Goal: Task Accomplishment & Management: Manage account settings

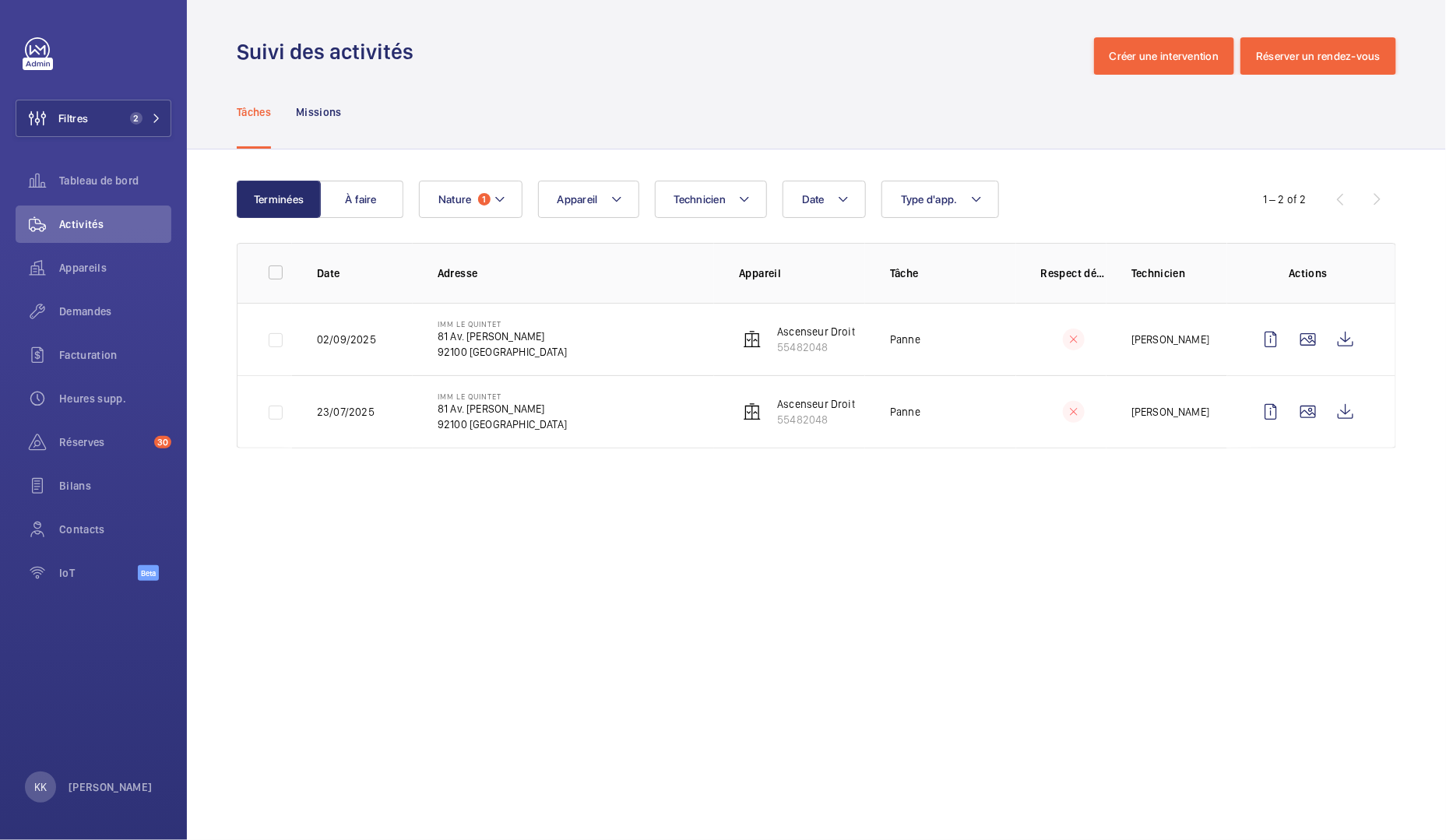
click at [540, 337] on p "81 Av. Édouard Vaillant" at bounding box center [502, 337] width 130 height 16
click at [76, 265] on span "Appareils" at bounding box center [115, 268] width 112 height 16
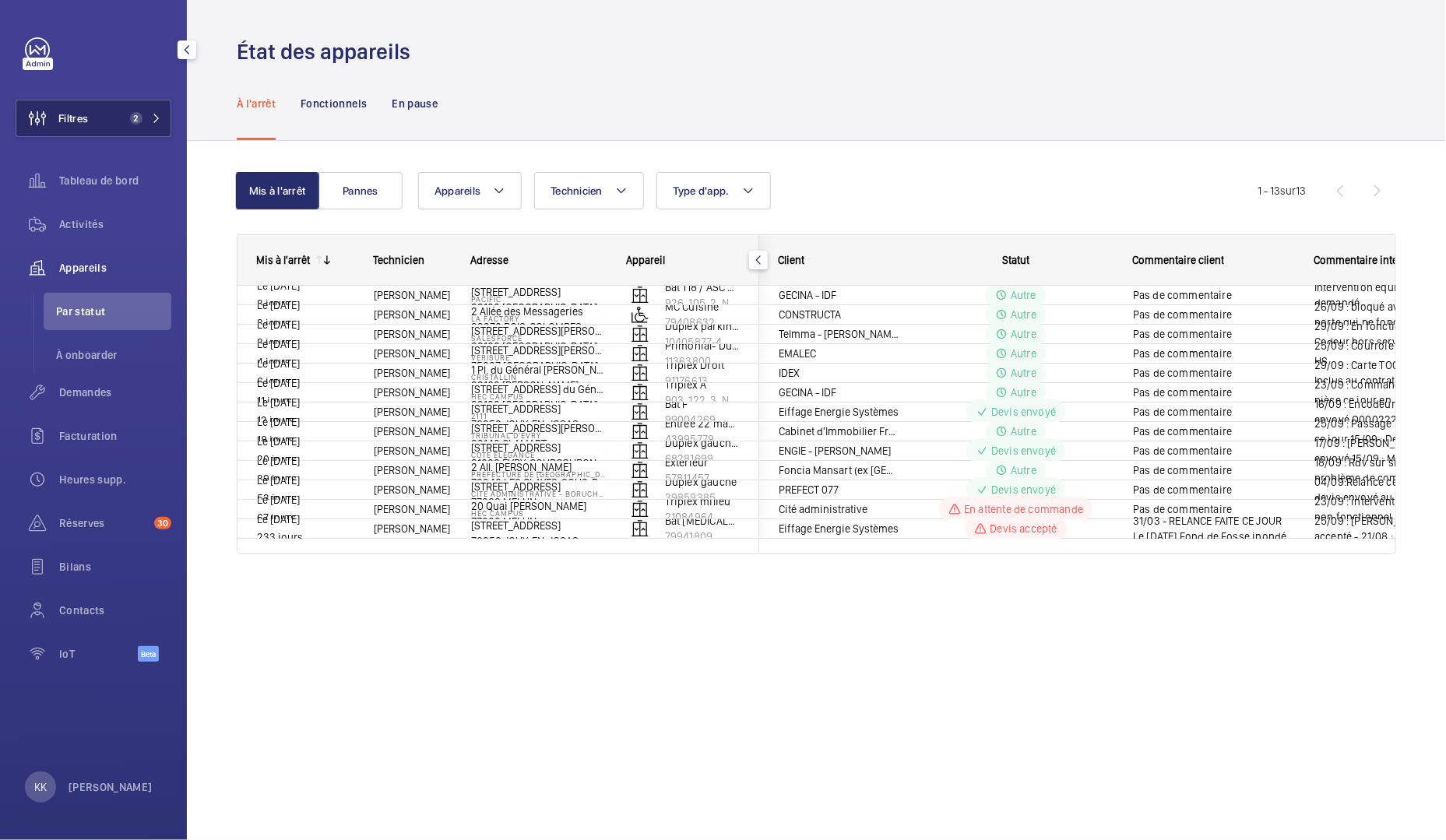
click at [97, 101] on button "Filtres 2" at bounding box center [93, 118] width 156 height 37
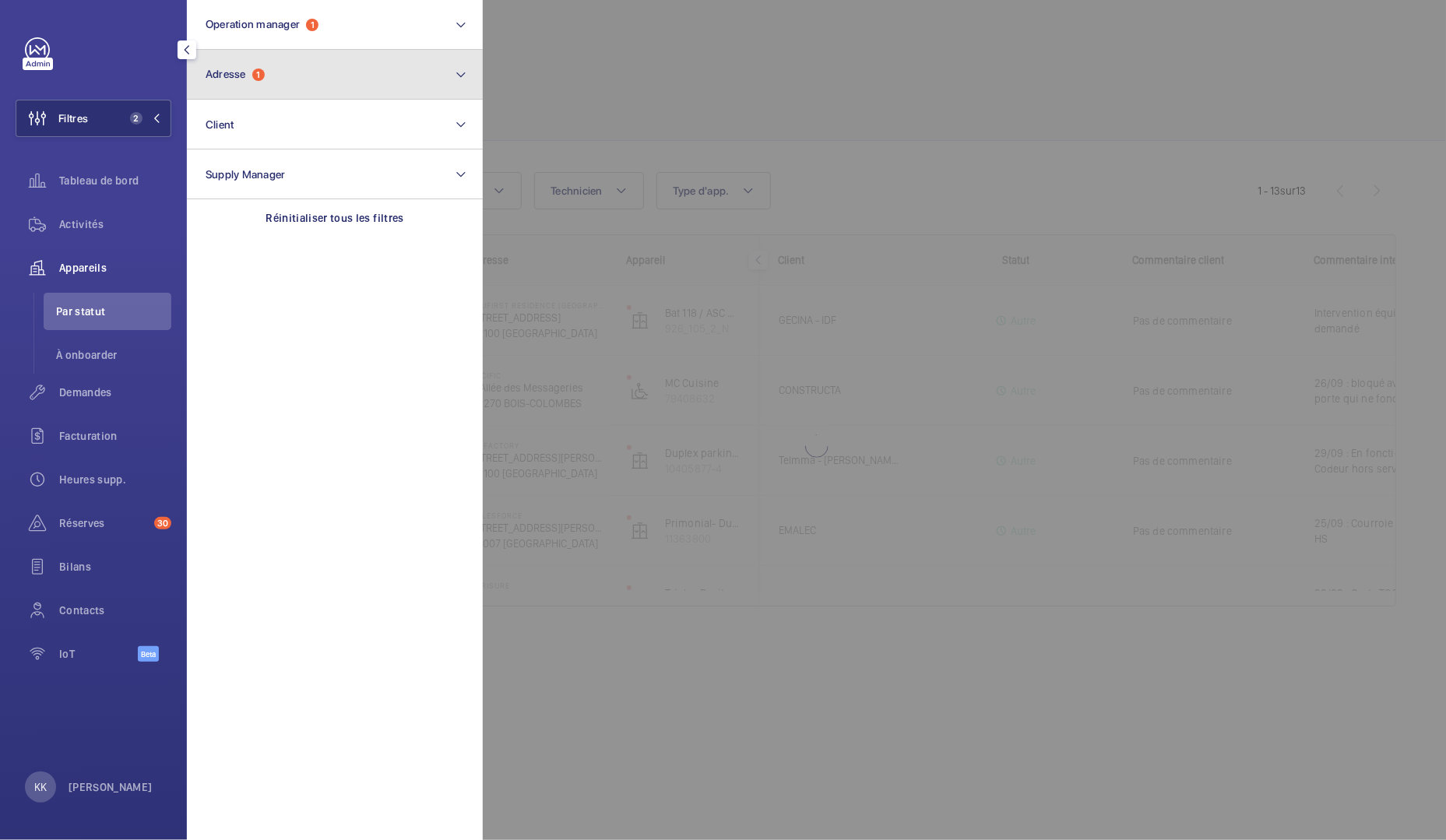
click at [396, 63] on button "Adresse 1" at bounding box center [335, 74] width 296 height 50
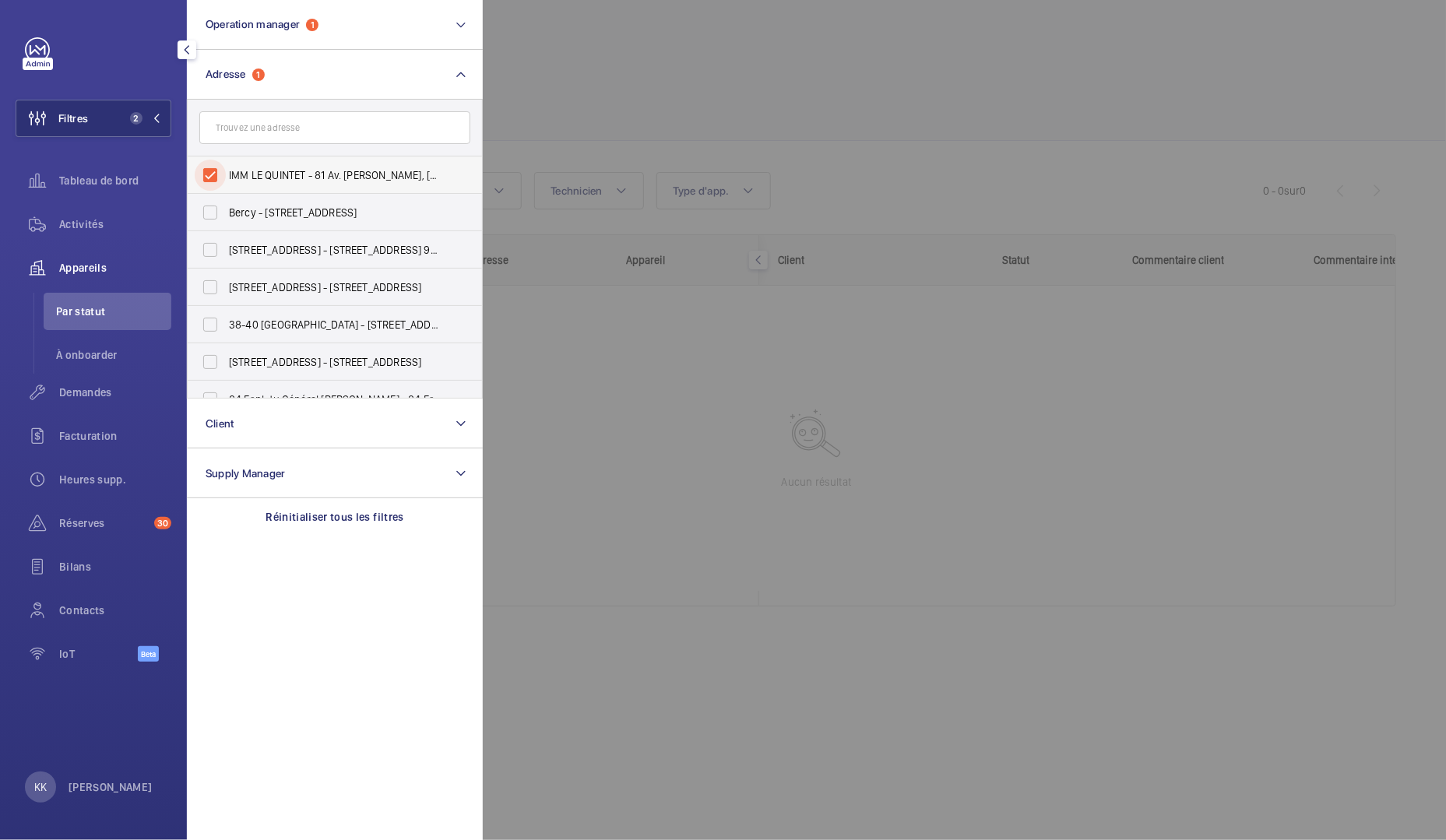
click at [217, 172] on input "IMM LE QUINTET - 81 Av. Édouard Vaillant, BOULOGNE-BILLANCOURT 92100" at bounding box center [211, 175] width 31 height 31
checkbox input "false"
click at [673, 100] on div at bounding box center [1206, 420] width 1446 height 840
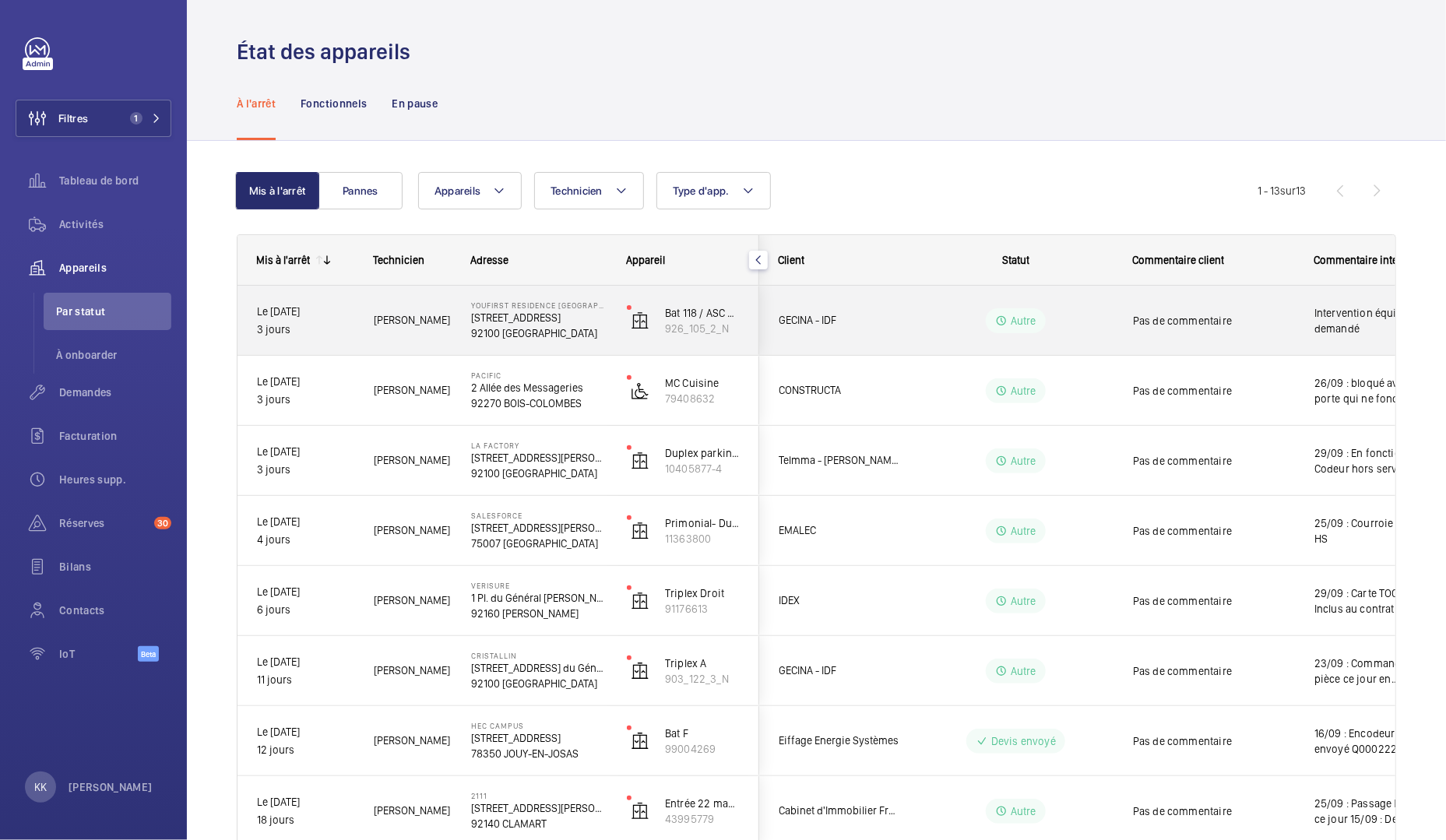
click at [471, 318] on p "105 Rue de Sevres" at bounding box center [539, 317] width 136 height 16
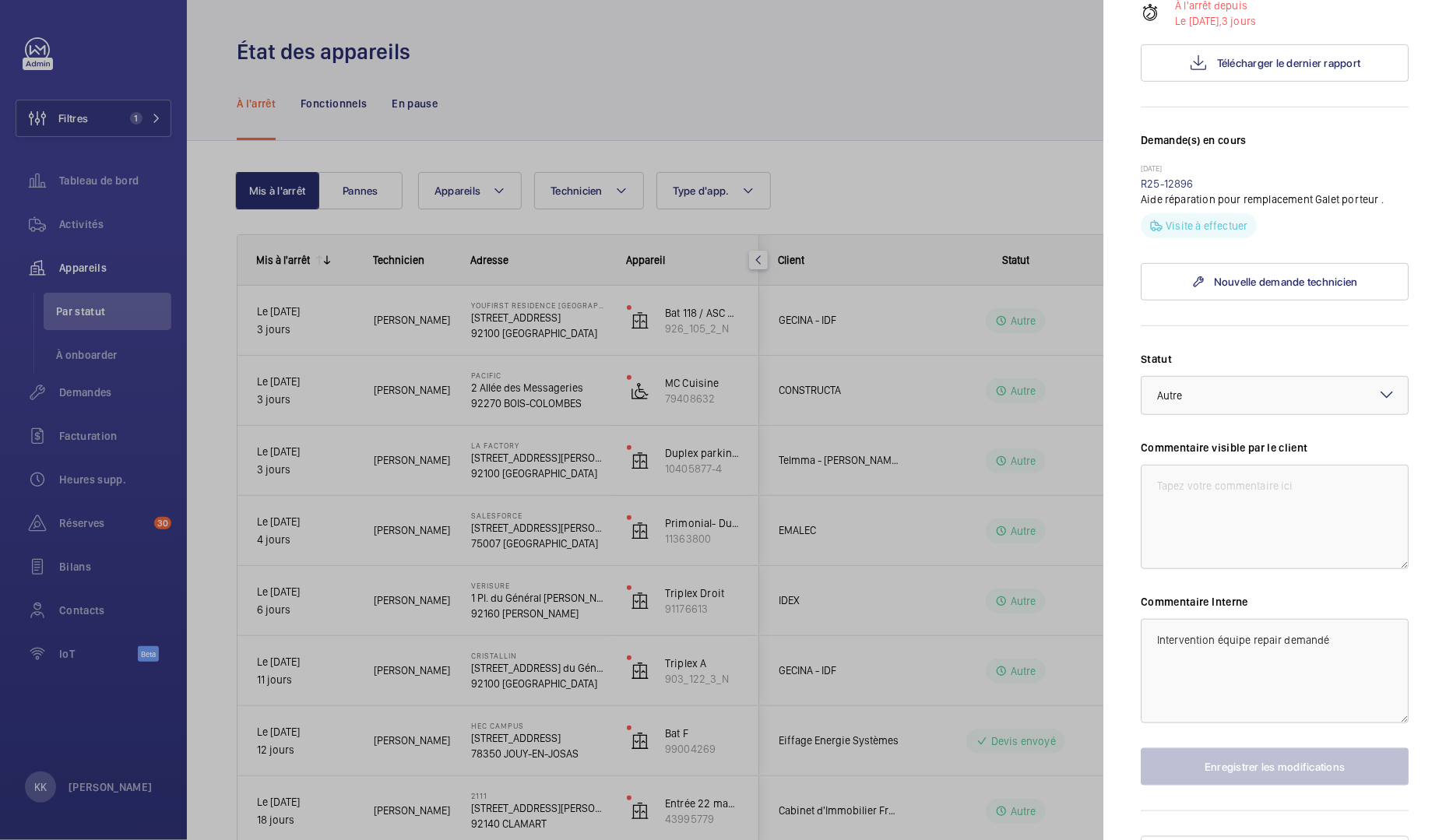
scroll to position [322, 0]
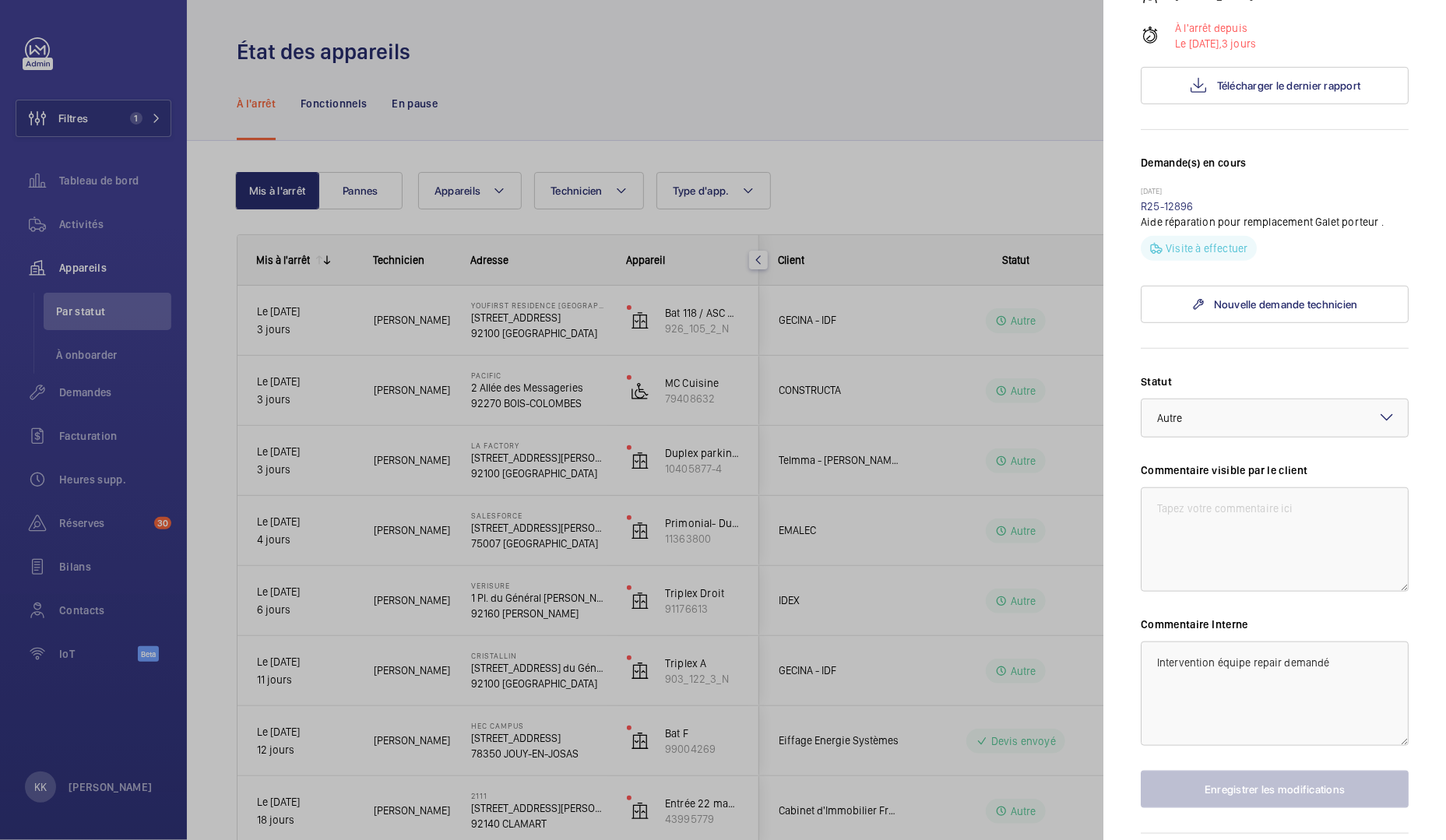
click at [43, 237] on div at bounding box center [723, 420] width 1446 height 840
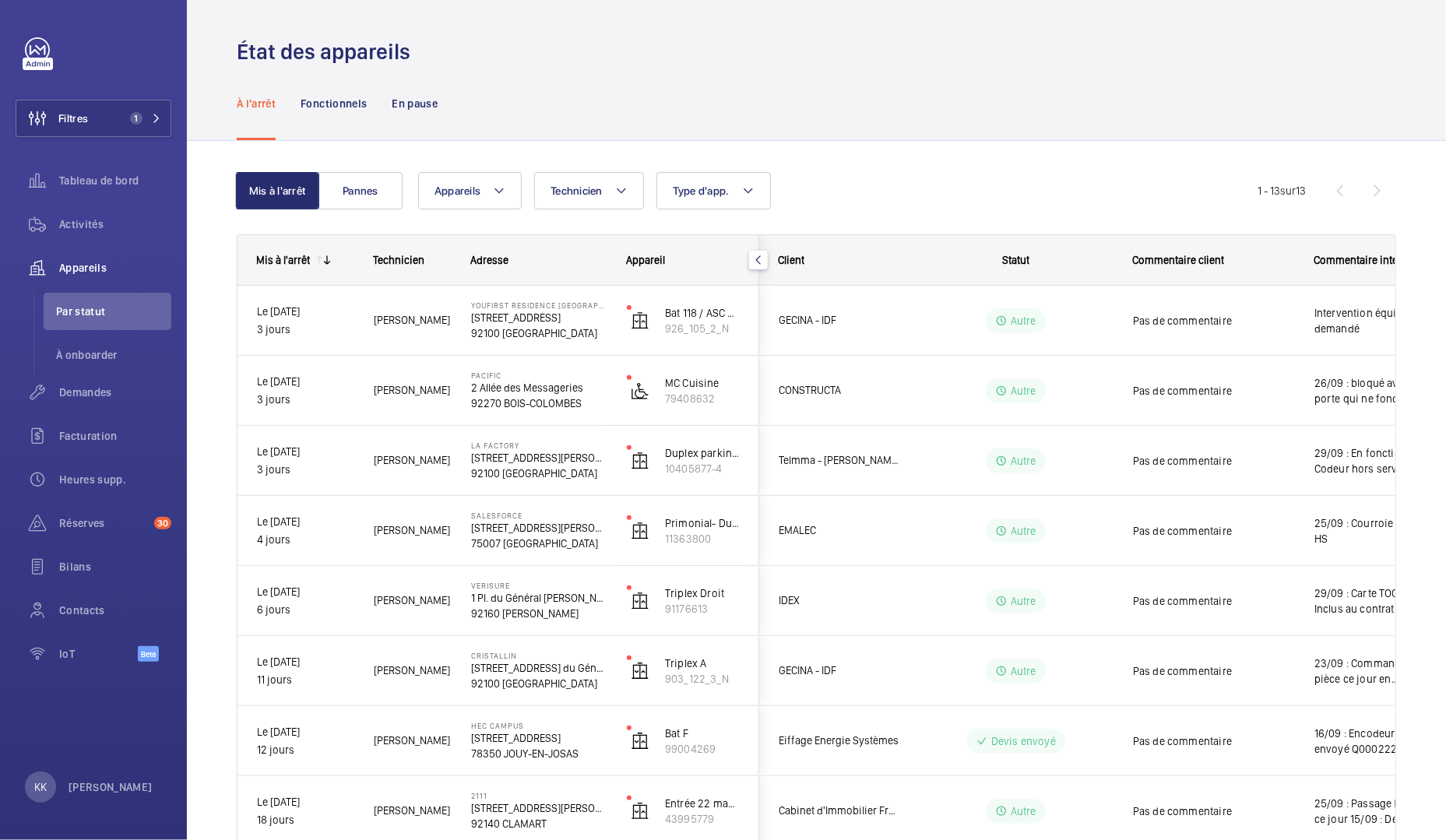
click at [96, 229] on div at bounding box center [723, 420] width 1446 height 840
click at [95, 221] on span "Activités" at bounding box center [115, 224] width 112 height 16
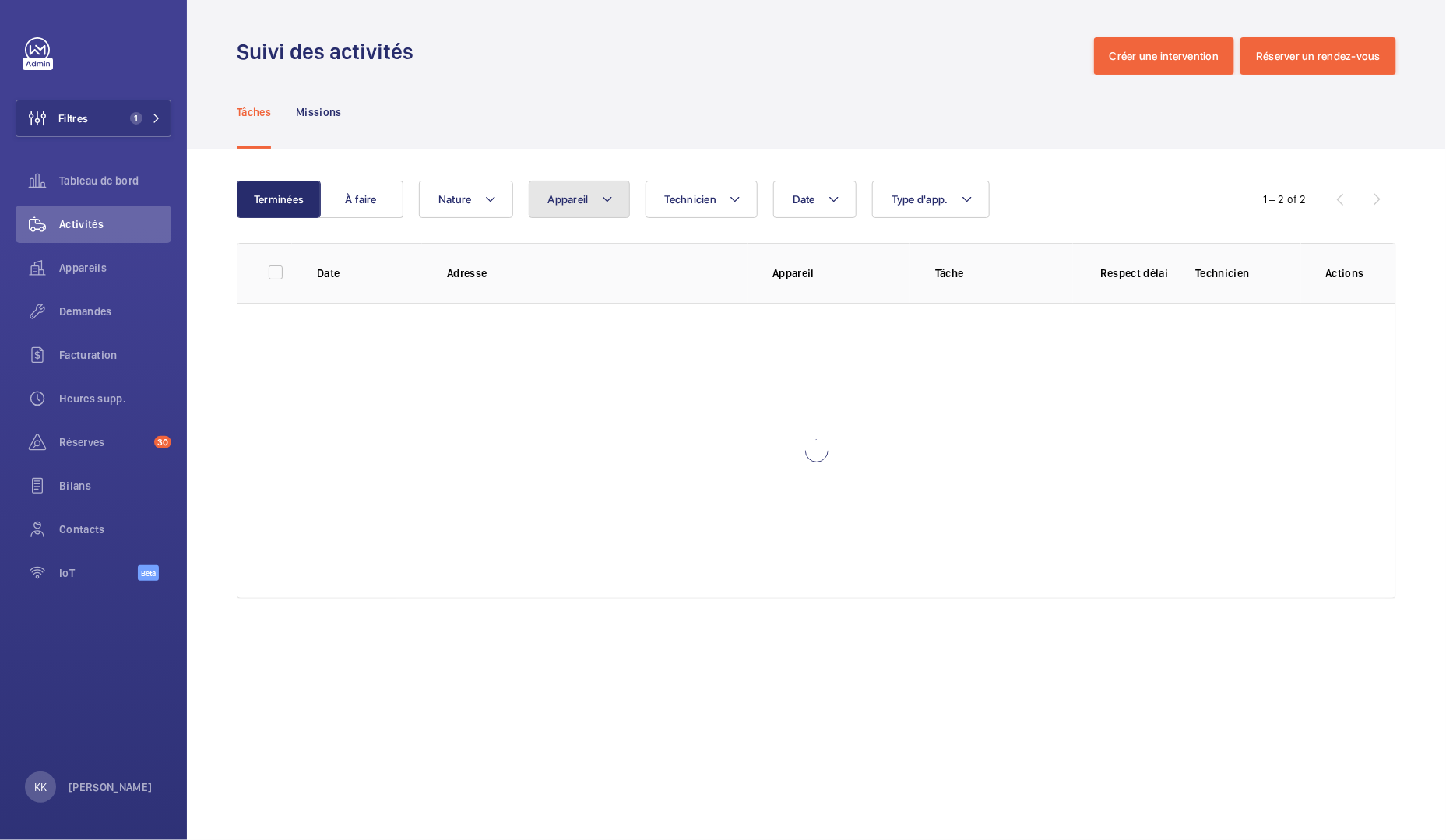
click at [567, 197] on span "Appareil" at bounding box center [568, 199] width 41 height 12
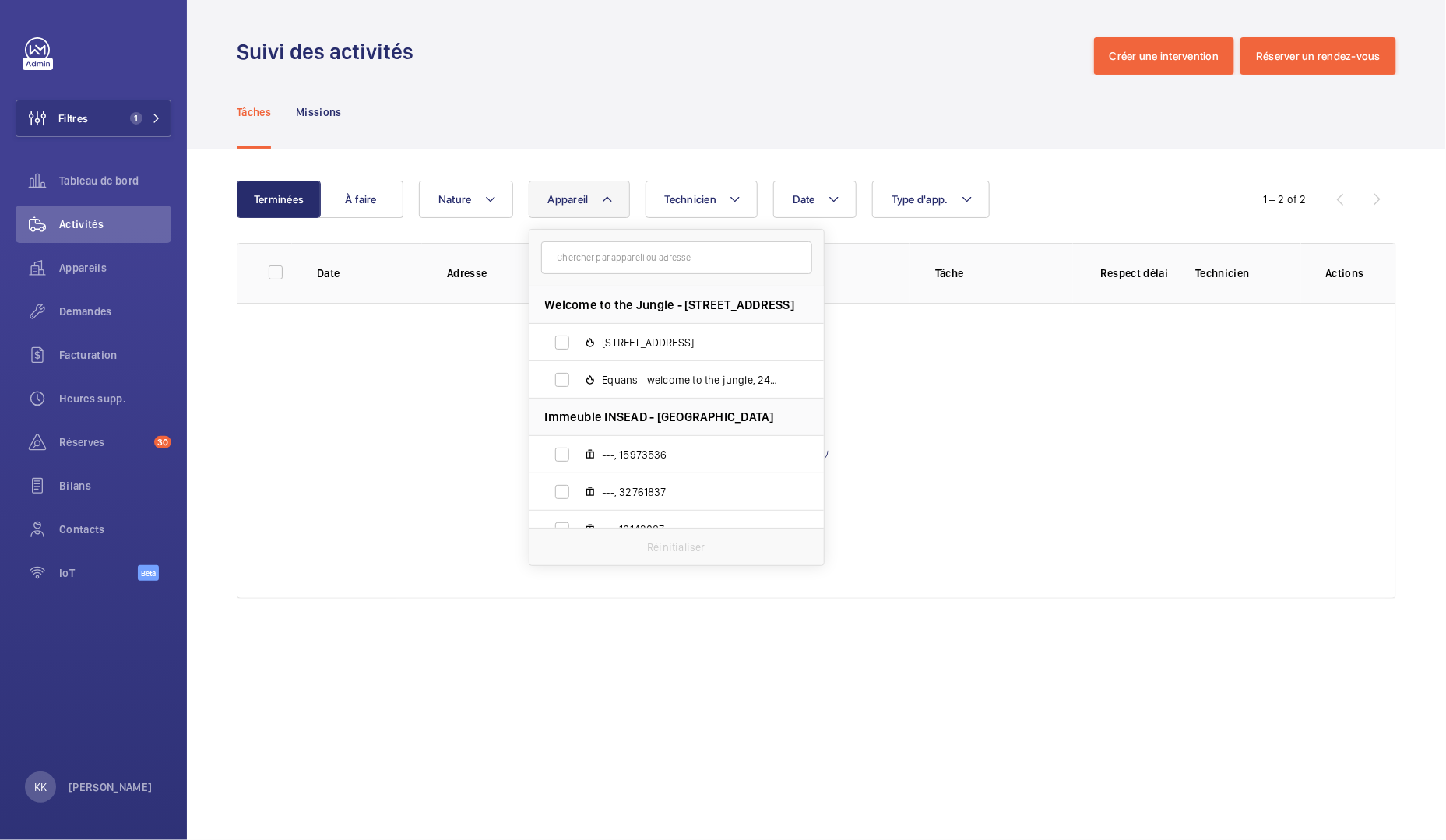
type input "Sélectionner l'élément 1 750090003"
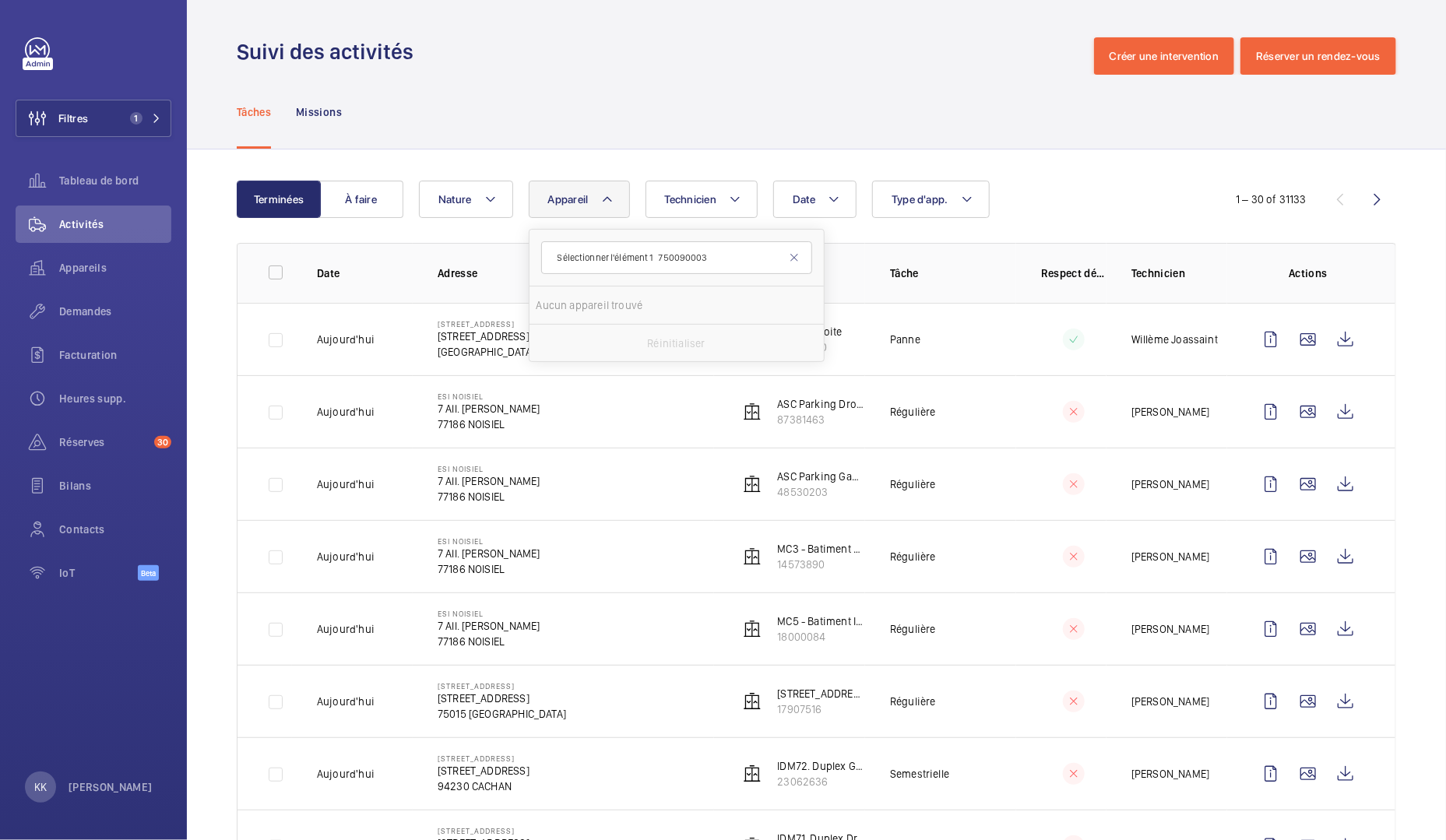
drag, startPoint x: 664, startPoint y: 257, endPoint x: 475, endPoint y: 238, distance: 190.0
click at [547, 217] on button "Appareil" at bounding box center [579, 199] width 101 height 37
click at [580, 258] on input "Sélectionner l'élément 1 750090003" at bounding box center [676, 257] width 271 height 33
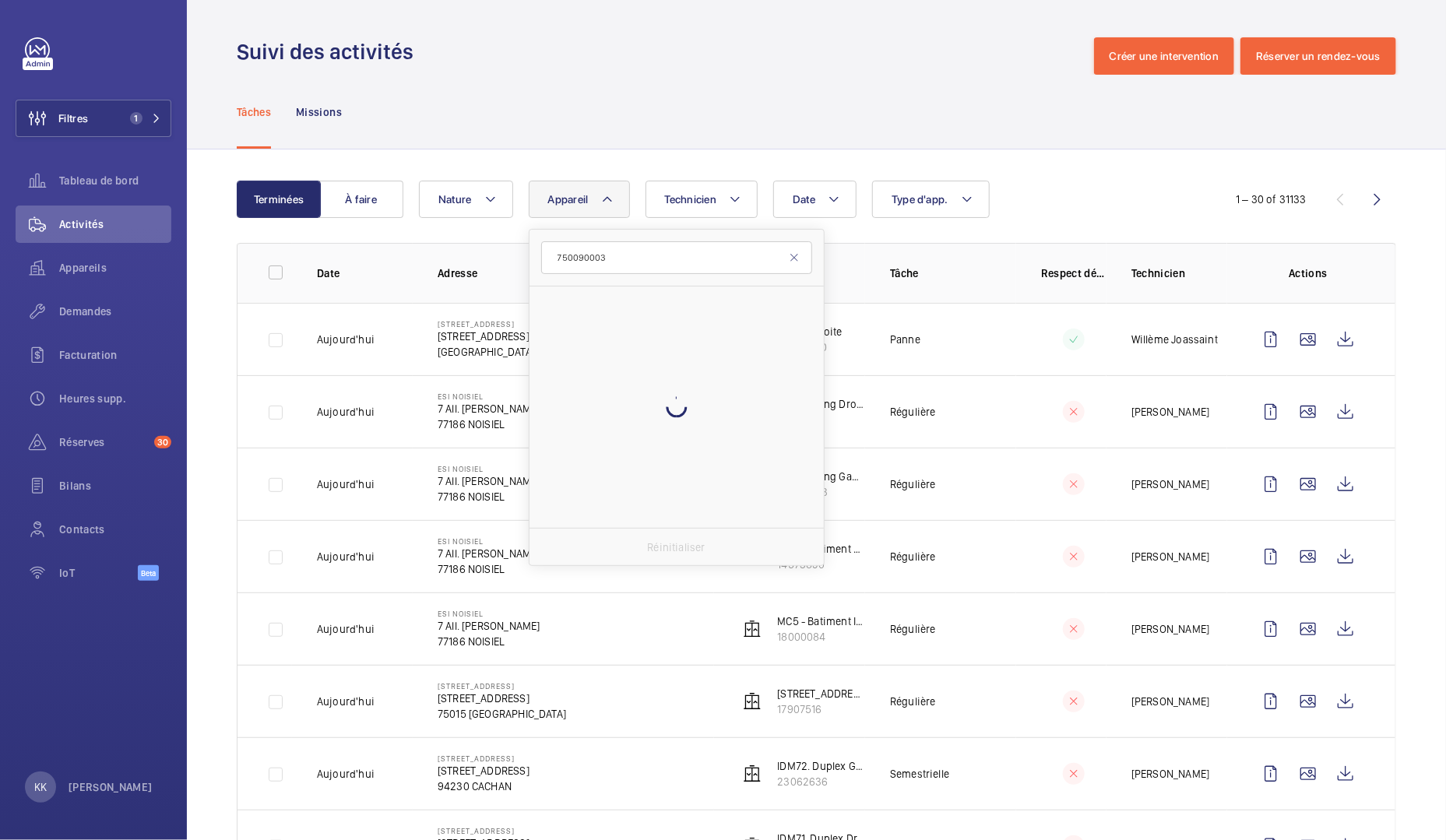
type input "750090003"
click at [631, 349] on span "4 rue Gallilé, 750090003" at bounding box center [693, 343] width 181 height 16
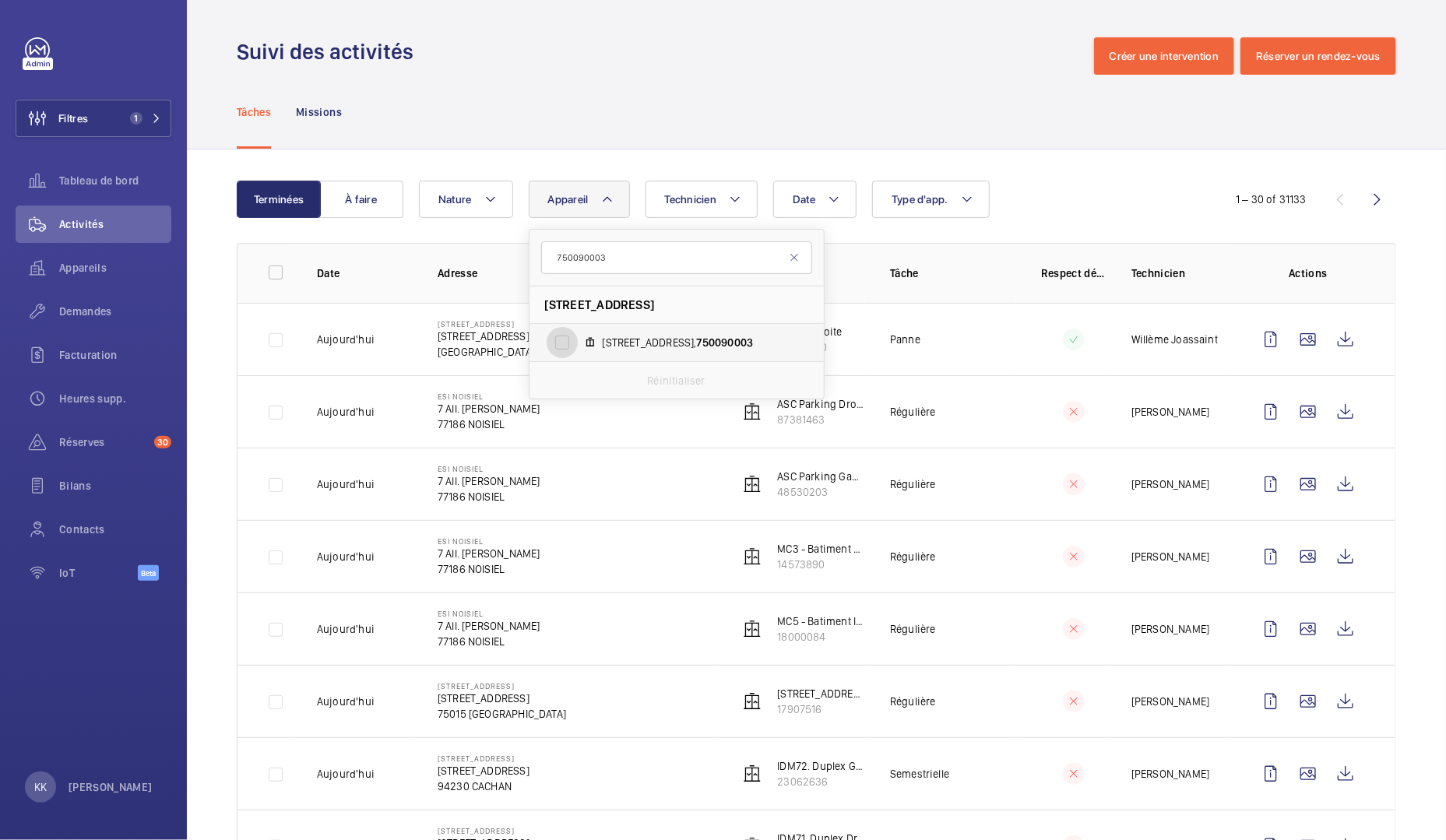
click at [578, 349] on input "4 rue Gallilé, 750090003" at bounding box center [562, 343] width 31 height 31
checkbox input "true"
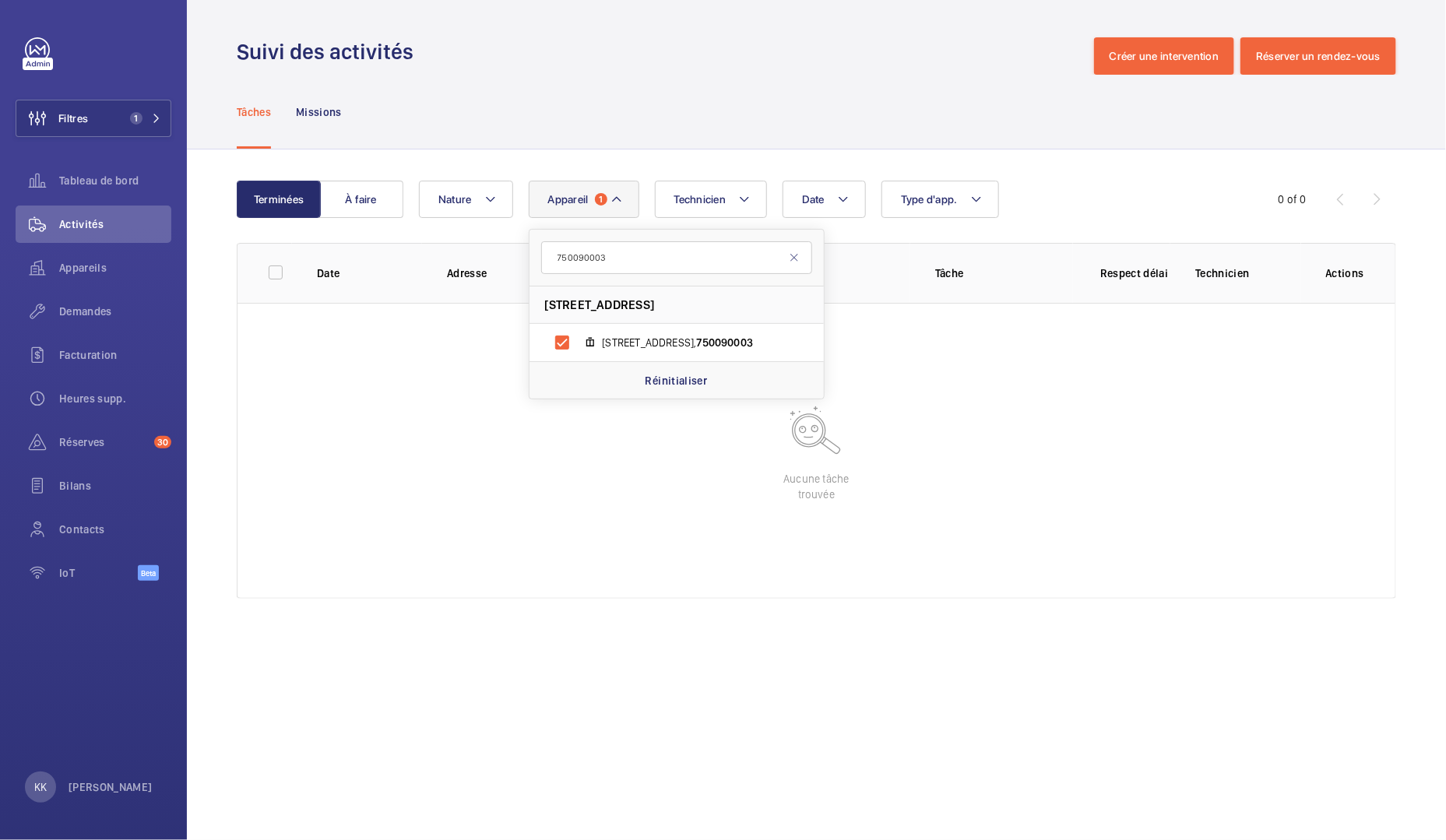
click at [670, 70] on div "Suivi des activités Créer une intervention Réserver un rendez-vous" at bounding box center [816, 56] width 1159 height 37
click at [519, 285] on th "Adresse" at bounding box center [585, 272] width 325 height 60
click at [574, 196] on span "Appareil" at bounding box center [568, 199] width 41 height 12
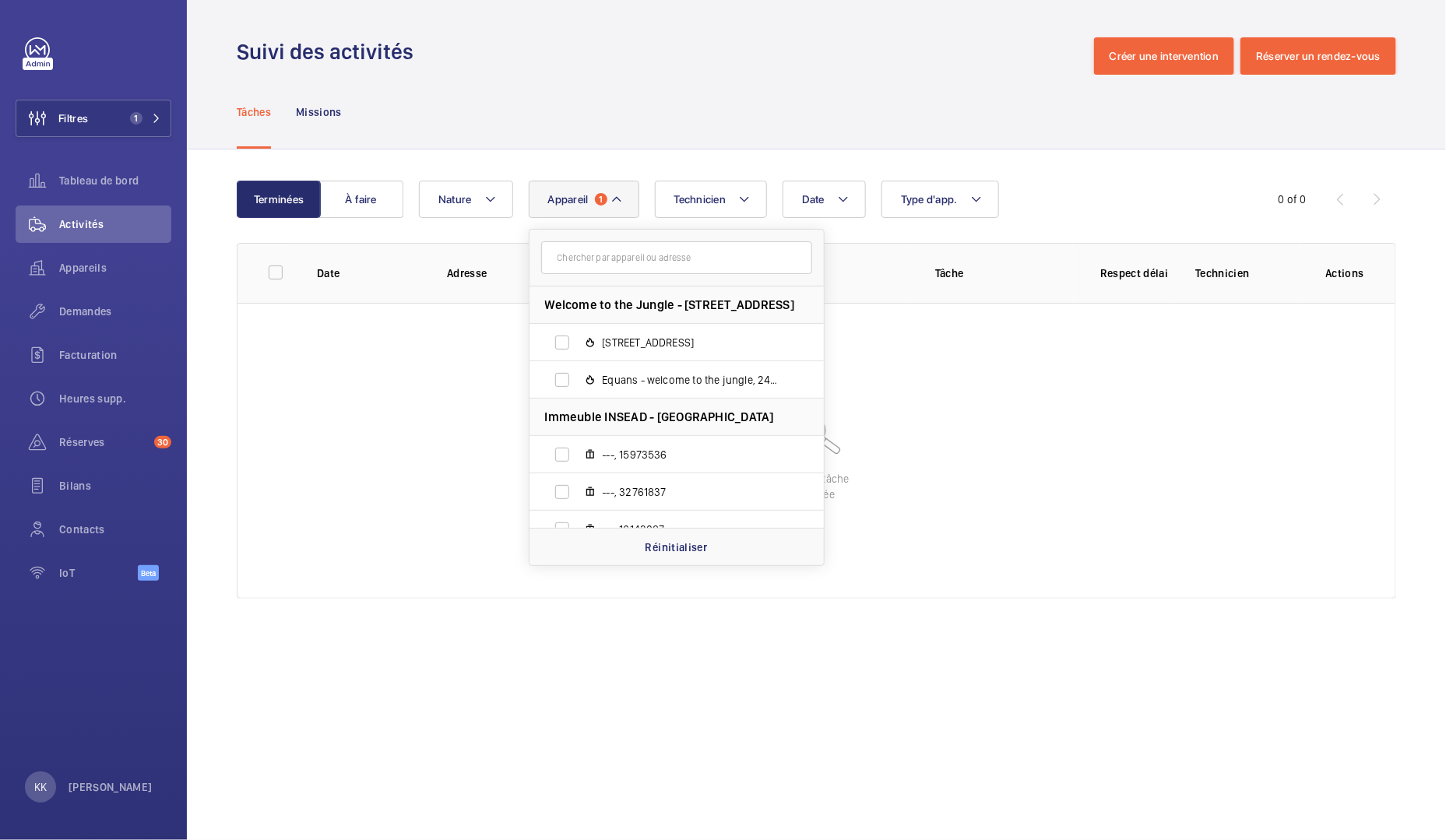
click at [570, 199] on span "Appareil" at bounding box center [568, 199] width 41 height 12
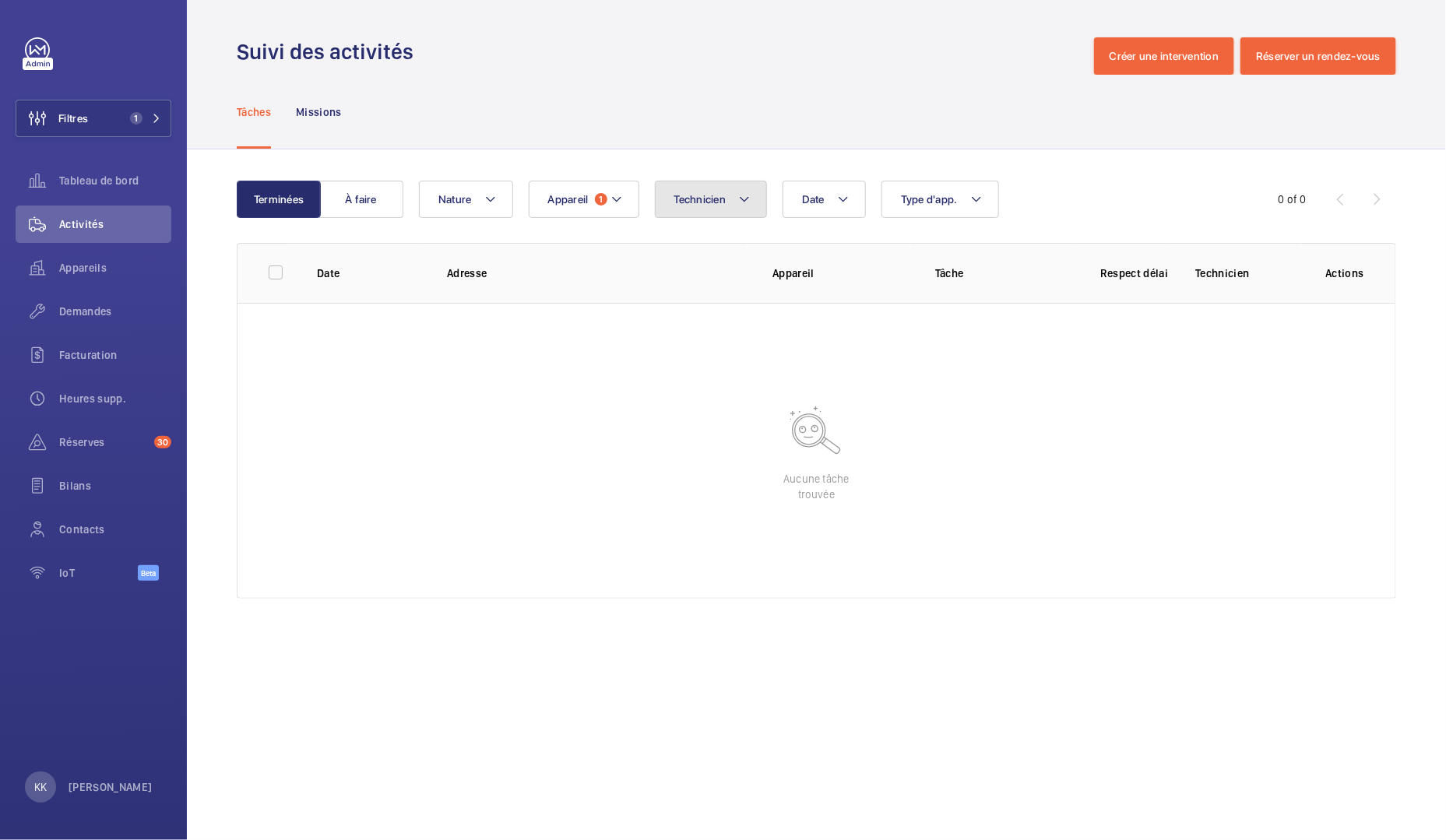
click at [677, 206] on button "Technicien" at bounding box center [712, 199] width 113 height 37
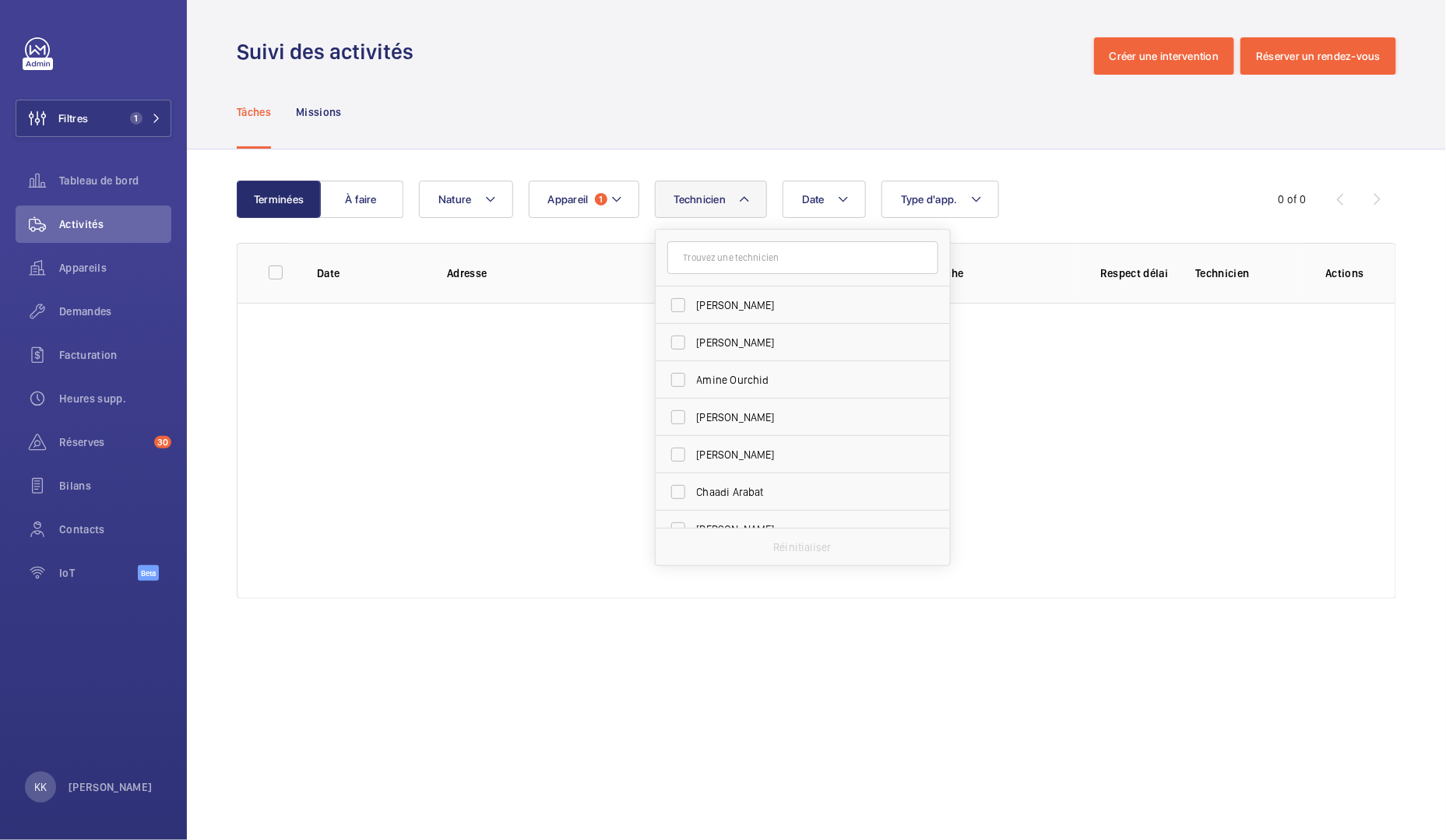
click at [594, 143] on div "Tâches Missions" at bounding box center [816, 111] width 1159 height 74
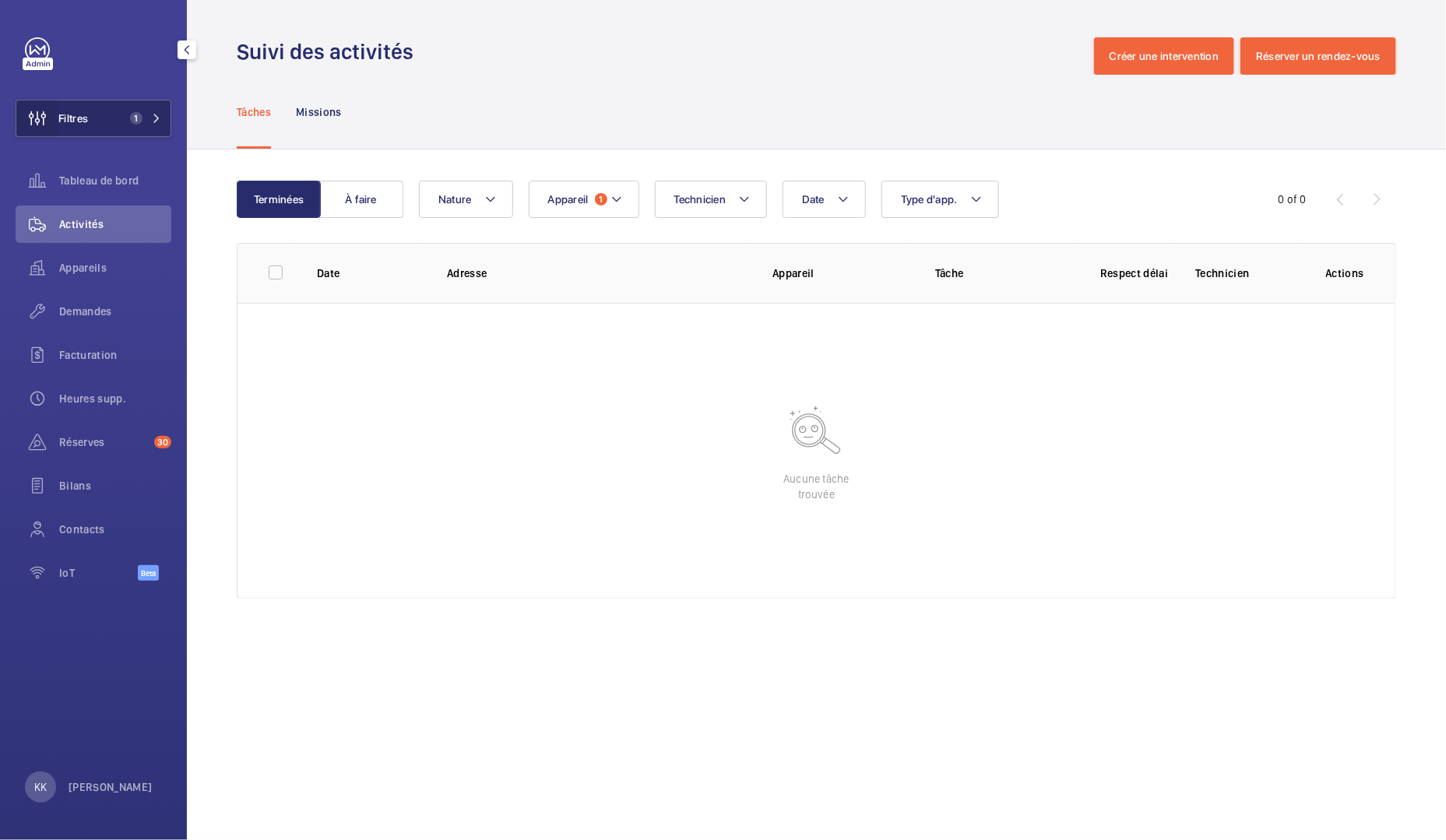
click at [57, 115] on wm-front-icon-button at bounding box center [37, 118] width 42 height 37
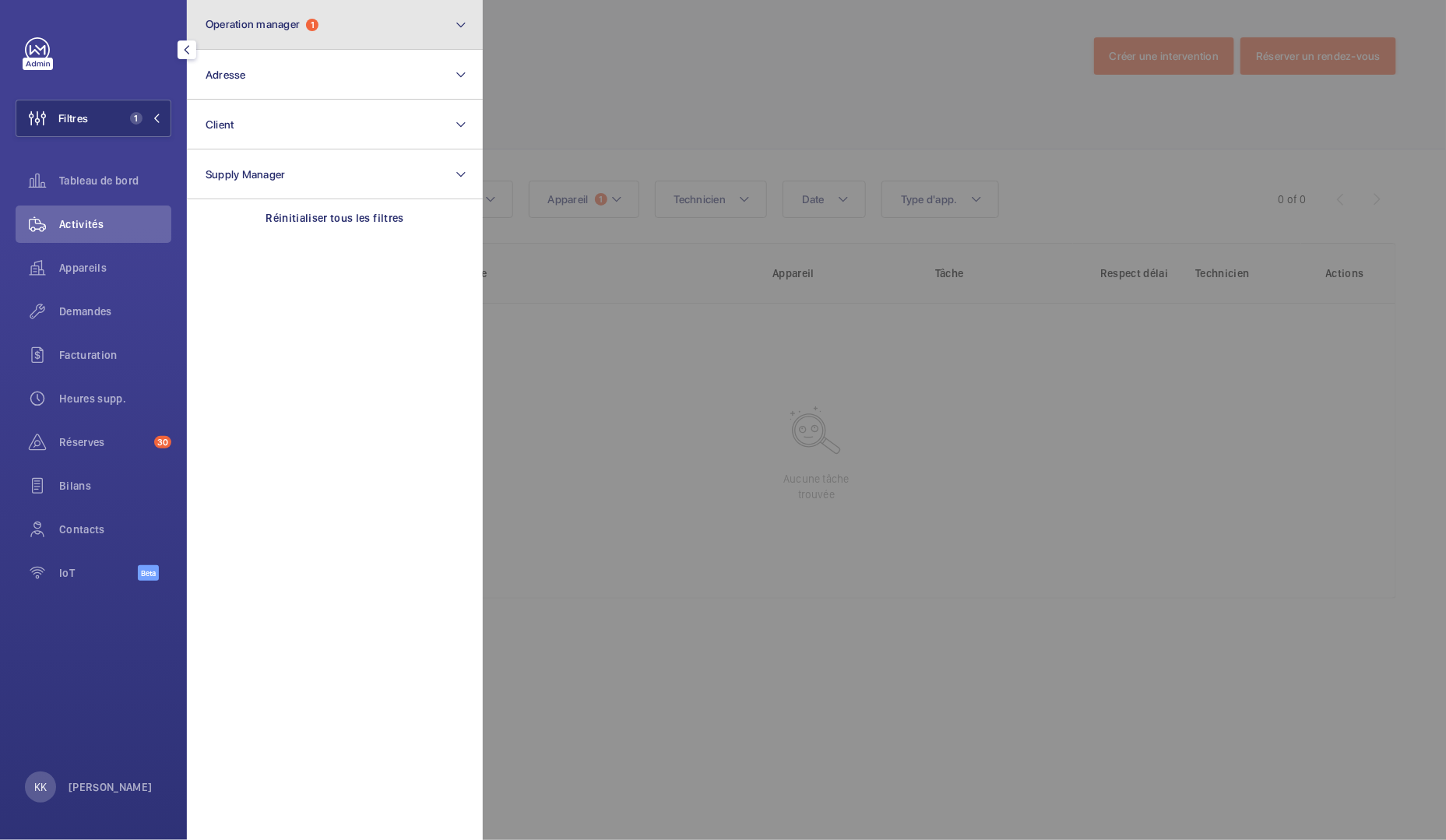
click at [240, 42] on button "Operation manager 1" at bounding box center [335, 24] width 296 height 50
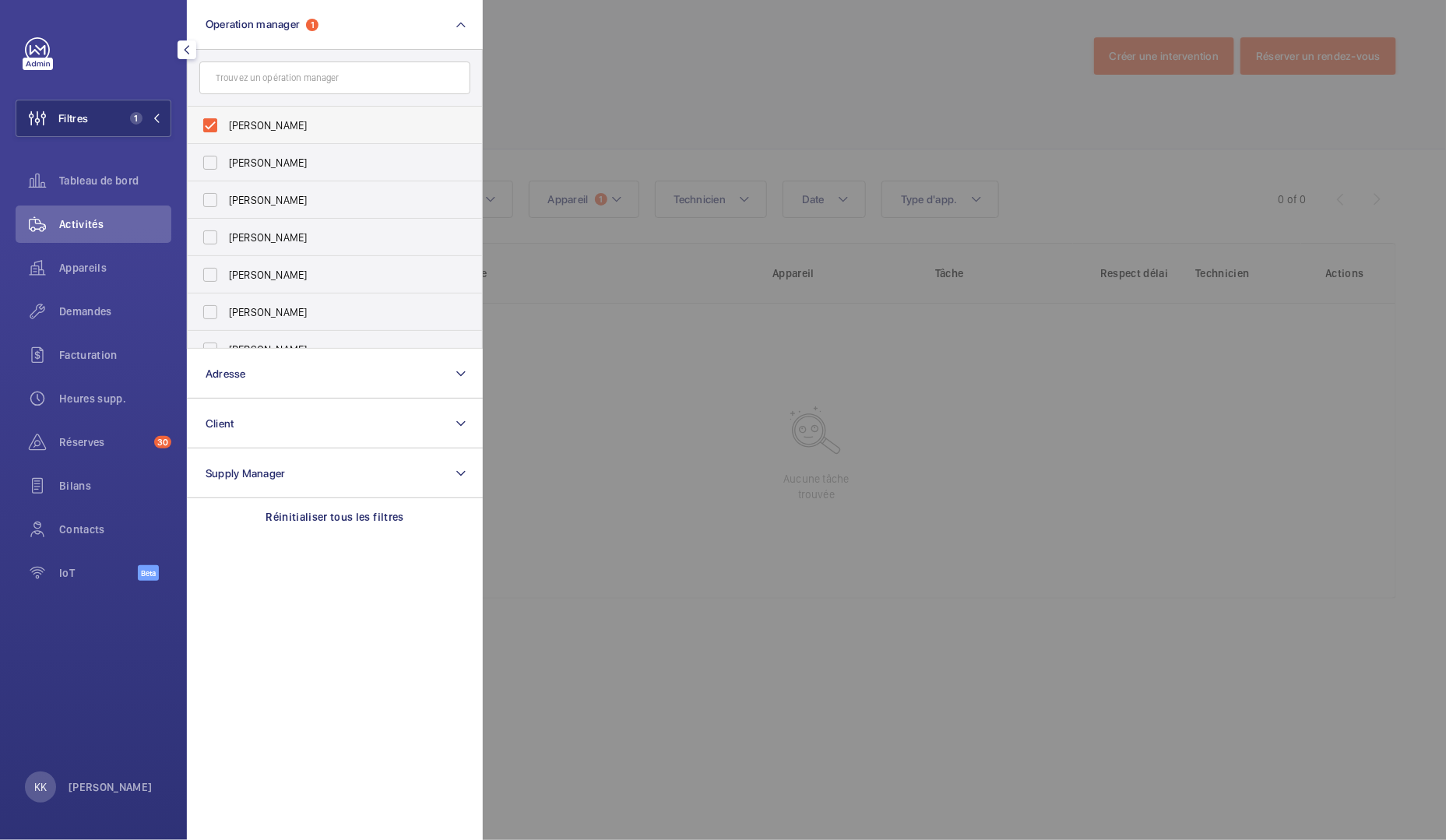
click at [272, 127] on span "[PERSON_NAME]" at bounding box center [336, 125] width 214 height 16
click at [225, 127] on input "[PERSON_NAME]" at bounding box center [211, 125] width 31 height 31
checkbox input "false"
click at [789, 55] on div at bounding box center [1206, 420] width 1446 height 840
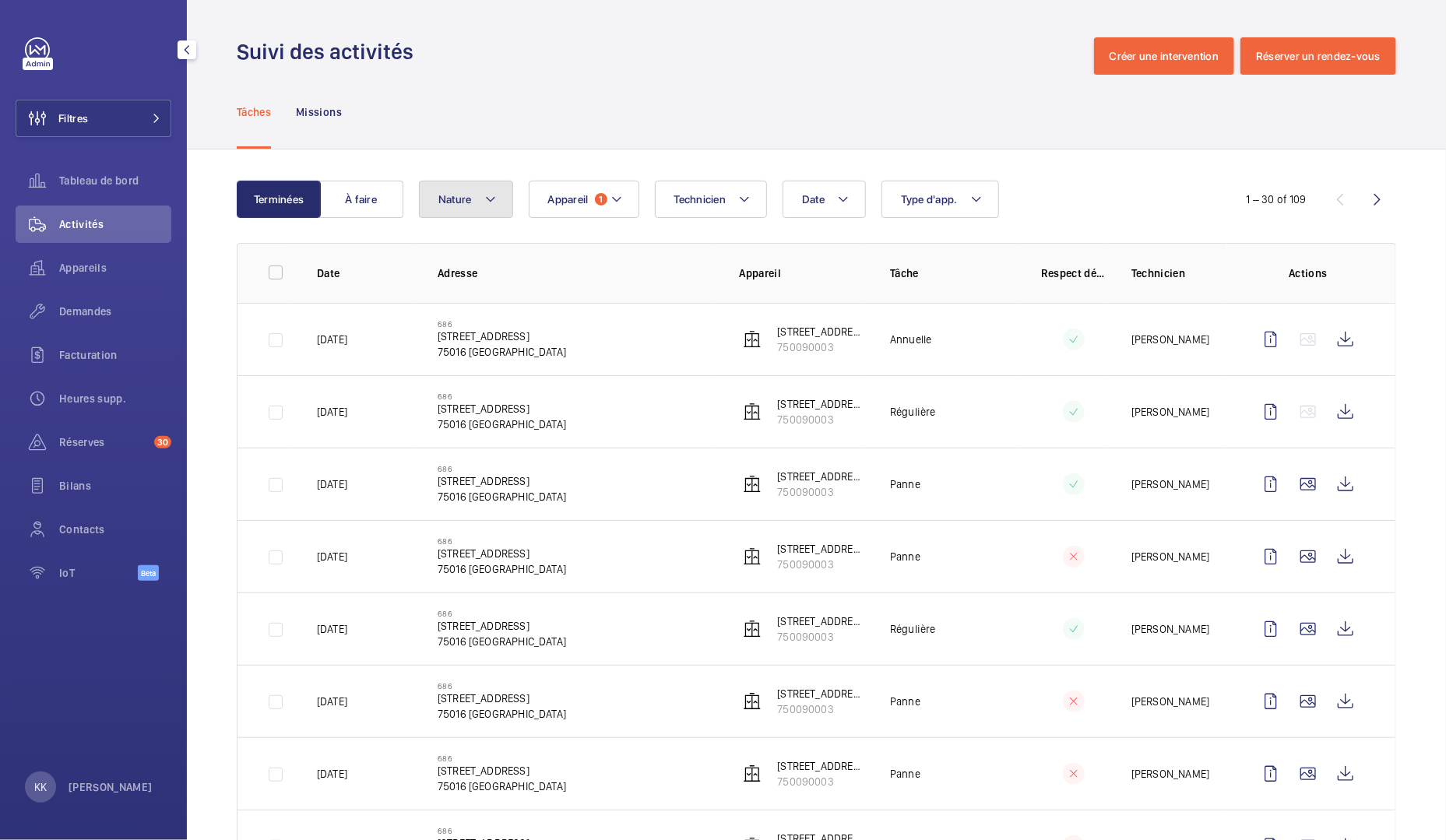
click at [453, 199] on span "Nature" at bounding box center [455, 199] width 33 height 12
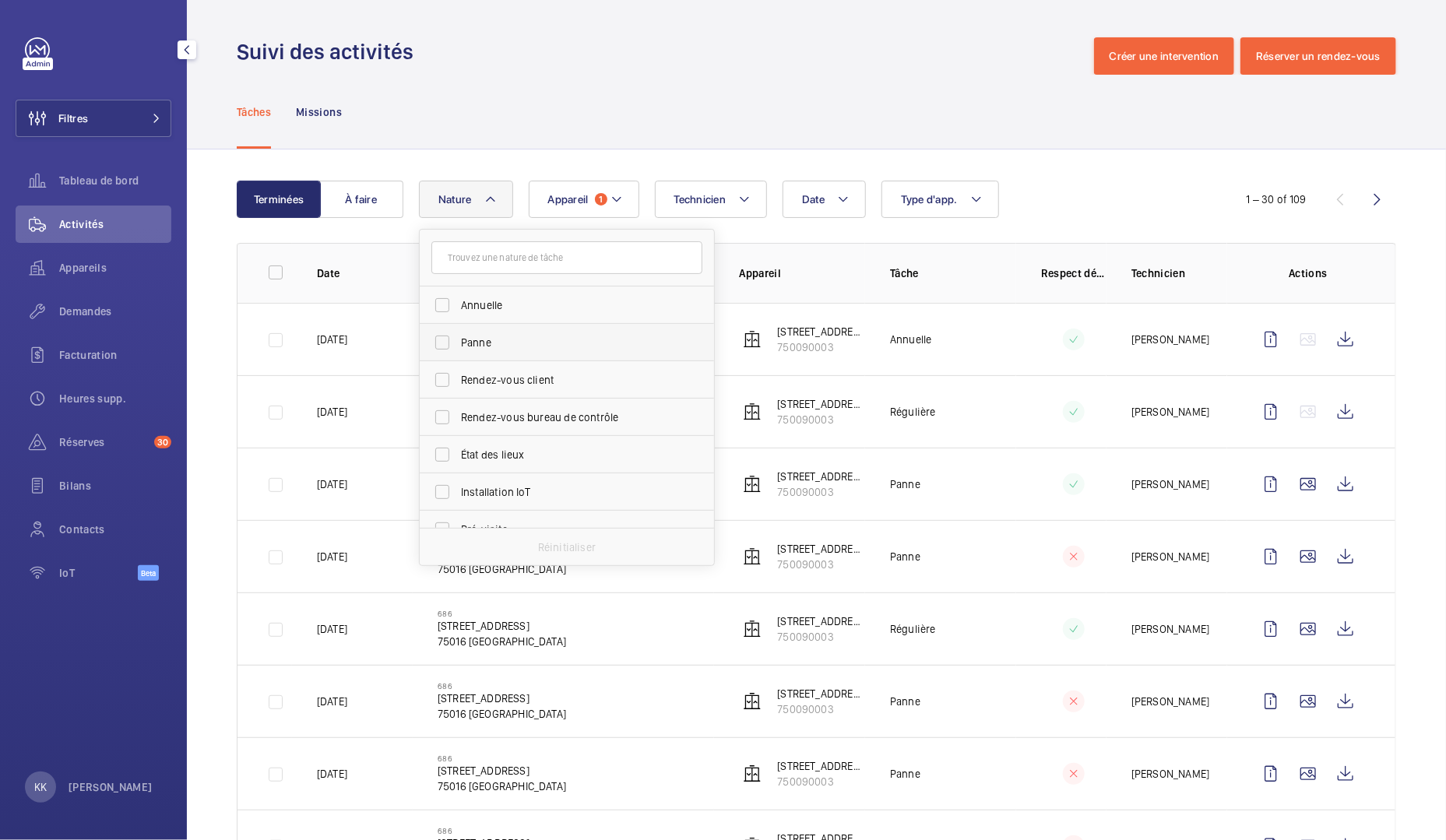
click at [495, 353] on label "Panne" at bounding box center [554, 342] width 271 height 37
click at [458, 353] on input "Panne" at bounding box center [442, 343] width 31 height 31
checkbox input "true"
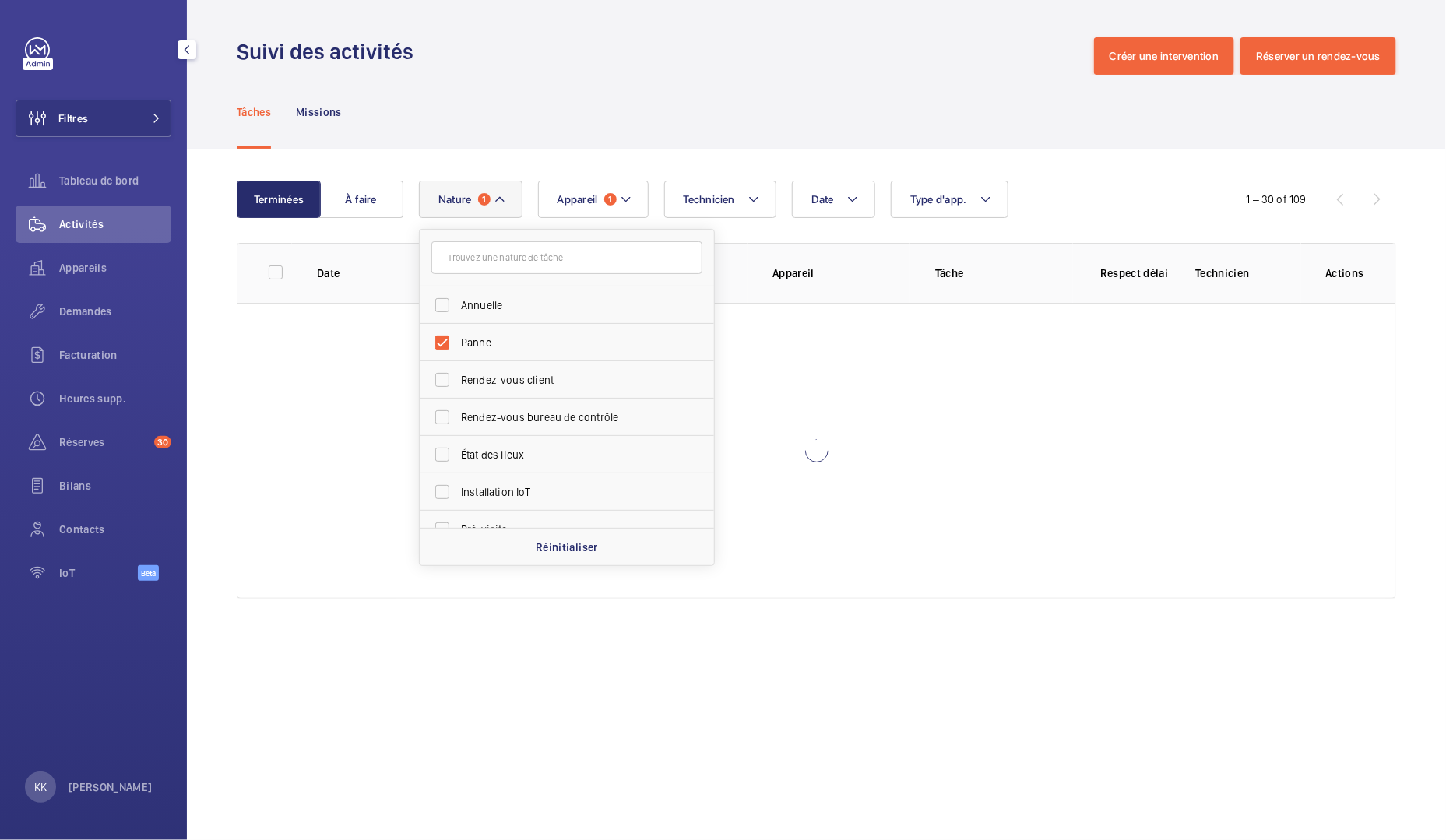
click at [566, 115] on div "Tâches Missions" at bounding box center [816, 111] width 1159 height 74
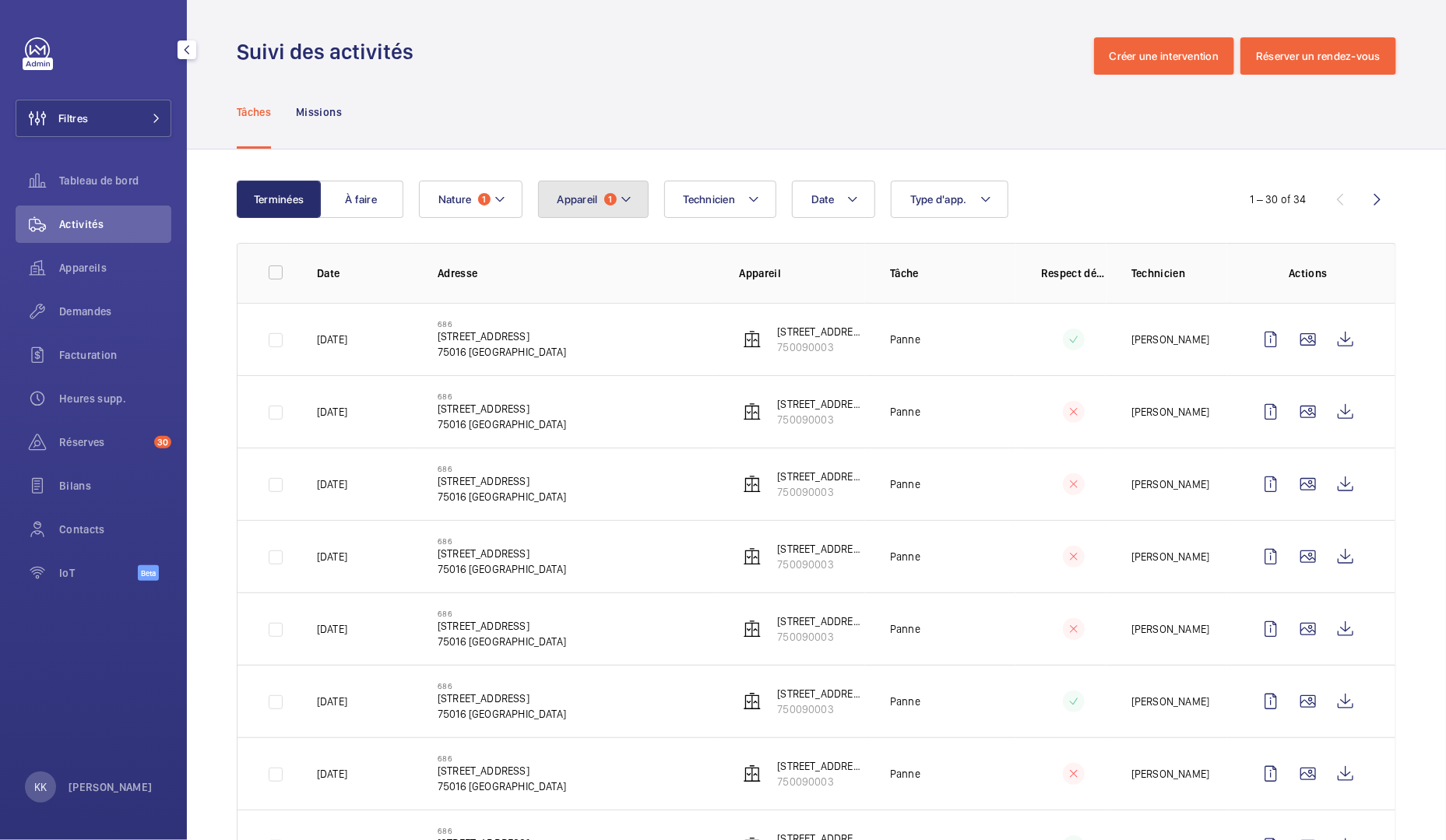
click at [604, 208] on button "Appareil 1" at bounding box center [592, 199] width 110 height 37
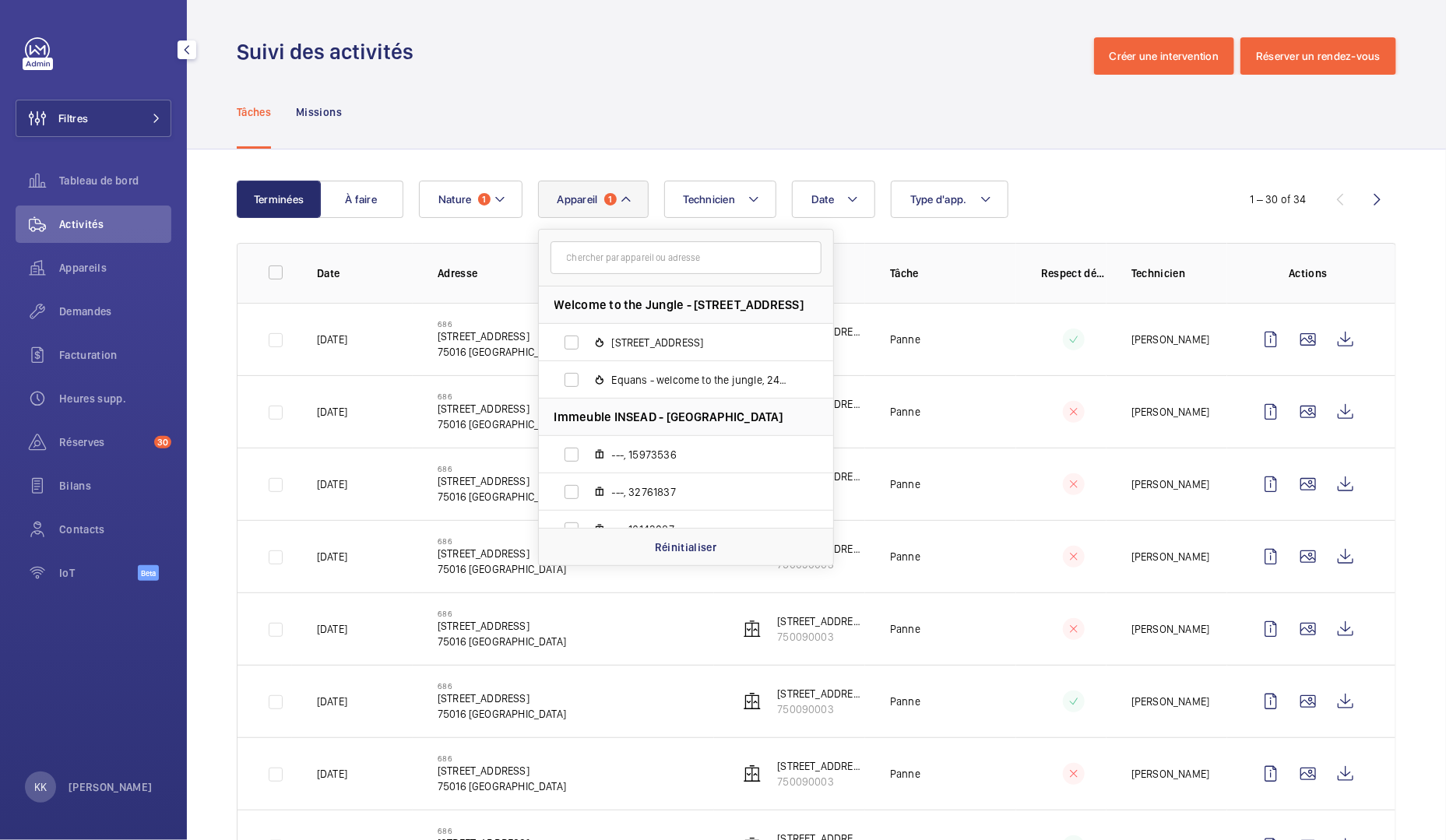
click at [595, 269] on input "text" at bounding box center [686, 257] width 271 height 33
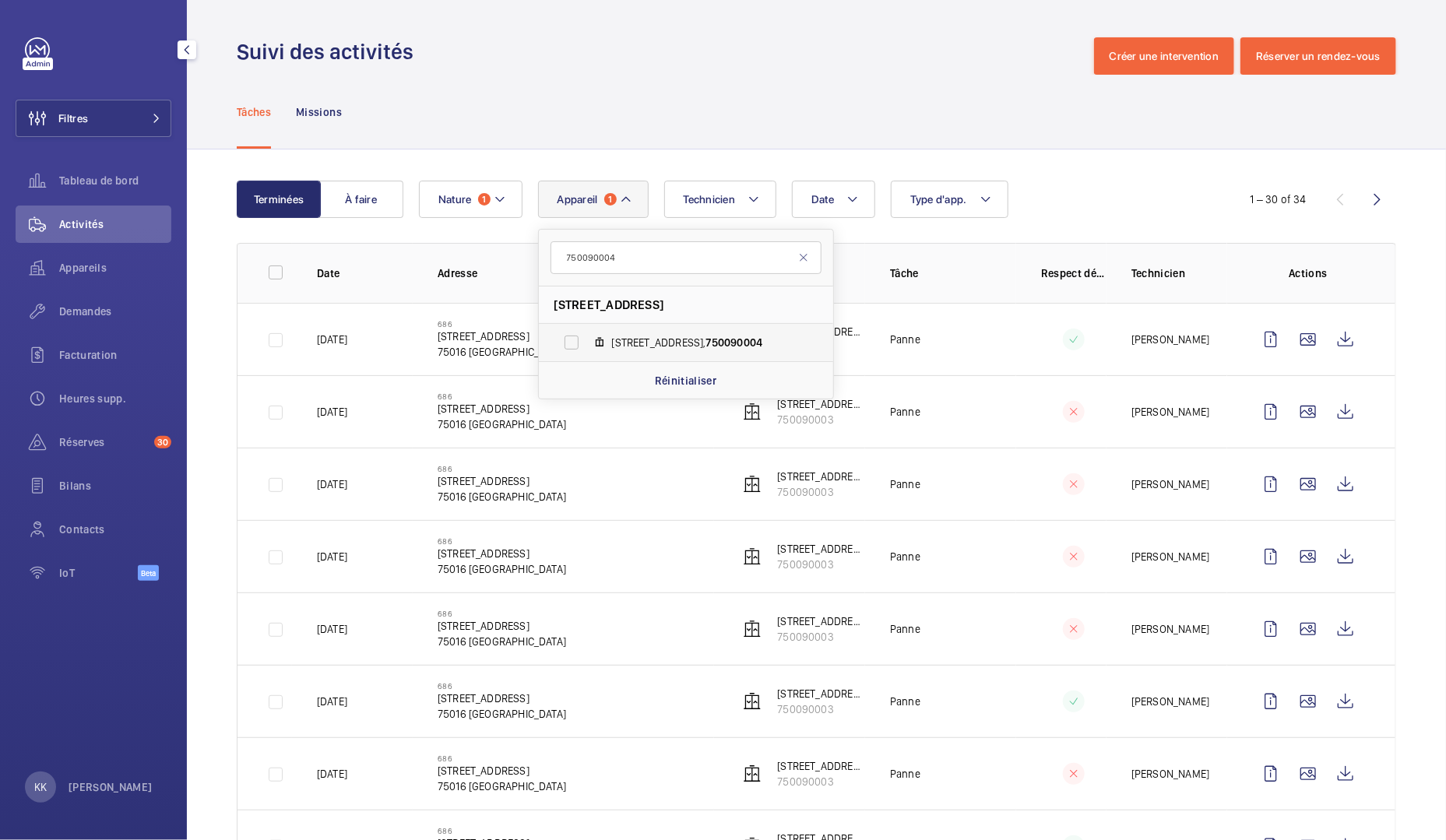
type input "750090004"
click at [587, 337] on label "6 rue Gallilé, 750090004" at bounding box center [673, 342] width 270 height 37
click at [587, 337] on input "6 rue Gallilé, 750090004" at bounding box center [572, 343] width 31 height 31
checkbox input "true"
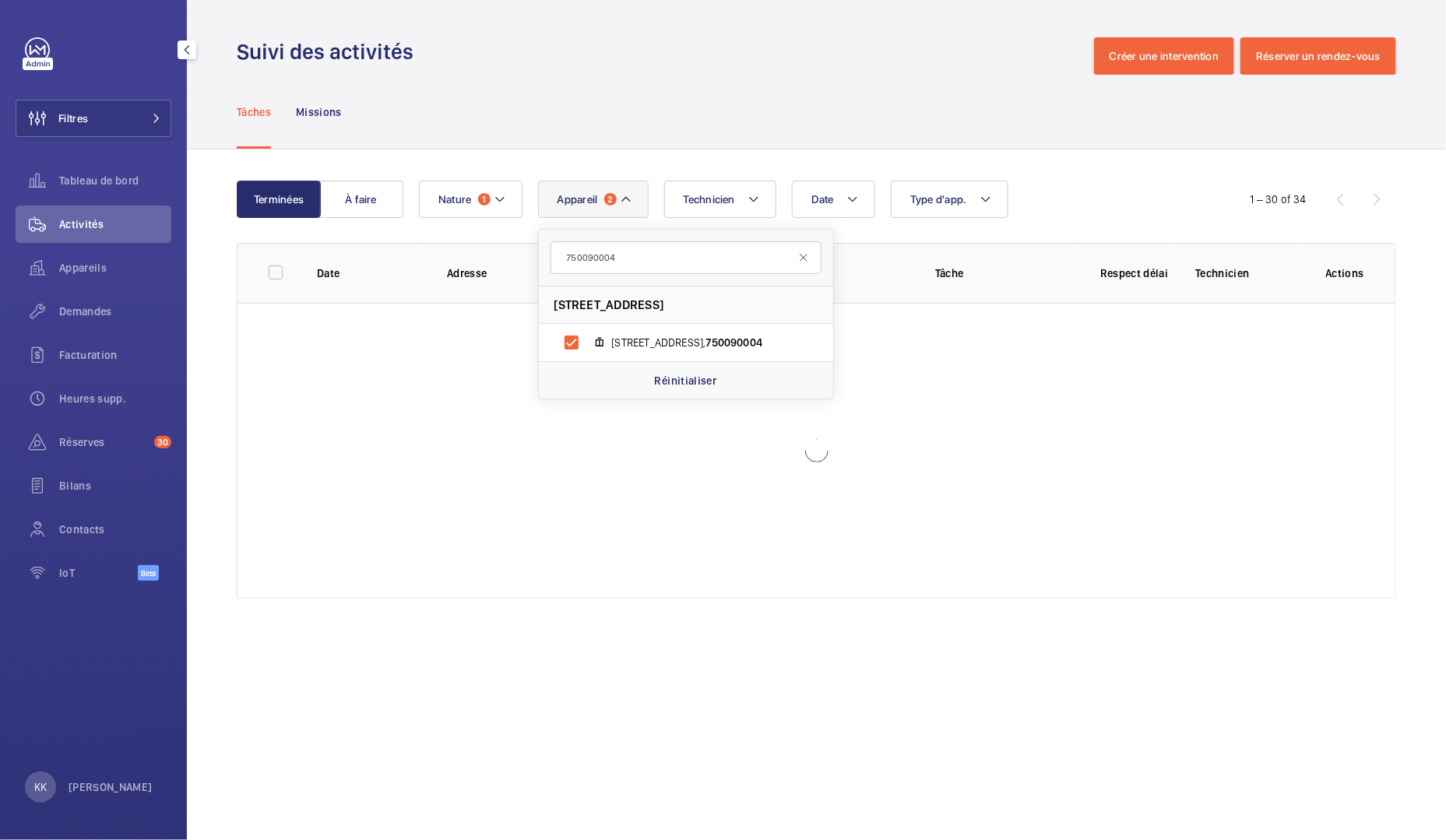
click at [676, 115] on div "Tâches Missions" at bounding box center [816, 111] width 1159 height 74
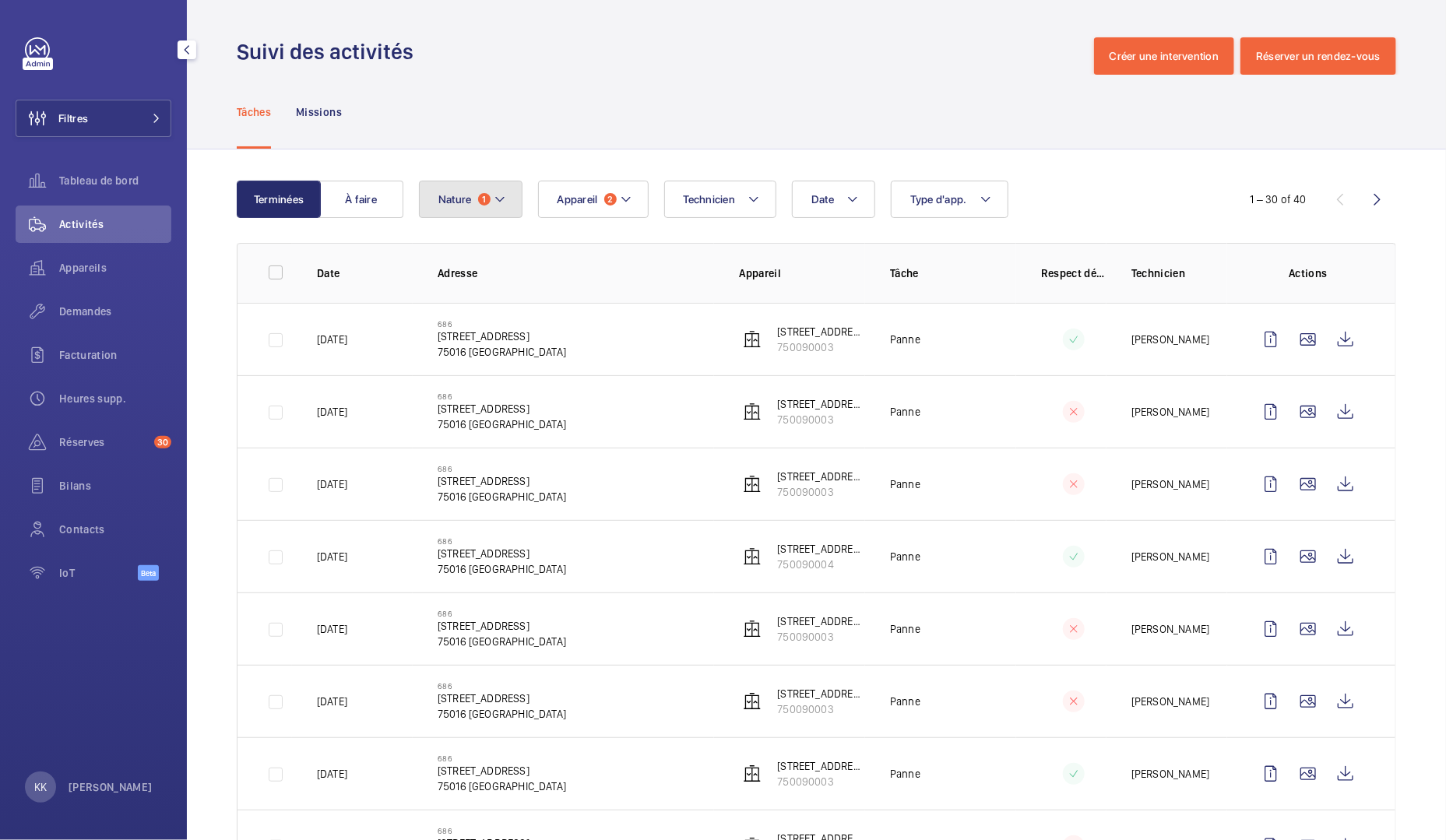
click at [478, 190] on button "Nature 1" at bounding box center [470, 199] width 104 height 37
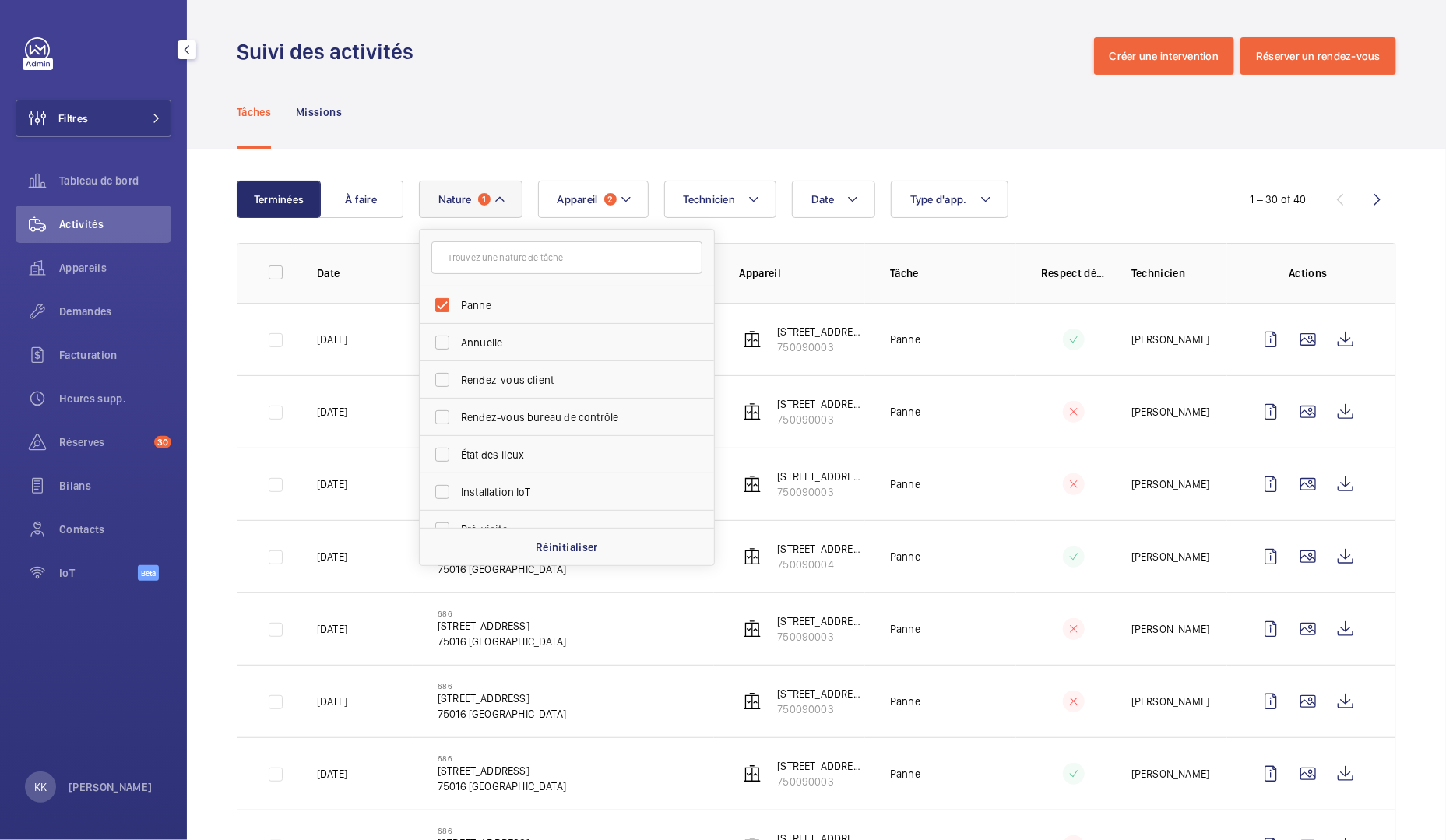
click at [532, 110] on div "Tâches Missions" at bounding box center [816, 111] width 1159 height 74
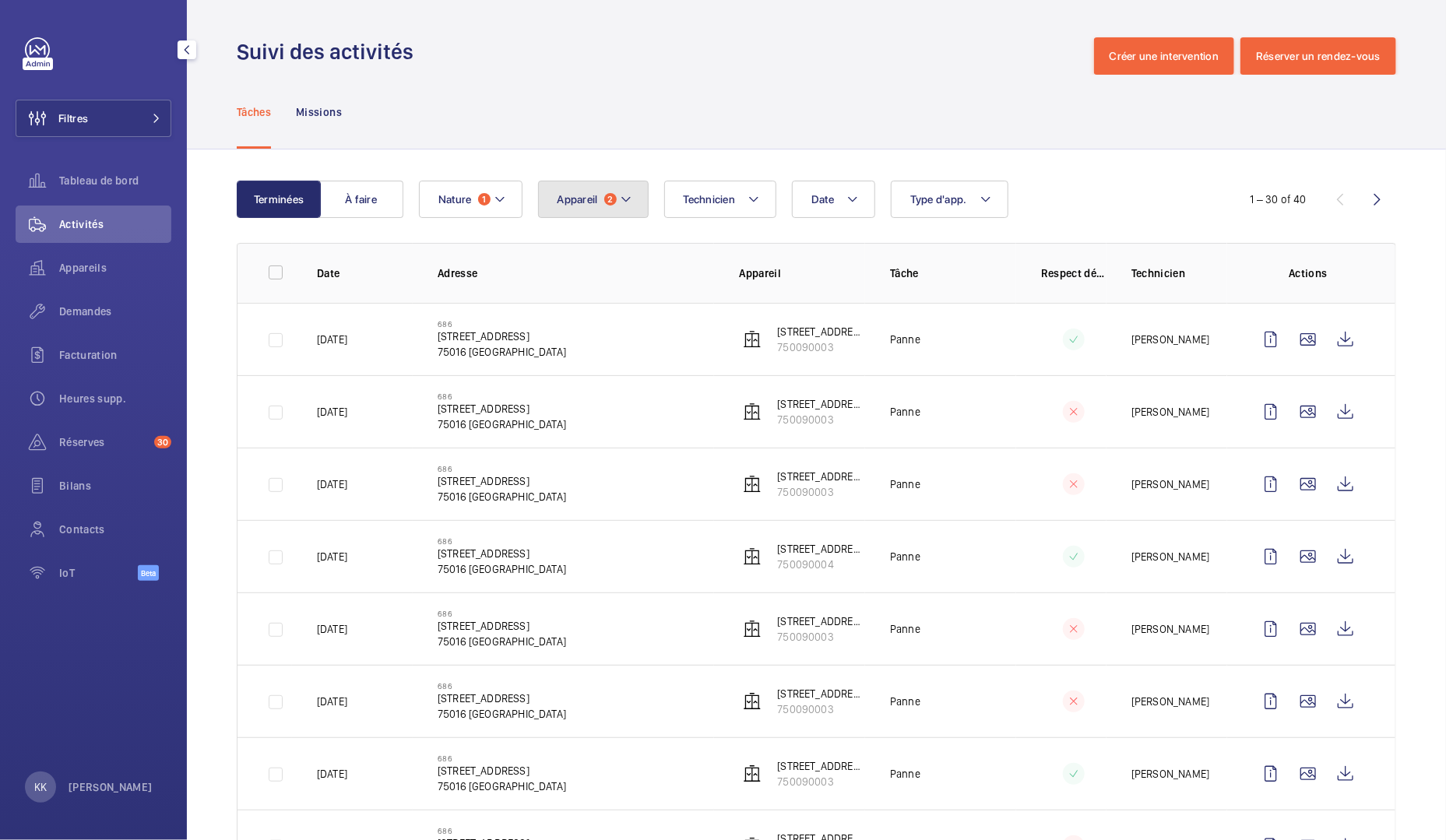
click at [595, 211] on button "Appareil 2" at bounding box center [592, 199] width 110 height 37
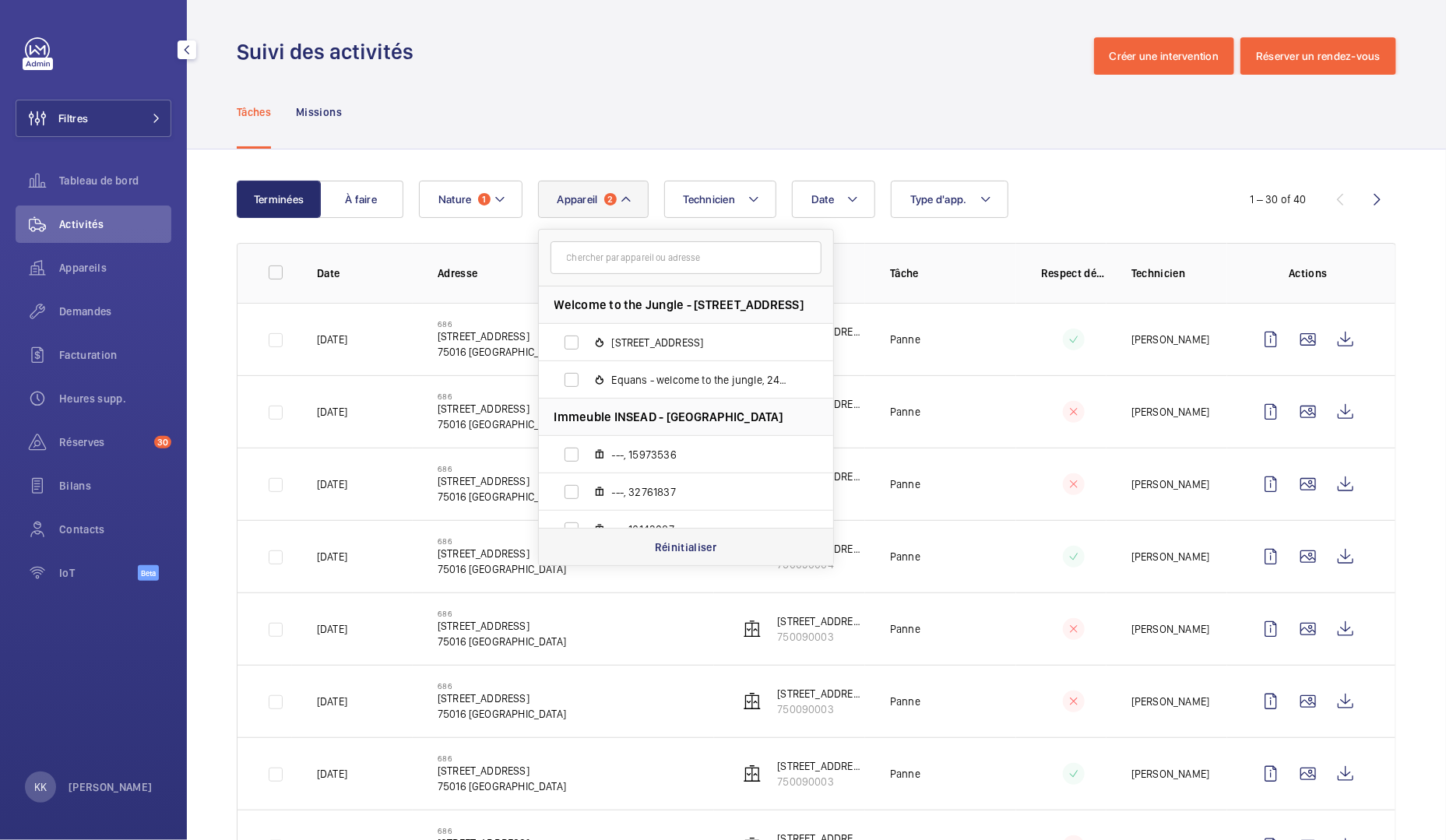
click at [665, 554] on div "Réinitialiser" at bounding box center [686, 546] width 294 height 37
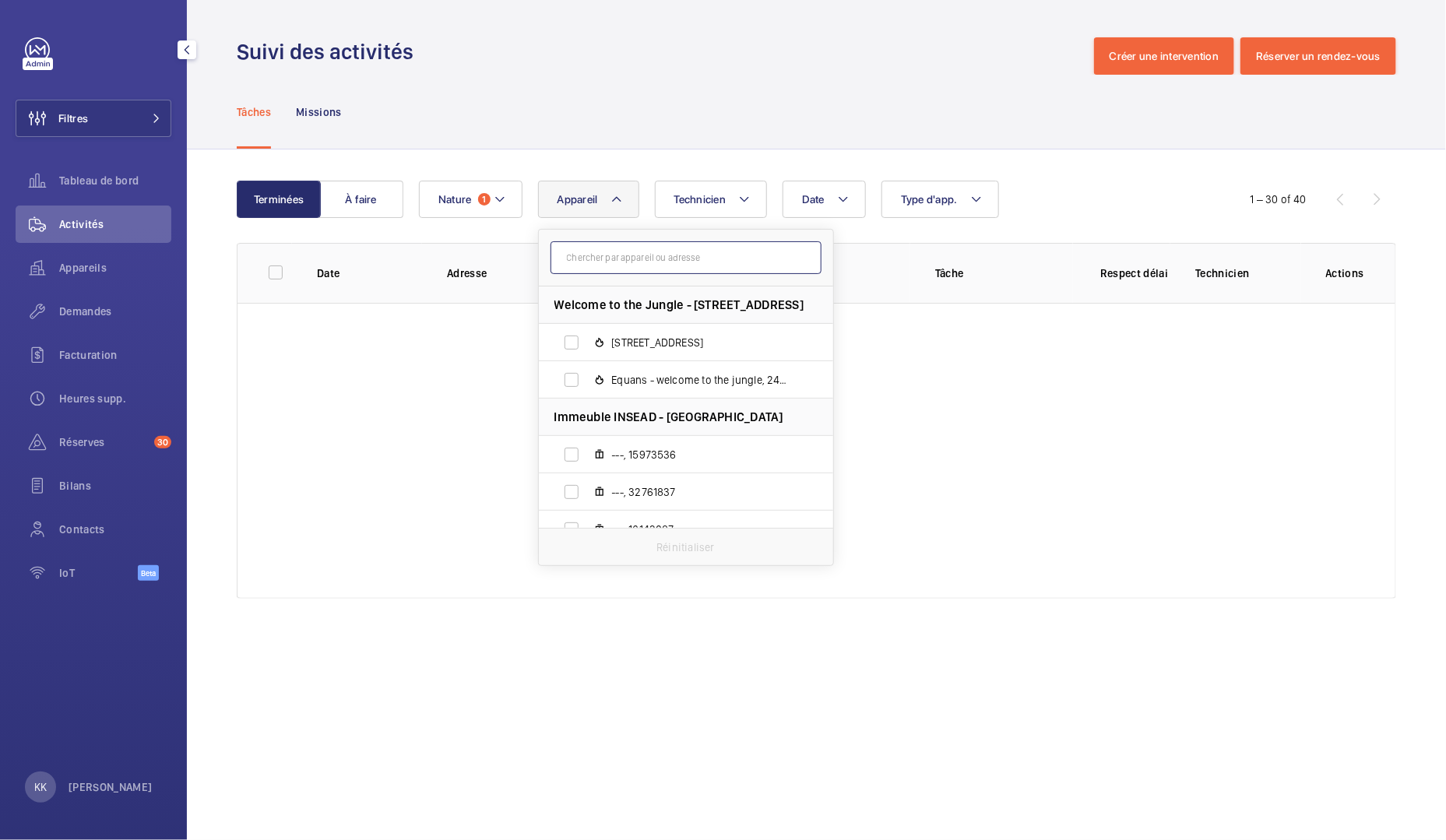
click at [606, 259] on input "text" at bounding box center [686, 257] width 271 height 33
paste input "48773503"
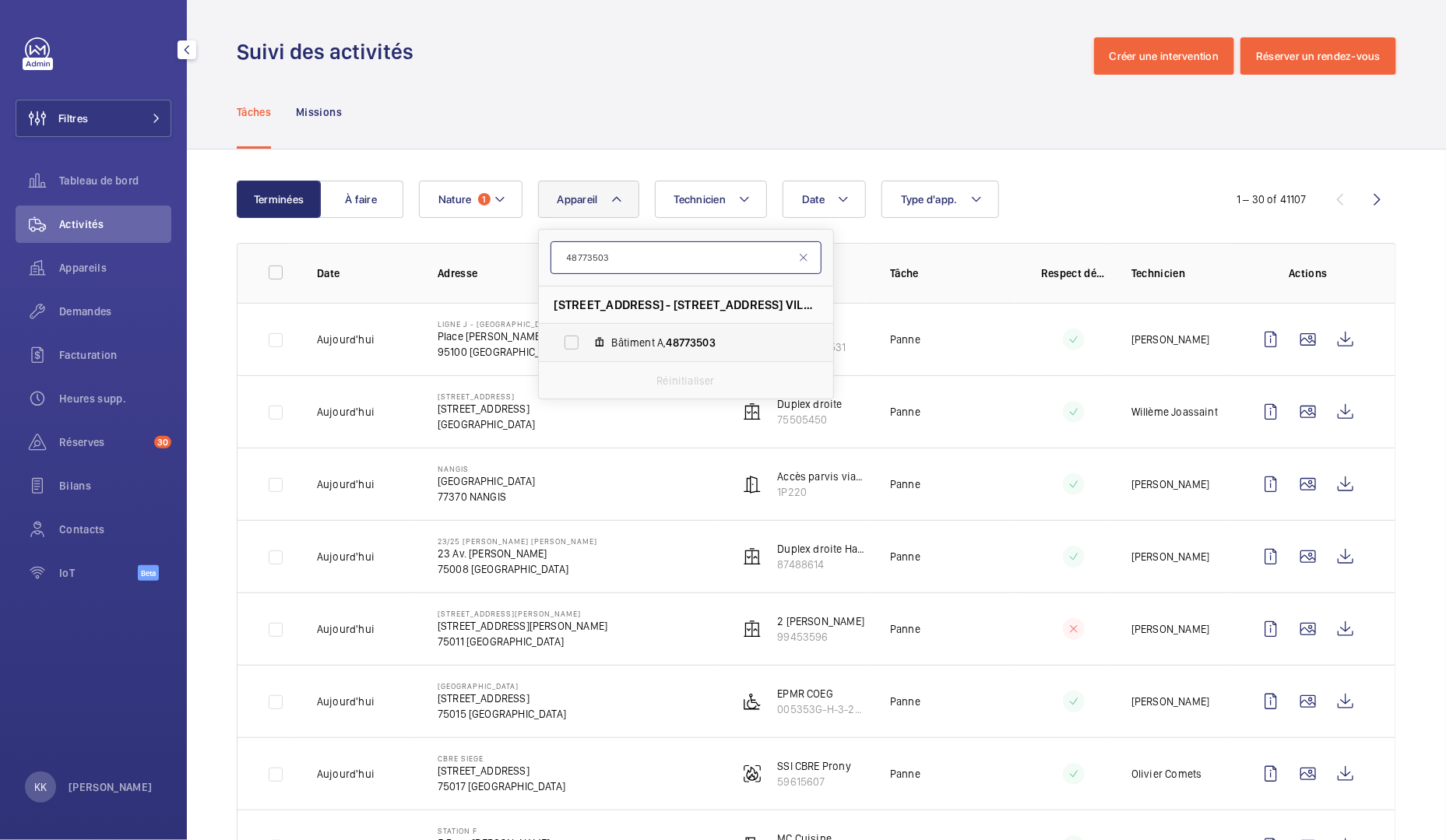
type input "48773503"
click at [612, 345] on span "Bâtiment A, 48773503" at bounding box center [702, 343] width 181 height 16
click at [587, 345] on input "Bâtiment A, 48773503" at bounding box center [572, 343] width 31 height 31
checkbox input "true"
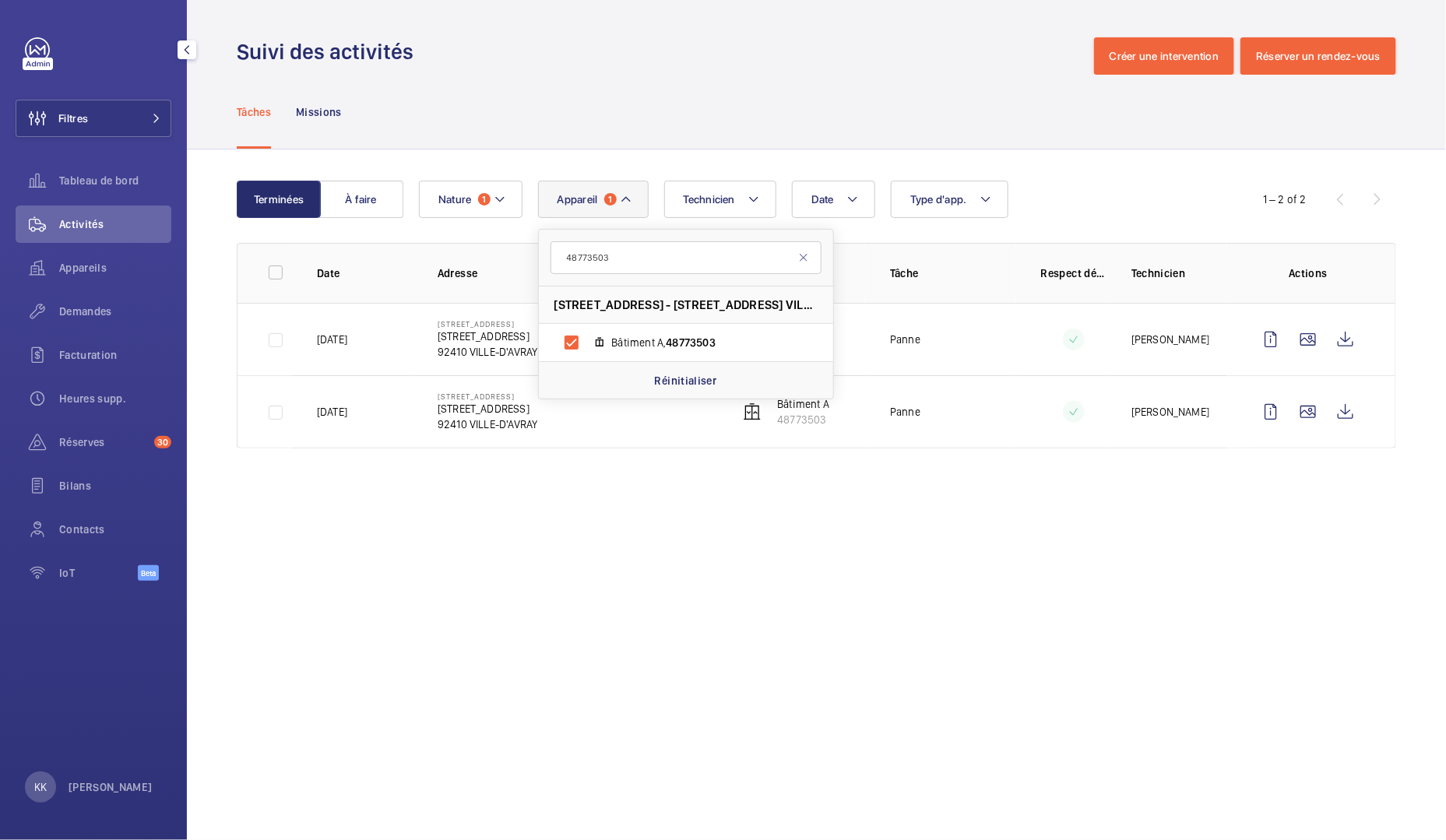
click at [592, 64] on div "Suivi des activités Créer une intervention Réserver un rendez-vous" at bounding box center [816, 56] width 1159 height 37
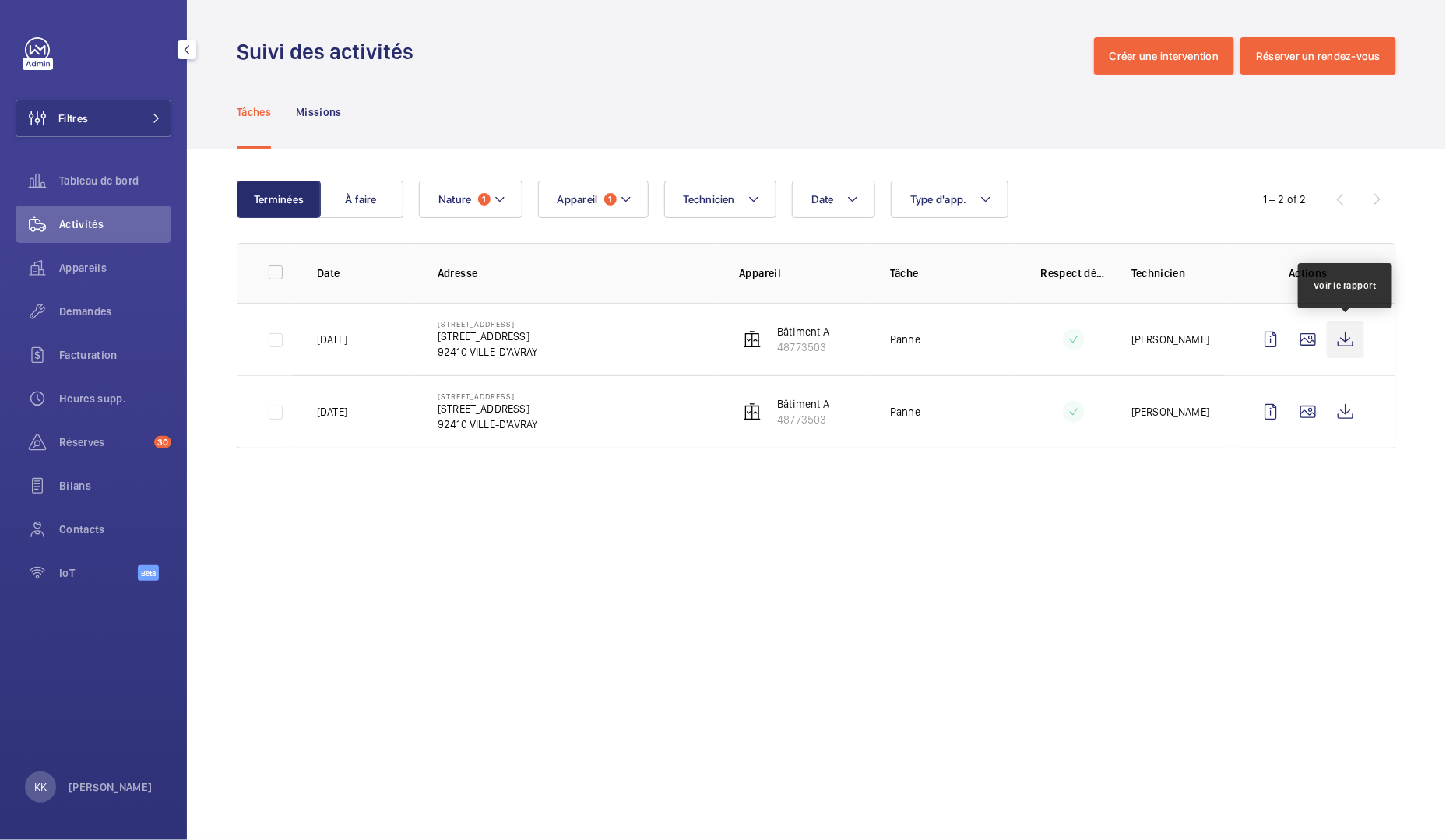
click at [1333, 337] on wm-front-icon-button at bounding box center [1345, 339] width 37 height 37
click at [1356, 350] on wm-front-icon-button at bounding box center [1345, 339] width 37 height 37
click at [115, 116] on button "Filtres" at bounding box center [93, 118] width 156 height 37
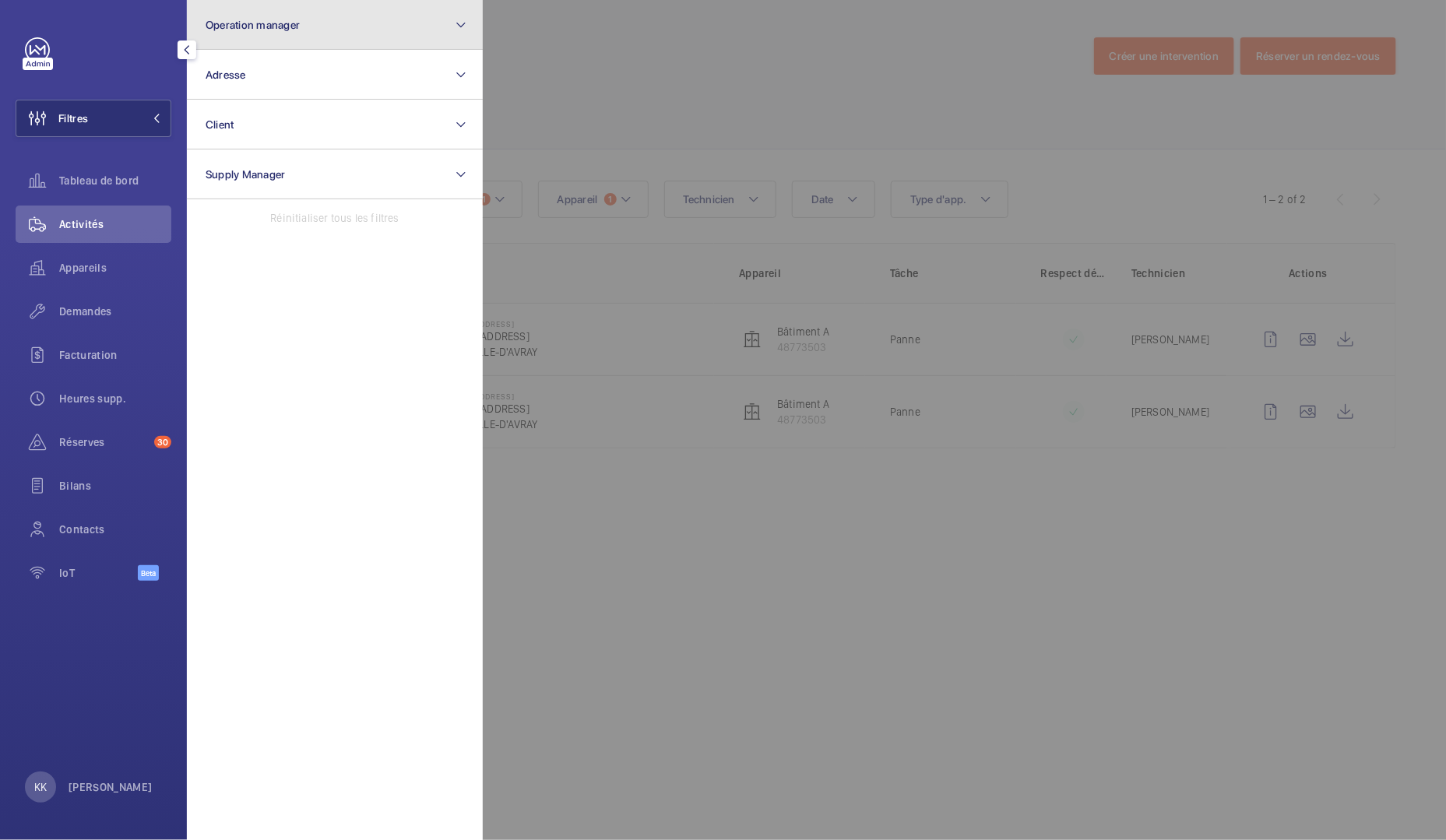
click at [307, 33] on button "Operation manager" at bounding box center [335, 24] width 296 height 50
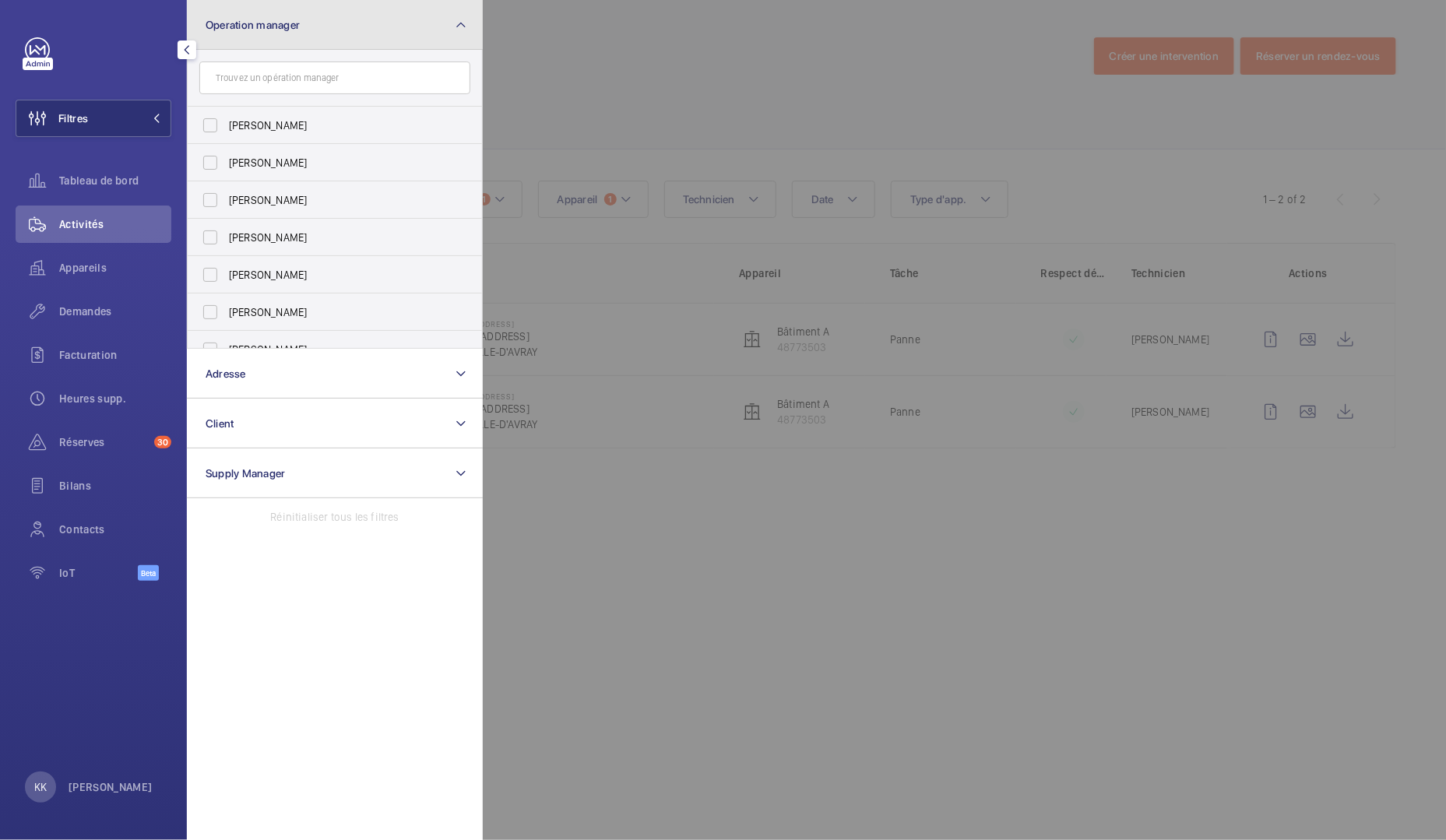
click at [254, 35] on button "Operation manager" at bounding box center [335, 24] width 296 height 50
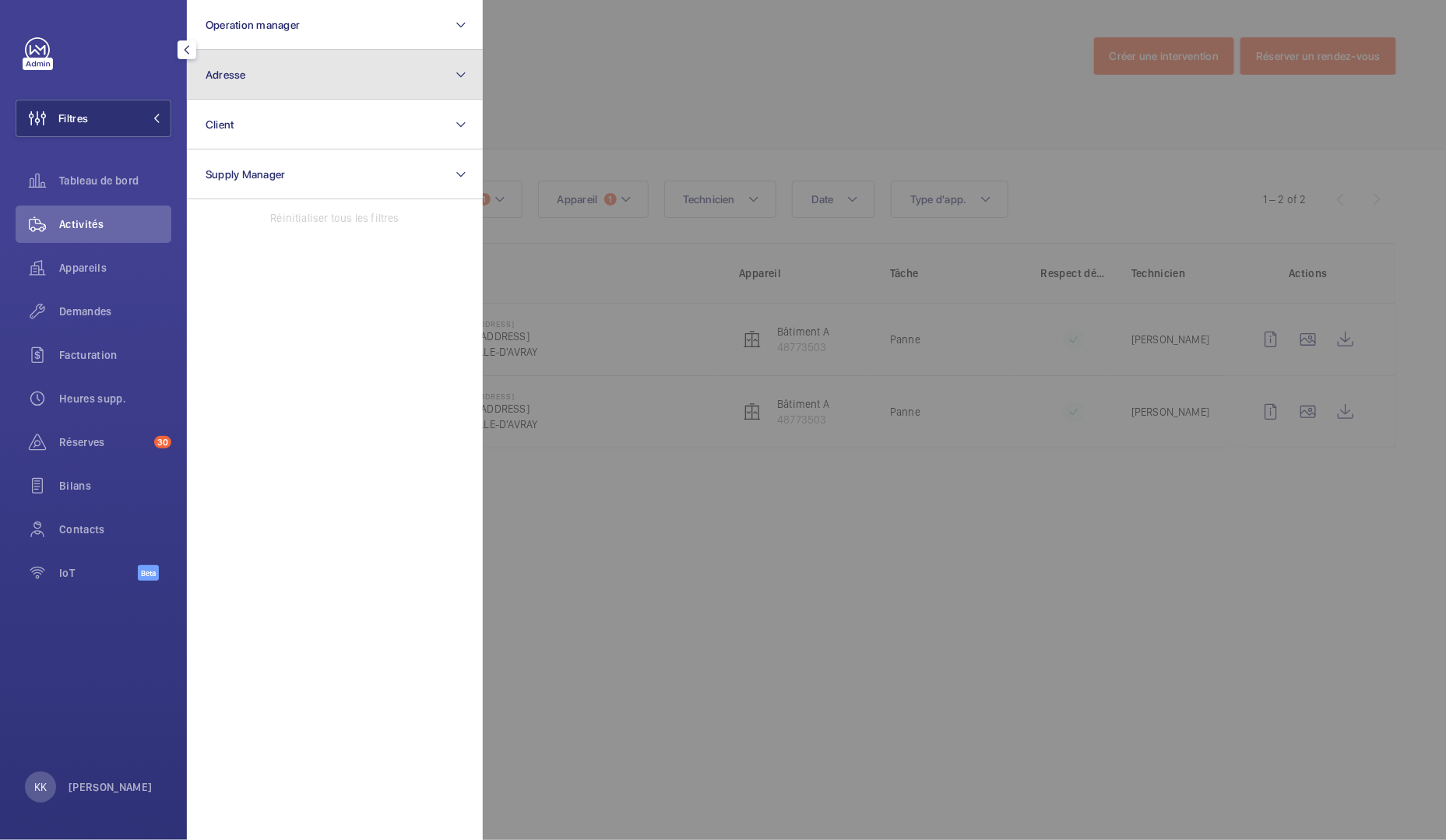
click at [260, 90] on button "Adresse" at bounding box center [335, 74] width 296 height 50
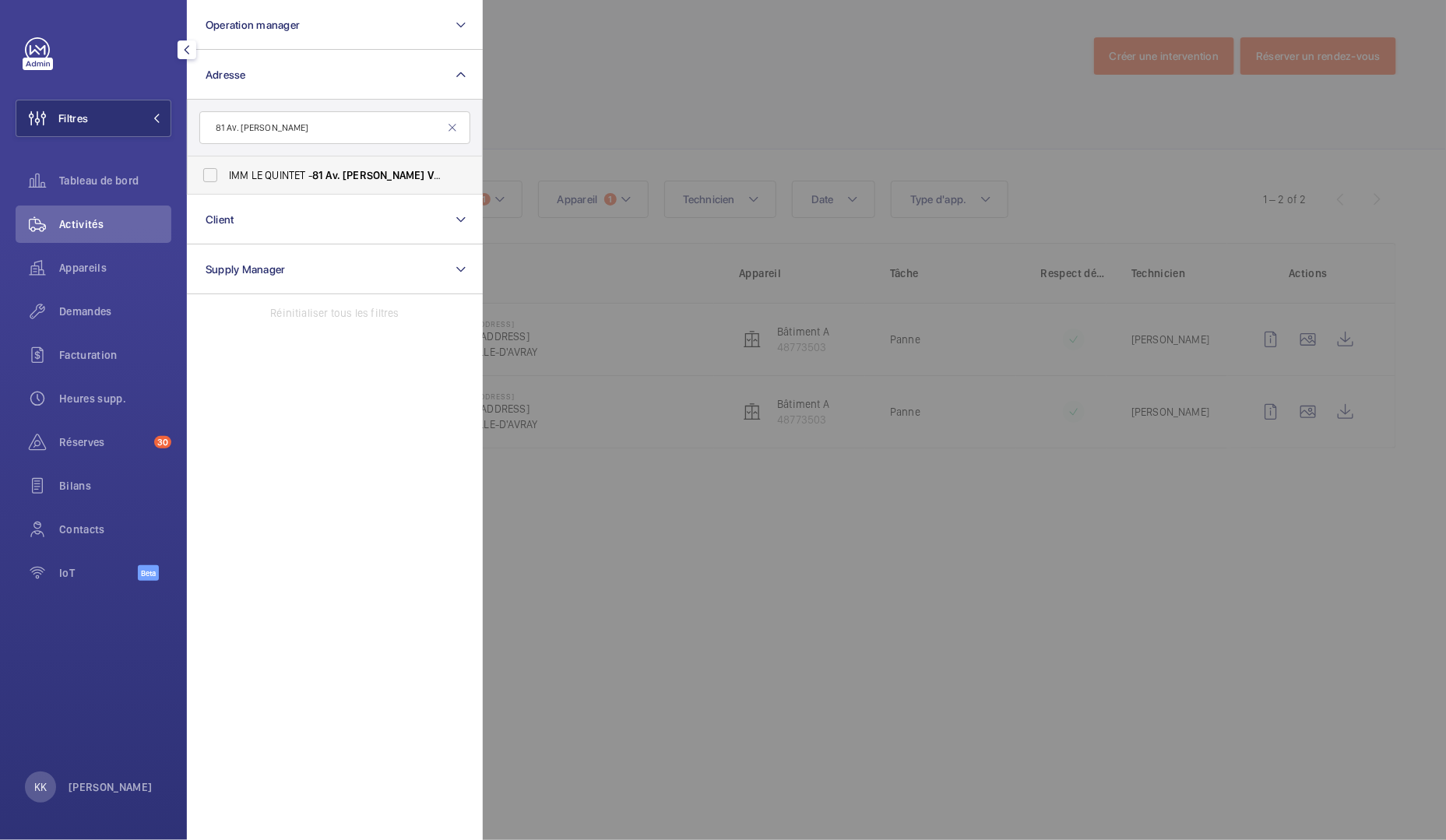
type input "81 Av. Édouard Vaillant"
click at [276, 180] on span "IMM LE QUINTET - 81 Av. Édouard Vaillant , BOULOGNE-BILLANCOURT 92100" at bounding box center [336, 175] width 214 height 16
click at [225, 180] on input "IMM LE QUINTET - 81 Av. Édouard Vaillant , BOULOGNE-BILLANCOURT 92100" at bounding box center [211, 175] width 31 height 31
checkbox input "true"
click at [656, 77] on div at bounding box center [1206, 420] width 1446 height 840
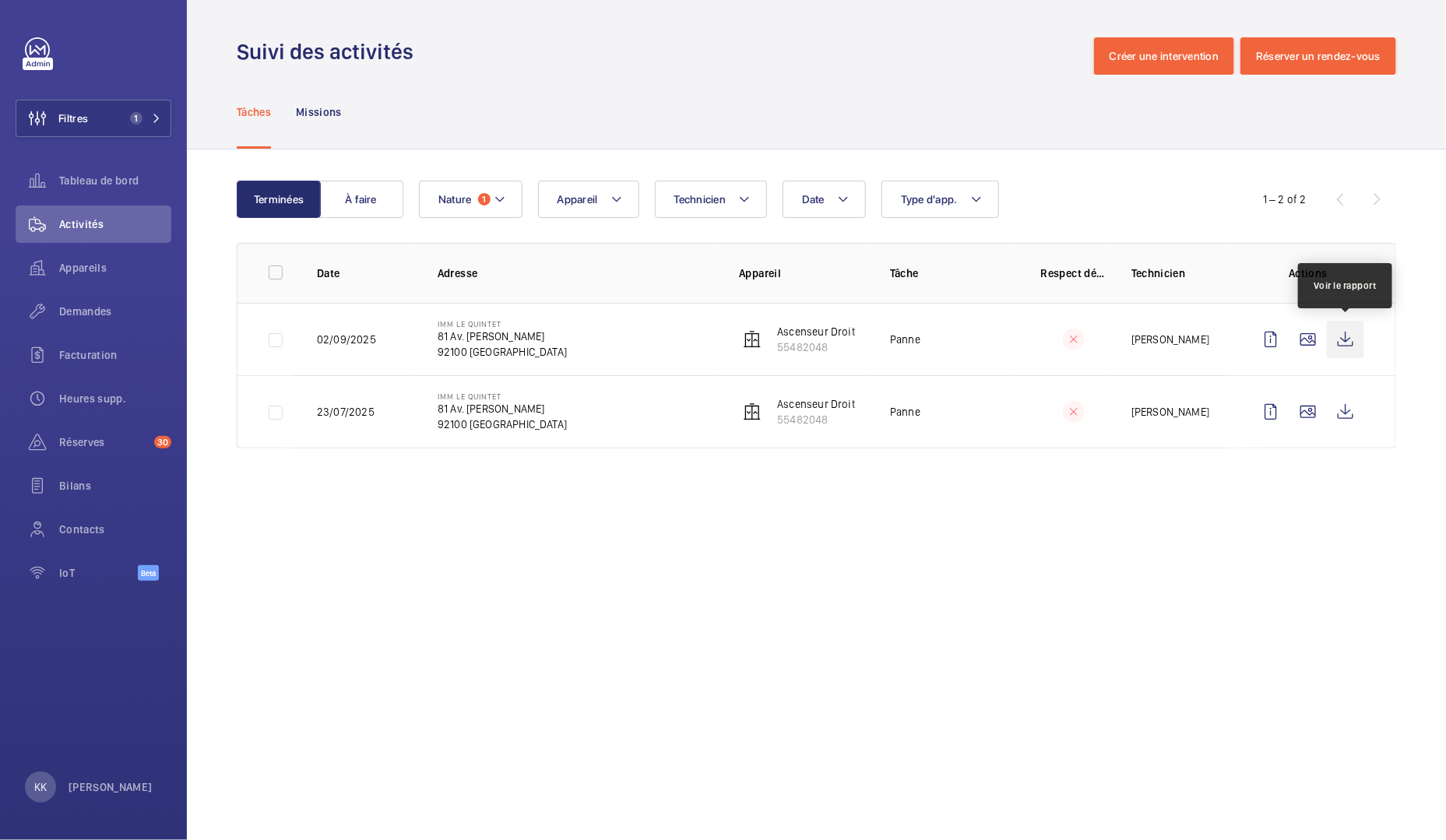
click at [1342, 343] on wm-front-icon-button at bounding box center [1345, 339] width 37 height 37
click at [1362, 414] on wm-front-icon-button at bounding box center [1345, 411] width 37 height 37
click at [90, 277] on div "Appareils" at bounding box center [93, 267] width 156 height 37
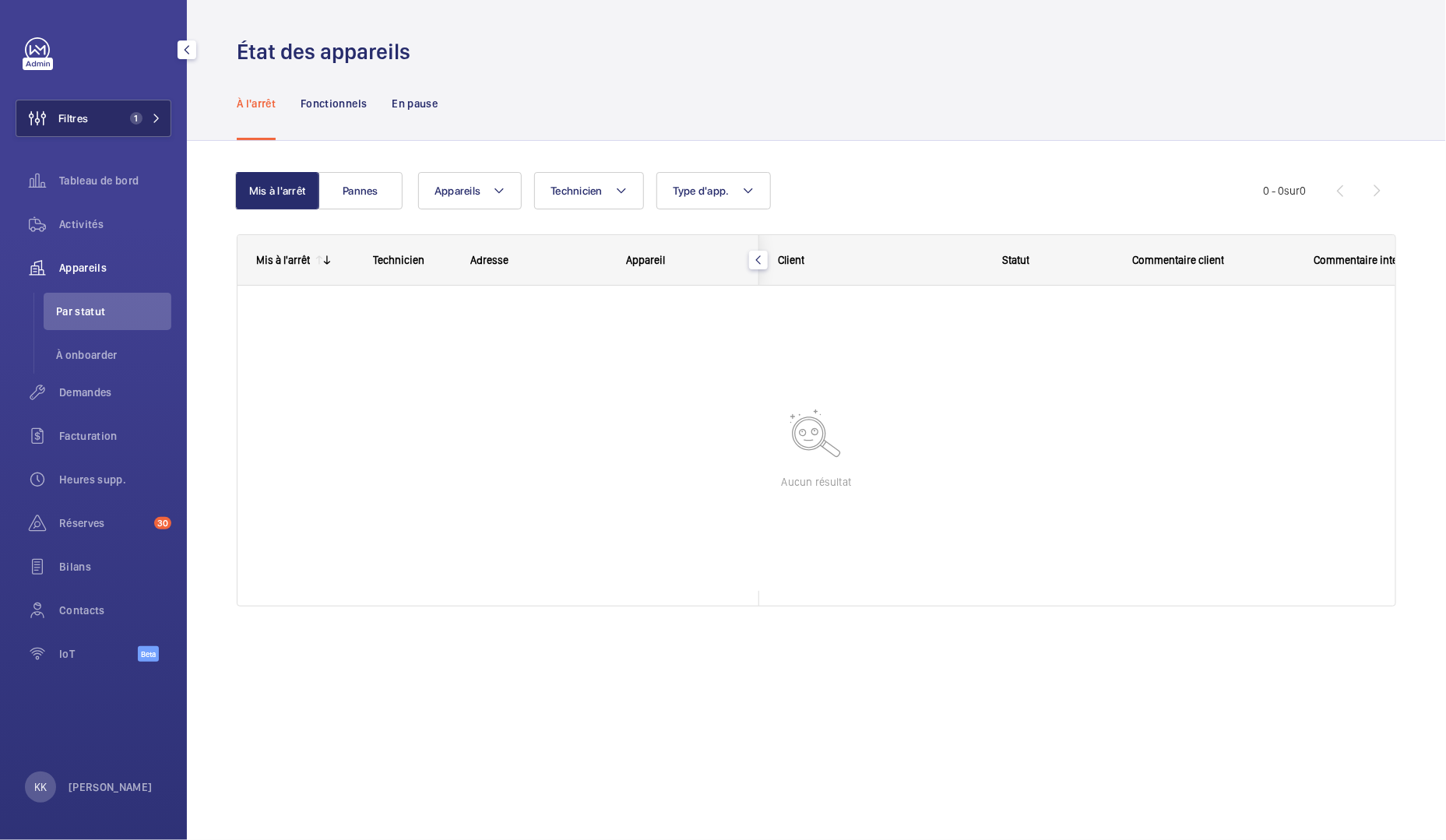
click at [103, 132] on button "Filtres 1" at bounding box center [93, 118] width 156 height 37
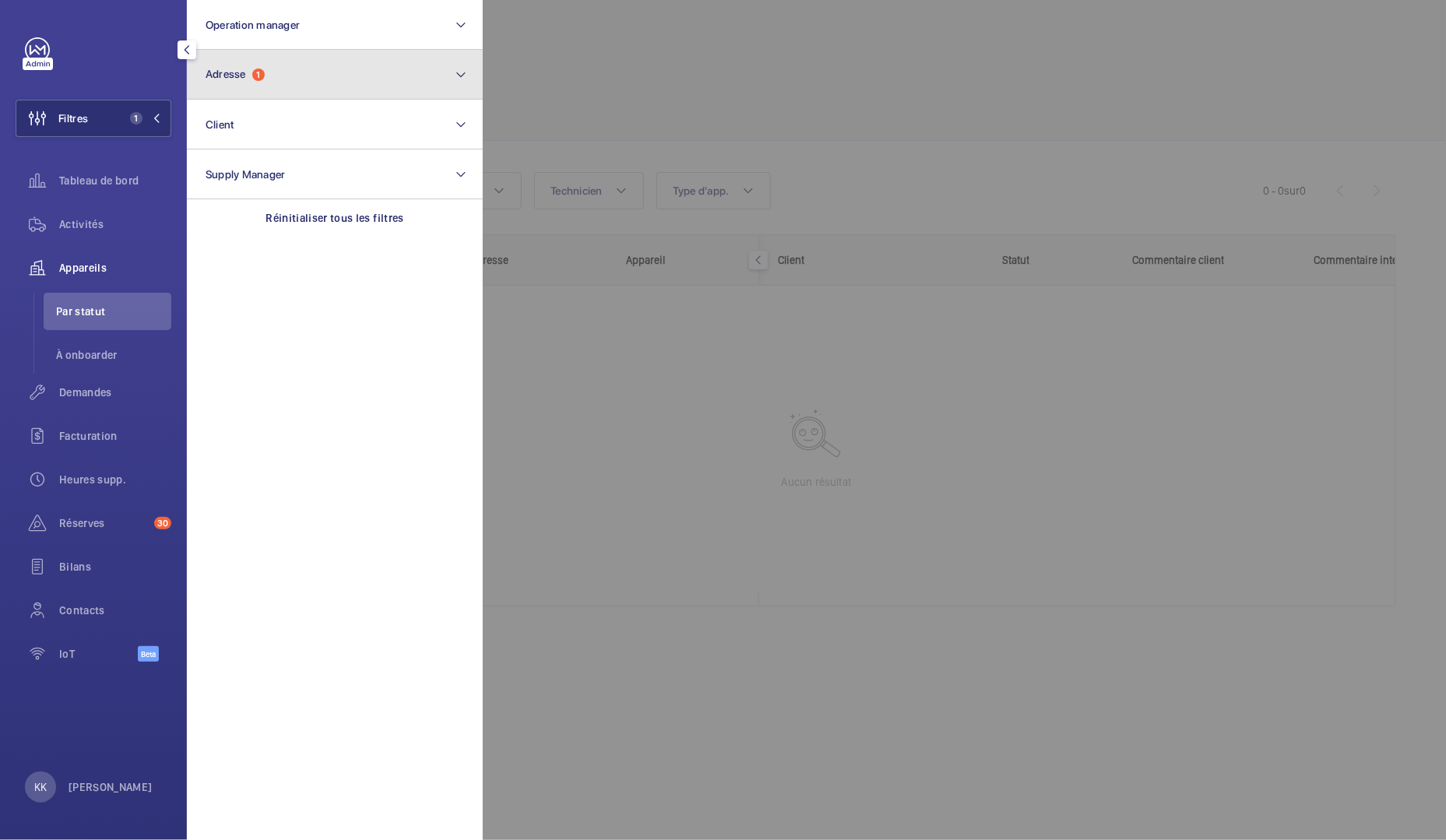
click at [278, 63] on button "Adresse 1" at bounding box center [335, 74] width 296 height 50
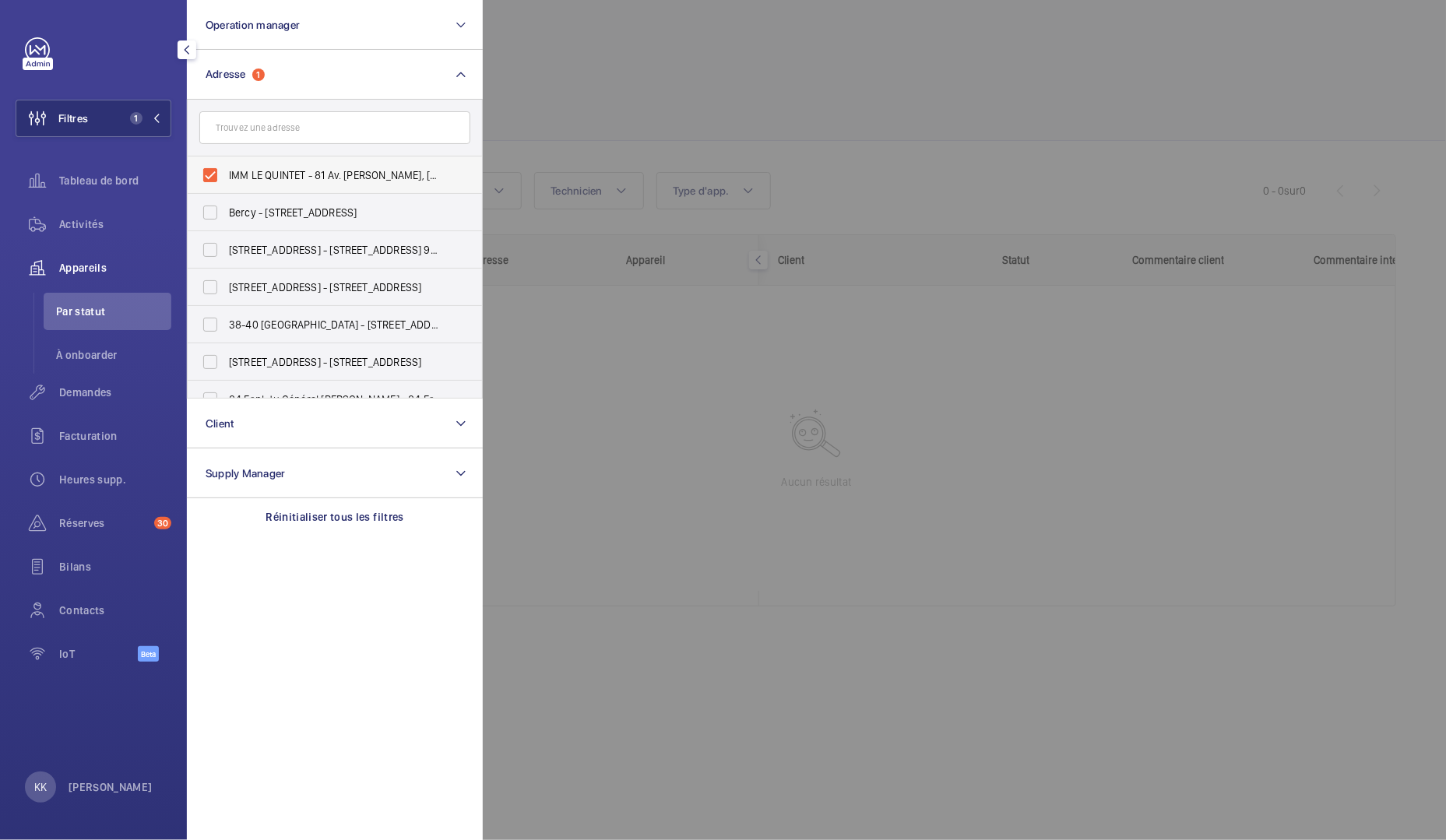
click at [243, 169] on span "IMM LE QUINTET - 81 Av. Édouard Vaillant, BOULOGNE-BILLANCOURT 92100" at bounding box center [336, 175] width 214 height 16
click at [225, 169] on input "IMM LE QUINTET - 81 Av. Édouard Vaillant, BOULOGNE-BILLANCOURT 92100" at bounding box center [211, 175] width 31 height 31
checkbox input "false"
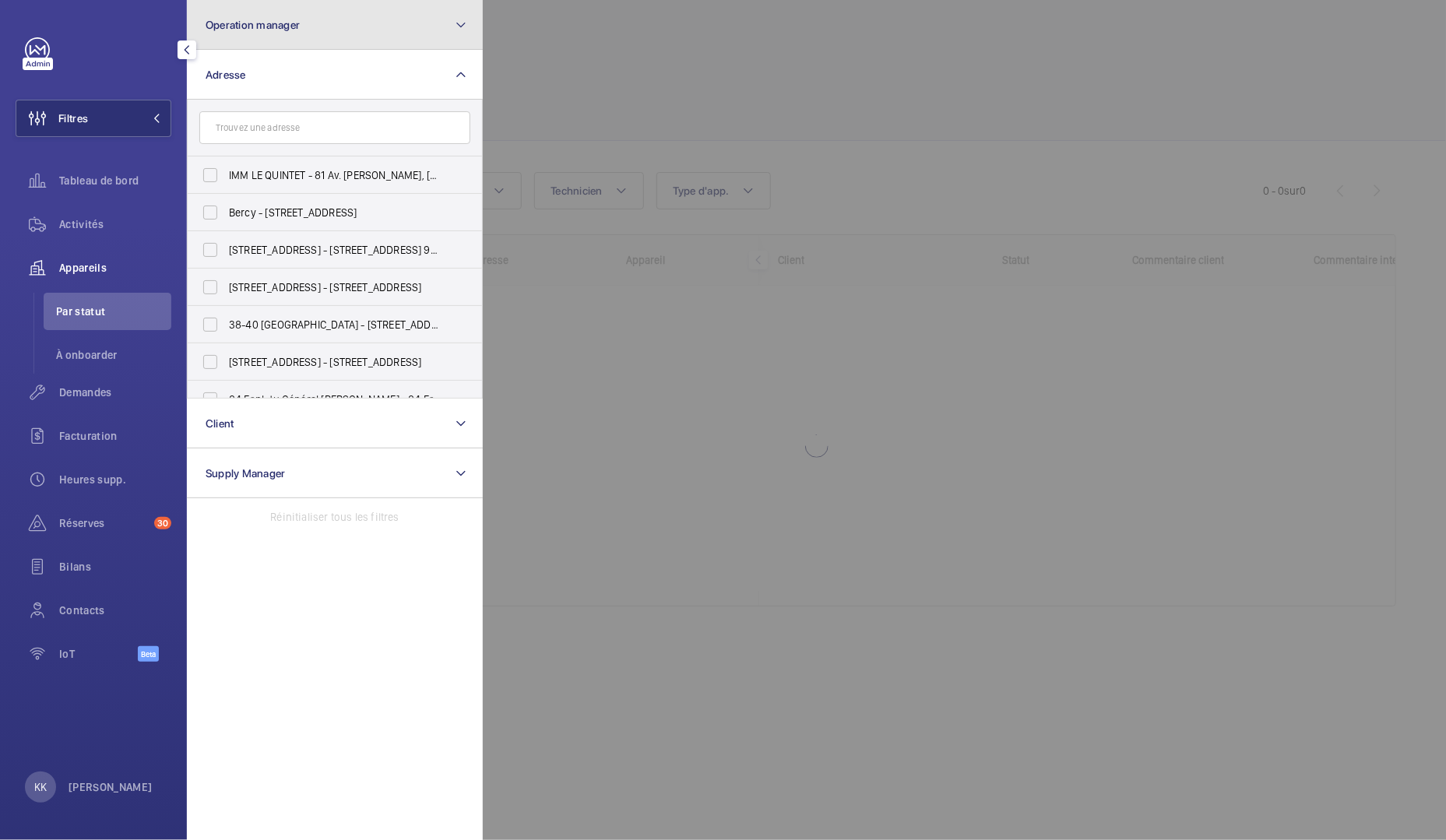
click at [273, 23] on span "Operation manager" at bounding box center [252, 24] width 94 height 12
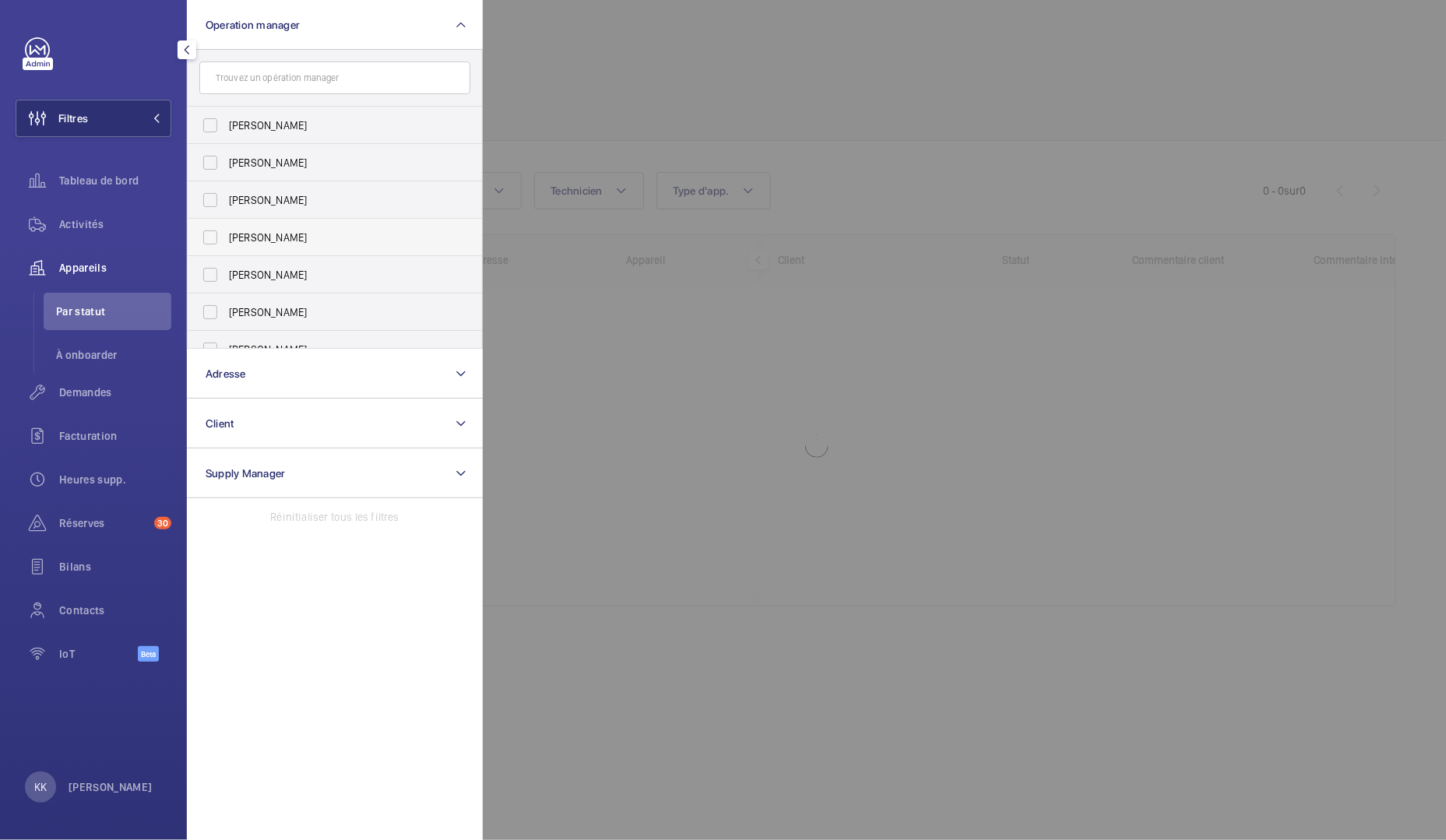
click at [269, 243] on span "[PERSON_NAME]" at bounding box center [336, 237] width 214 height 16
click at [225, 243] on input "[PERSON_NAME]" at bounding box center [211, 237] width 31 height 31
checkbox input "true"
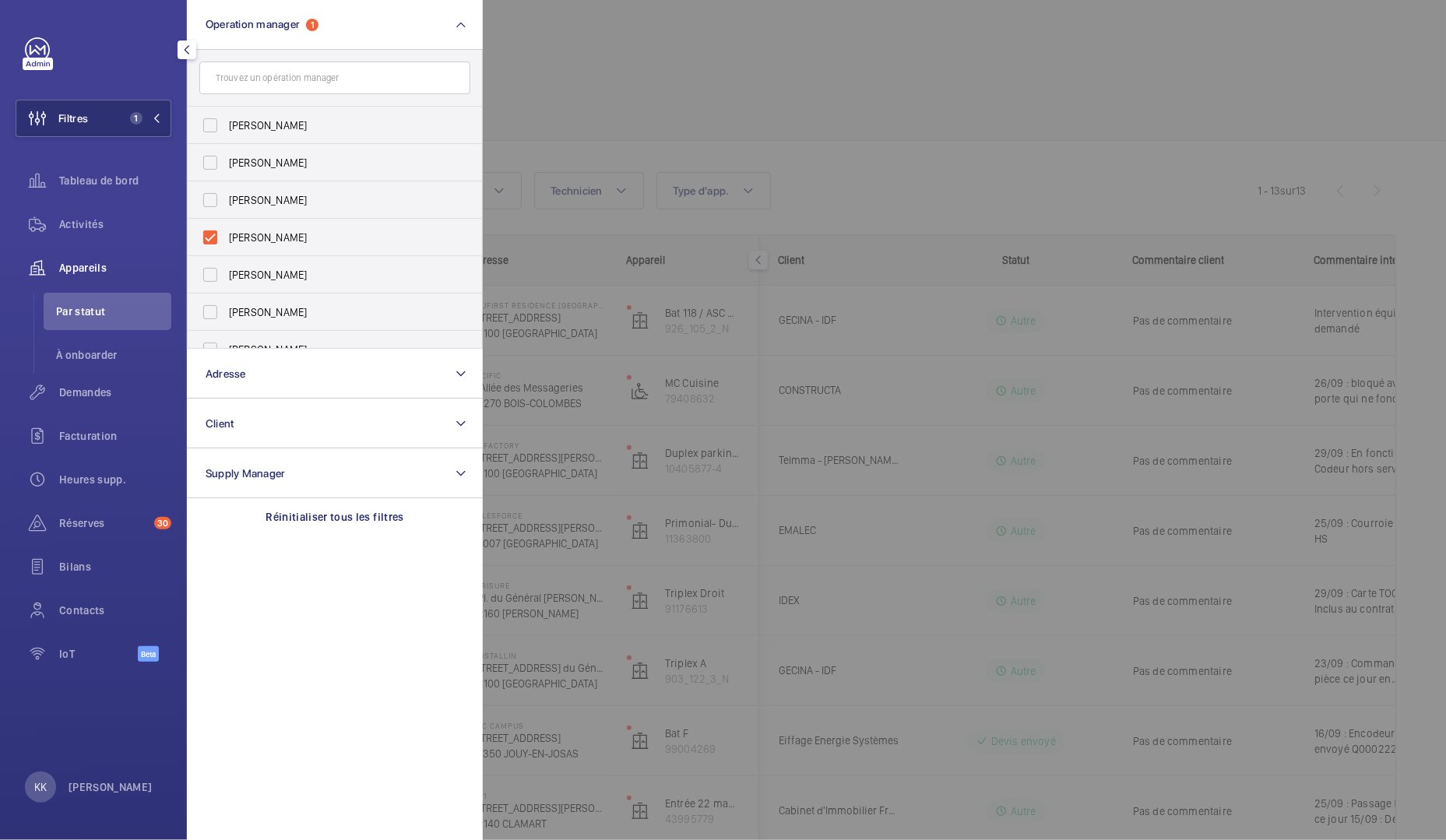
click at [639, 83] on div at bounding box center [1206, 420] width 1446 height 840
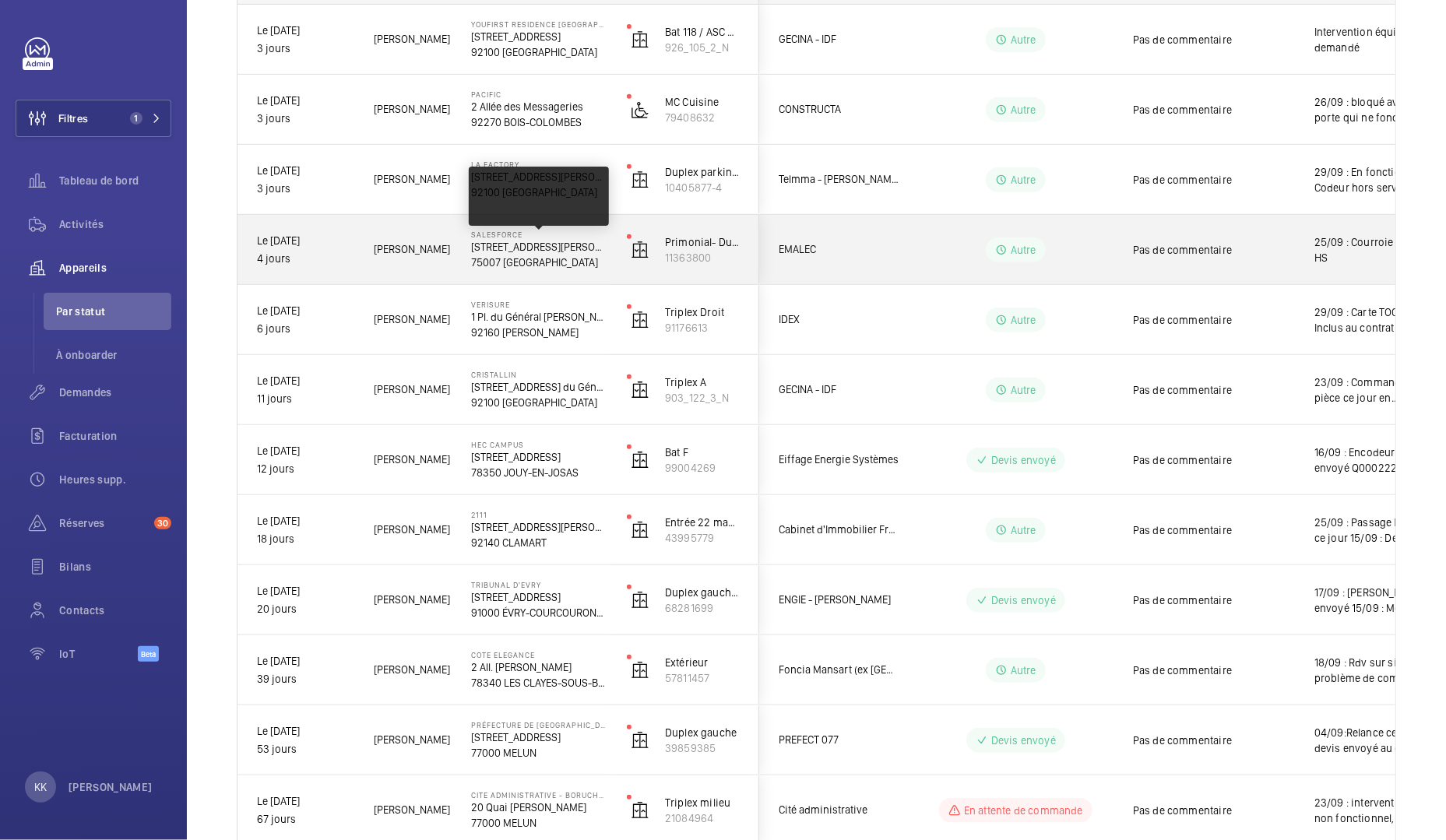
scroll to position [218, 0]
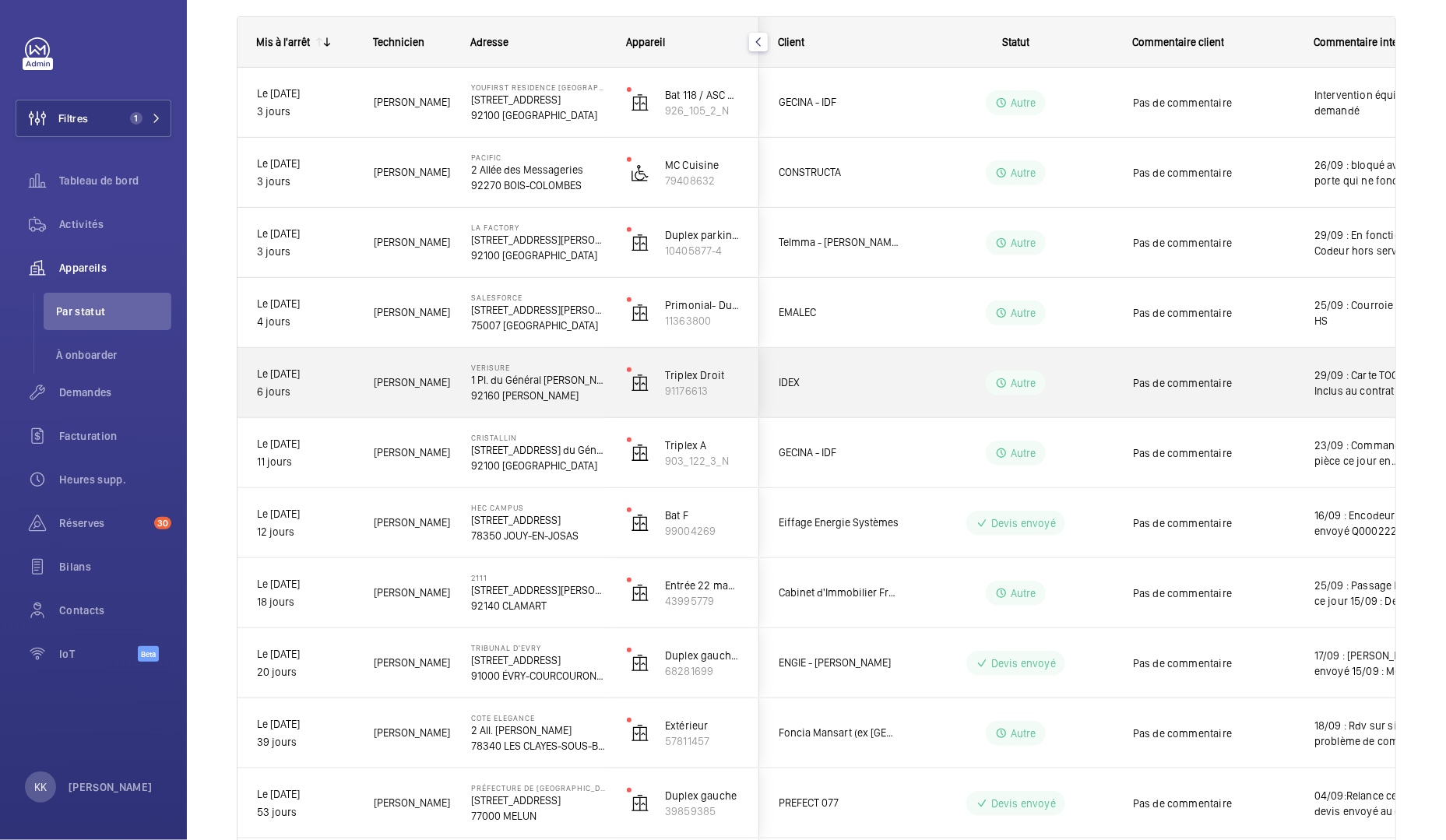
click at [500, 377] on p "1 Pl. du Général de Gaulle" at bounding box center [539, 380] width 136 height 16
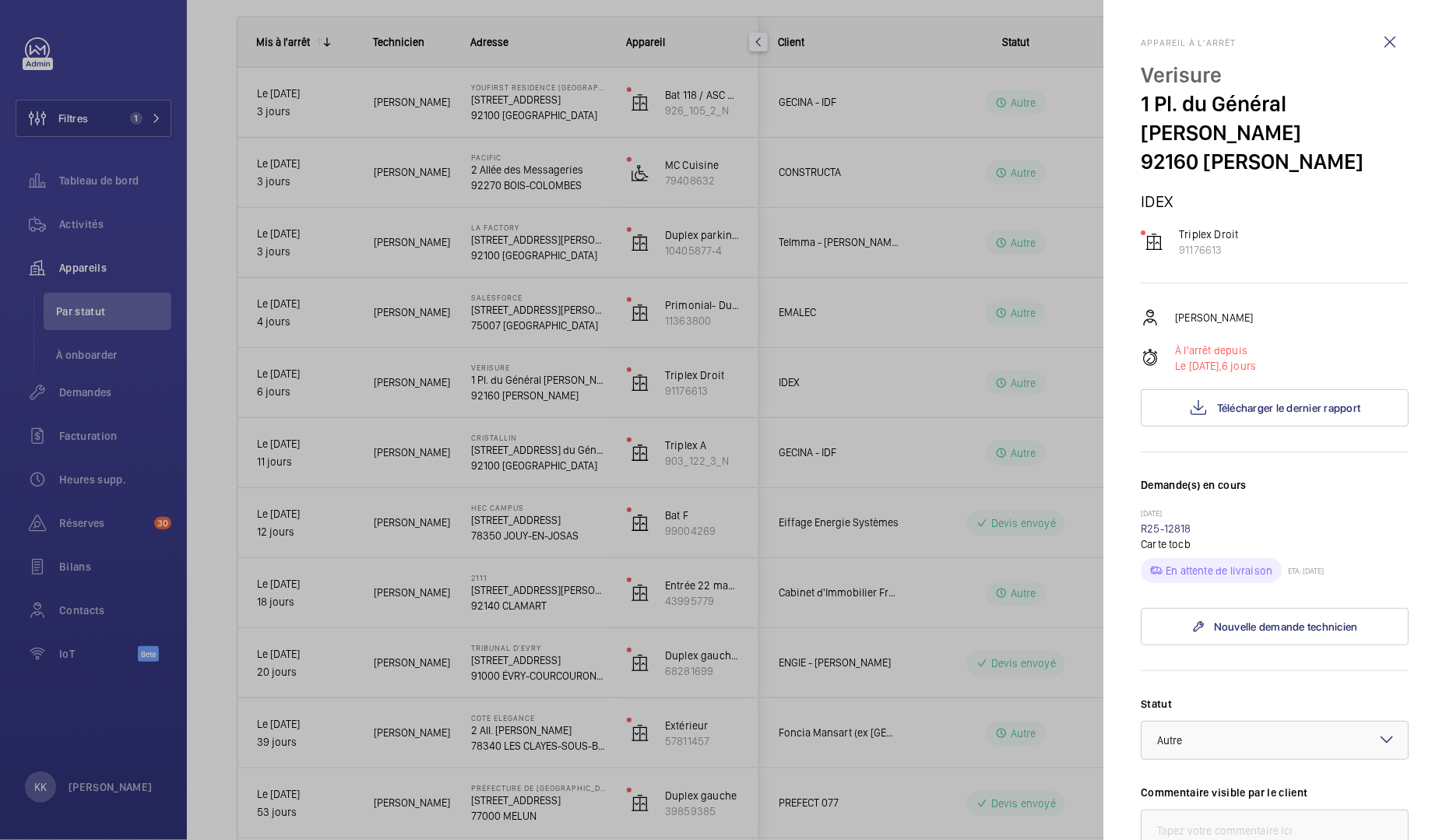
click at [1322, 566] on p "ETA: 01/10/2025" at bounding box center [1302, 570] width 42 height 10
click at [1363, 551] on div "En attente de livraison ETA: 01/10/2025" at bounding box center [1275, 567] width 268 height 31
drag, startPoint x: 1356, startPoint y: 542, endPoint x: 1290, endPoint y: 544, distance: 66.0
click at [1290, 551] on div "En attente de livraison ETA: 01/10/2025" at bounding box center [1275, 567] width 268 height 31
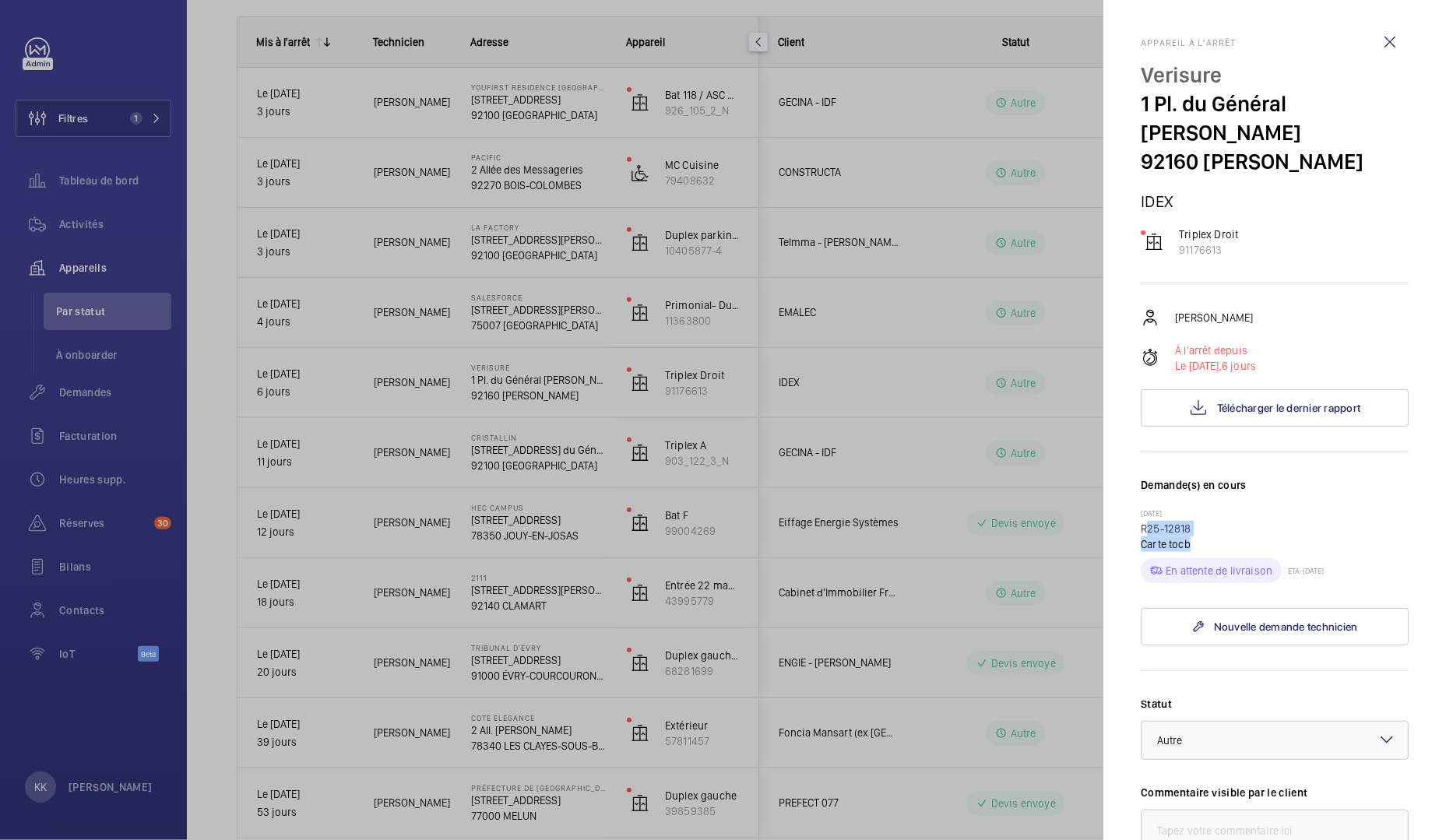
drag, startPoint x: 1210, startPoint y: 510, endPoint x: 1126, endPoint y: 498, distance: 84.9
click at [1126, 498] on mat-sidenav "Appareil à l'arrêt Verisure 1 Pl. du Général de Gaulle 92160 ANTONY IDEX Triple…" at bounding box center [1275, 420] width 343 height 840
click at [1285, 436] on div "Appareil à l'arrêt Verisure 1 Pl. du Général de Gaulle 92160 ANTONY IDEX Triple…" at bounding box center [1275, 627] width 268 height 1180
click at [1182, 522] on link "R25-12818" at bounding box center [1166, 528] width 50 height 12
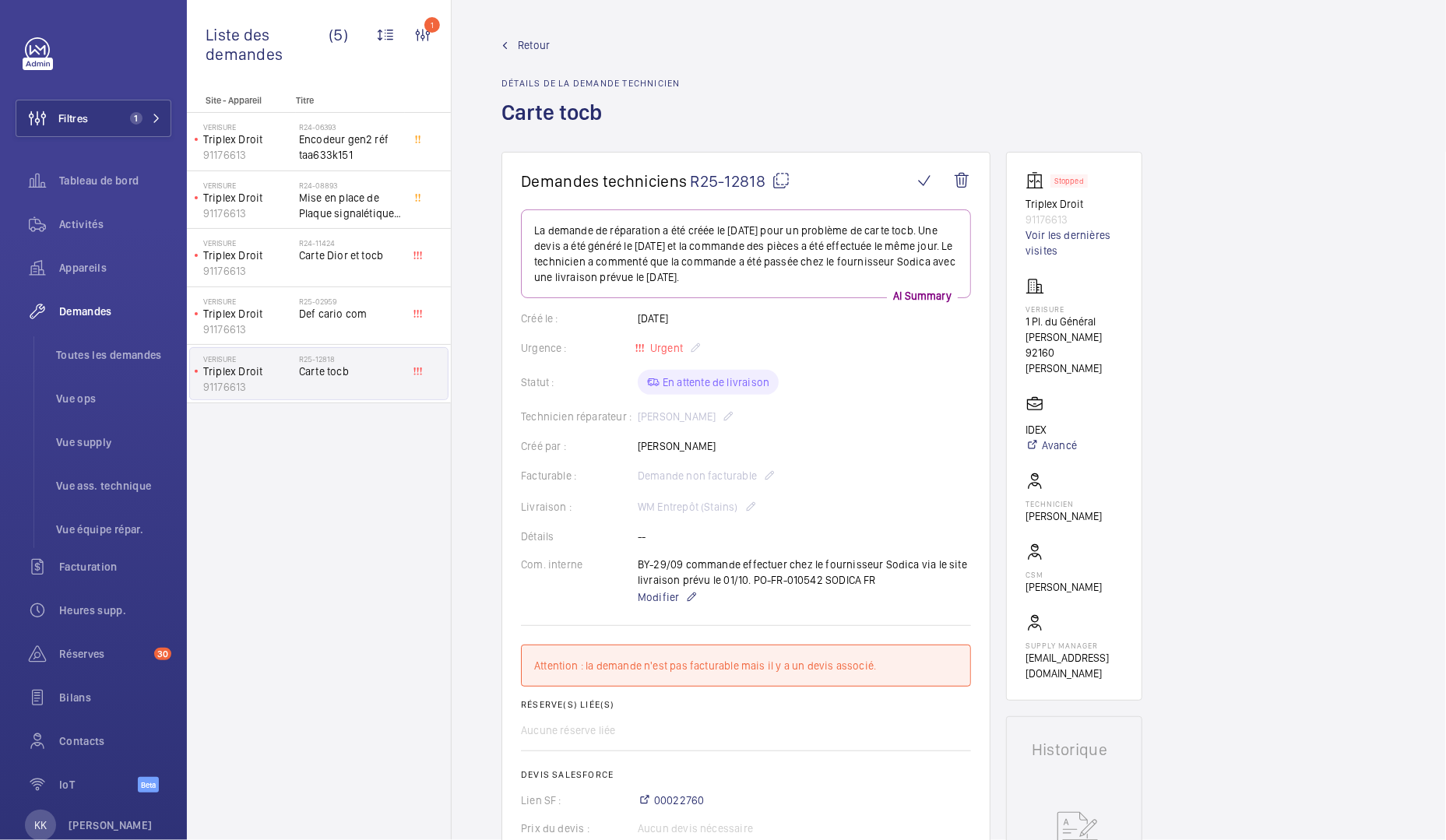
click at [786, 181] on mat-icon at bounding box center [780, 180] width 18 height 18
click at [524, 48] on span "Retour" at bounding box center [533, 45] width 32 height 16
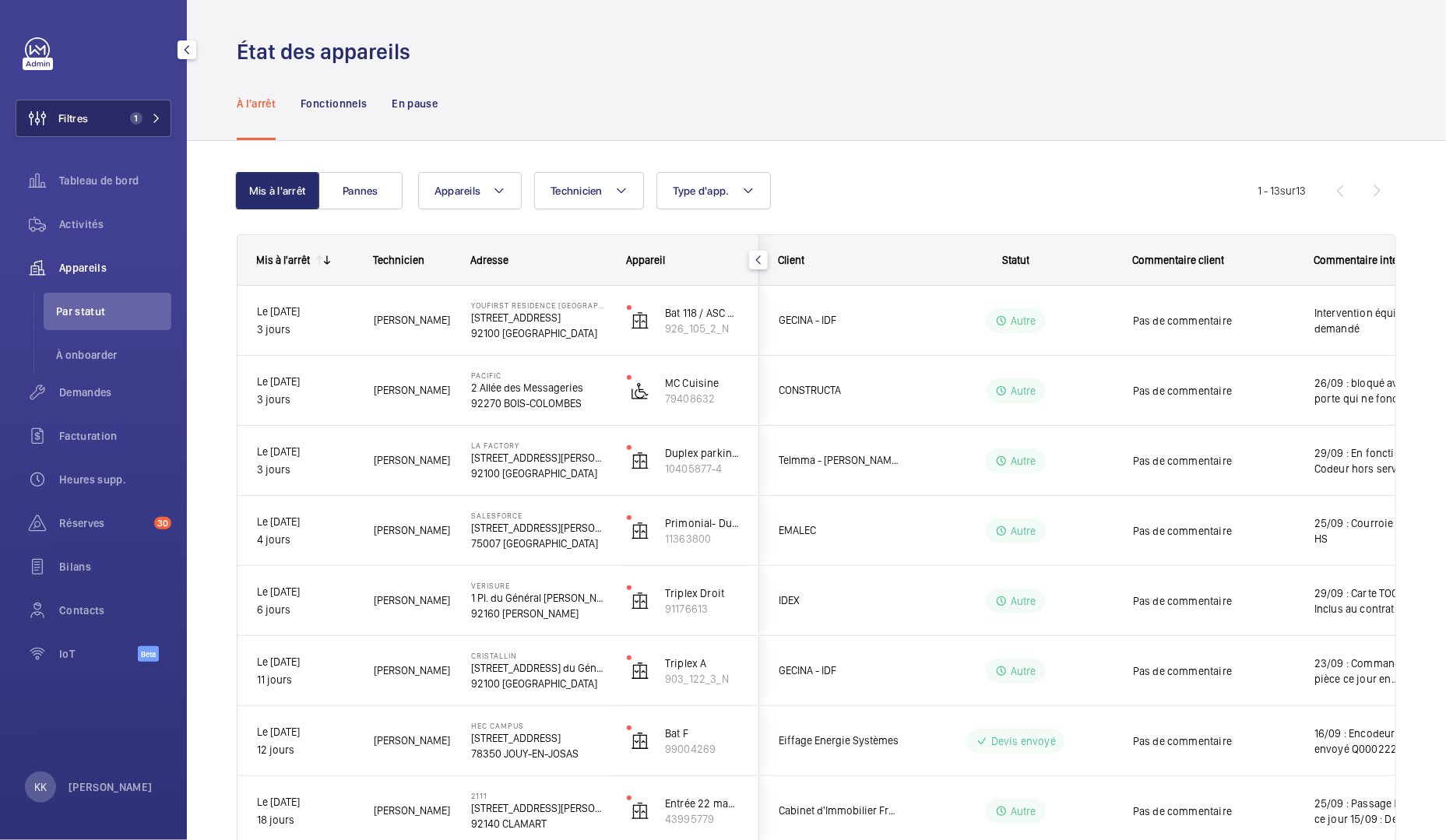
click at [75, 128] on span "Filtres" at bounding box center [52, 118] width 71 height 37
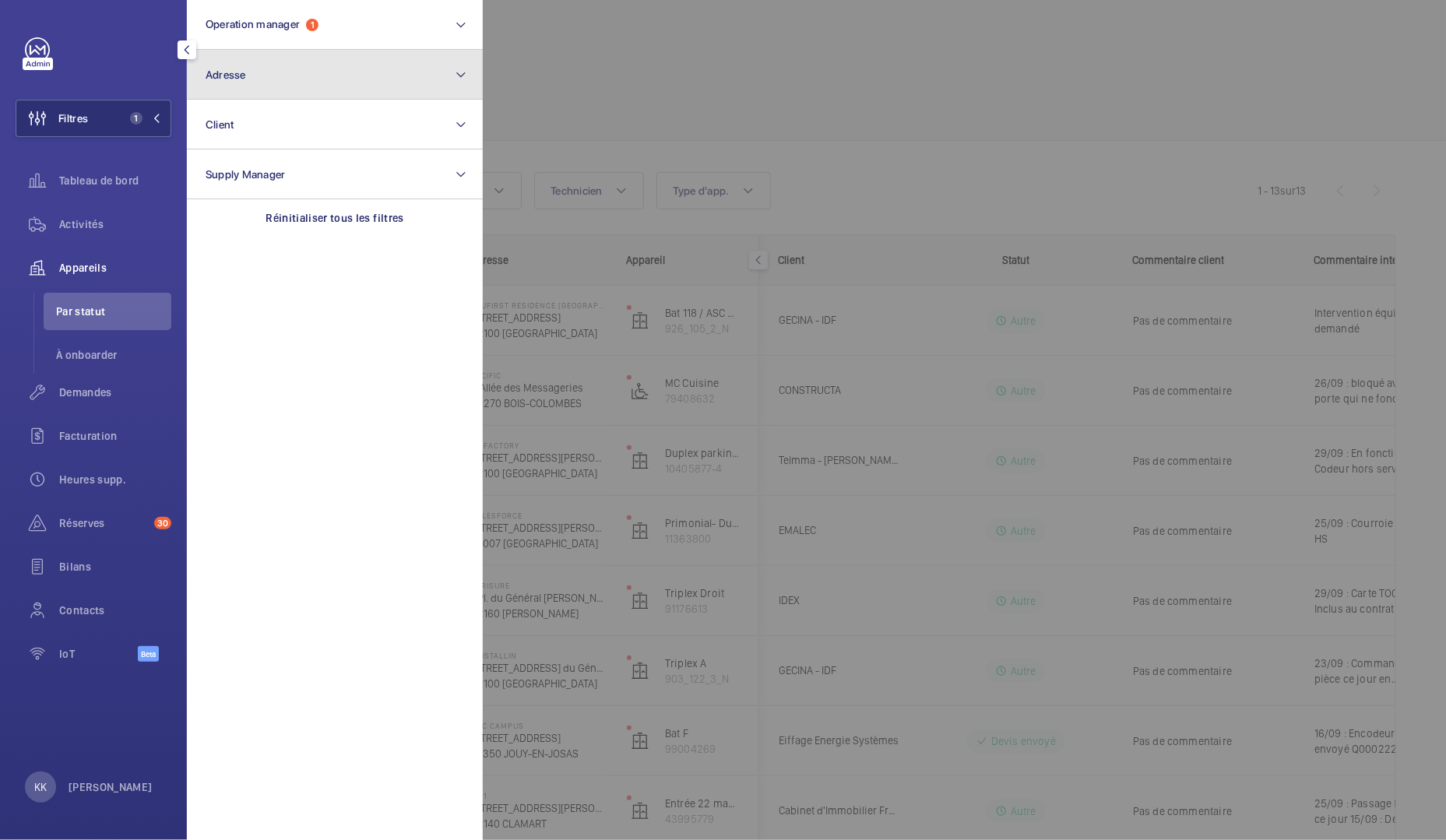
click at [298, 70] on button "Adresse" at bounding box center [335, 74] width 296 height 50
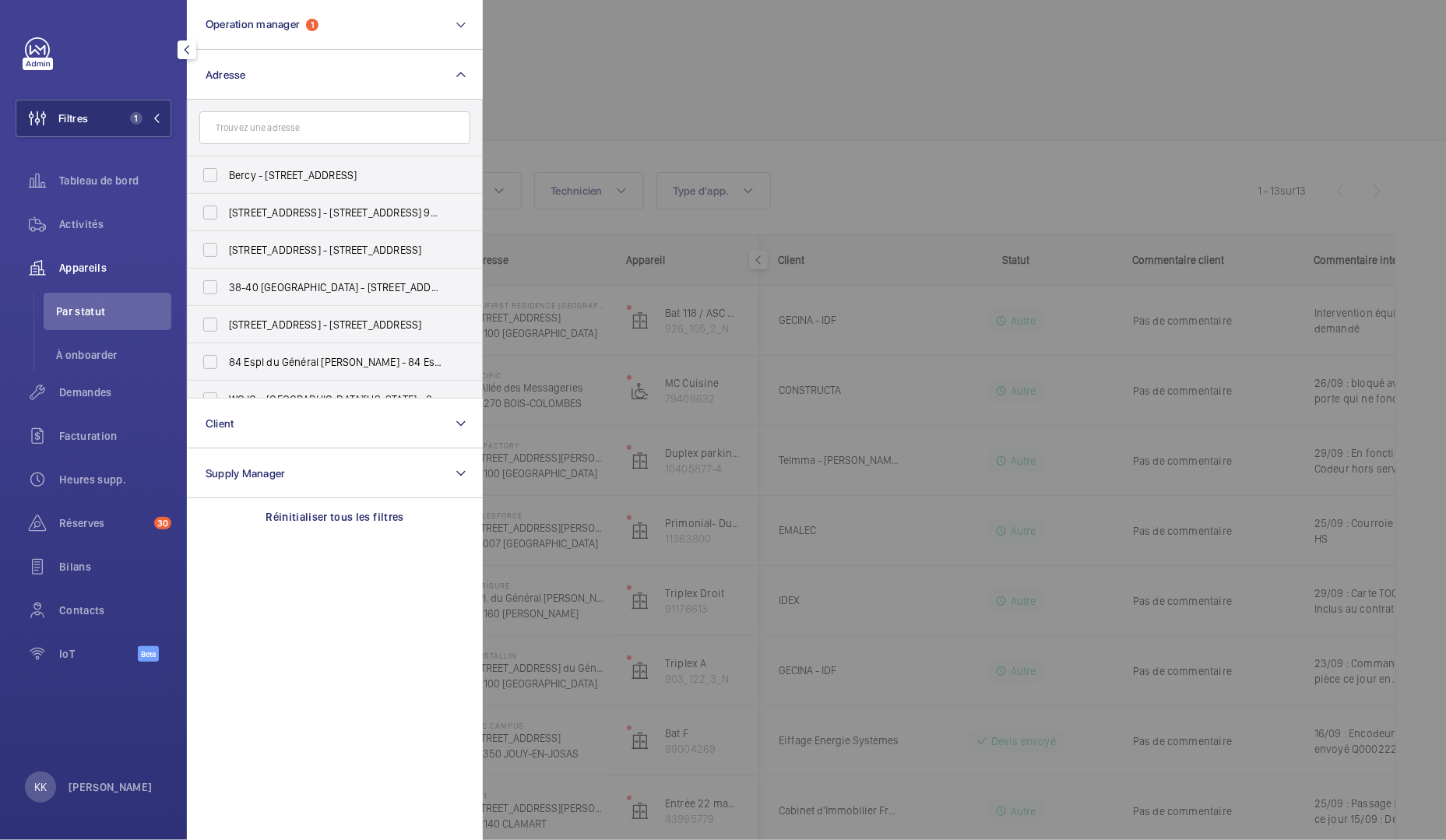
type input "R25-12818"
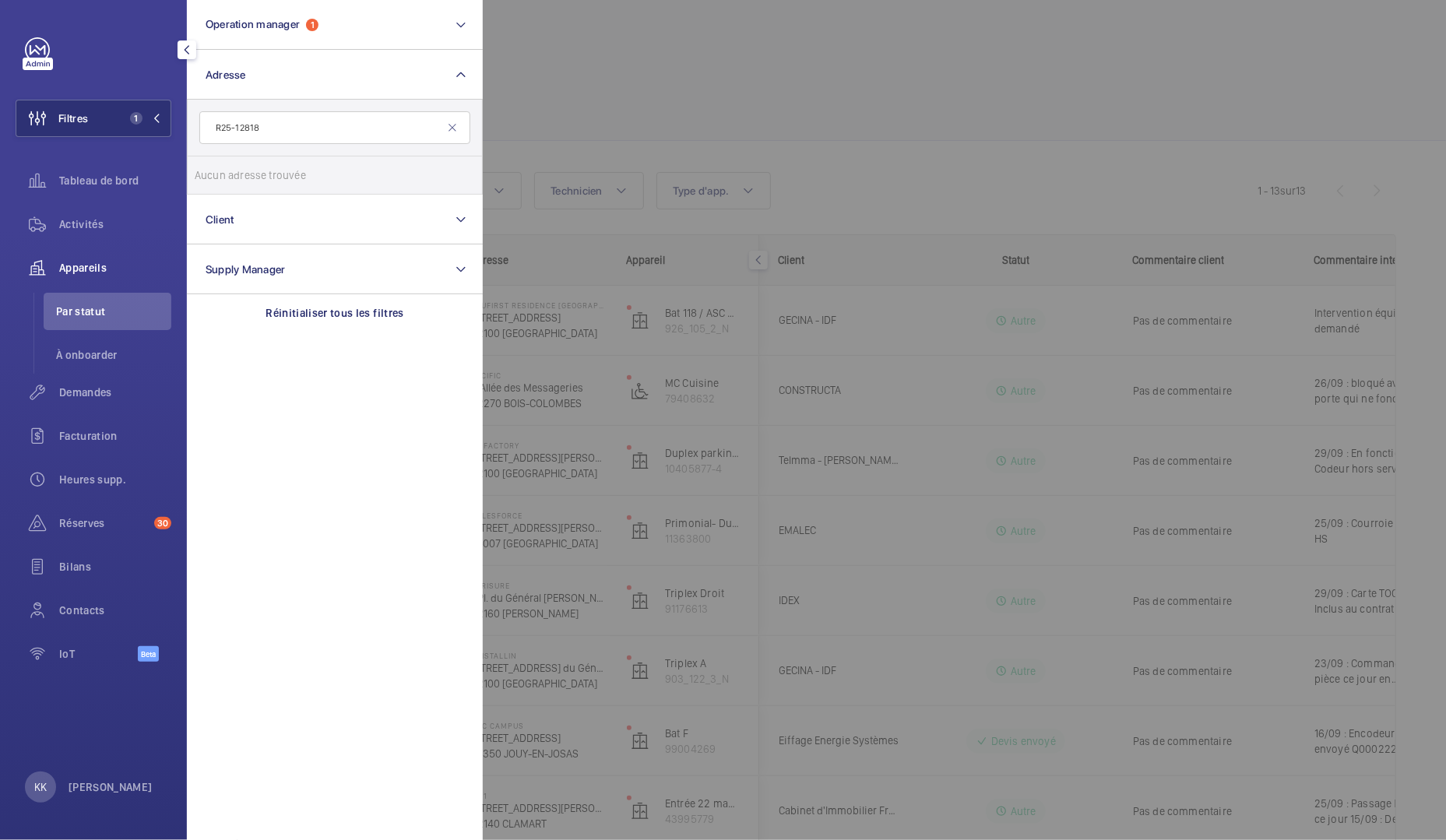
drag, startPoint x: 285, startPoint y: 130, endPoint x: 171, endPoint y: 125, distance: 114.1
click at [171, 125] on div "Filtres 1 Operation manager 1 Adresse R25-12818 Aucun adresse trouvée Réinitial…" at bounding box center [93, 420] width 187 height 840
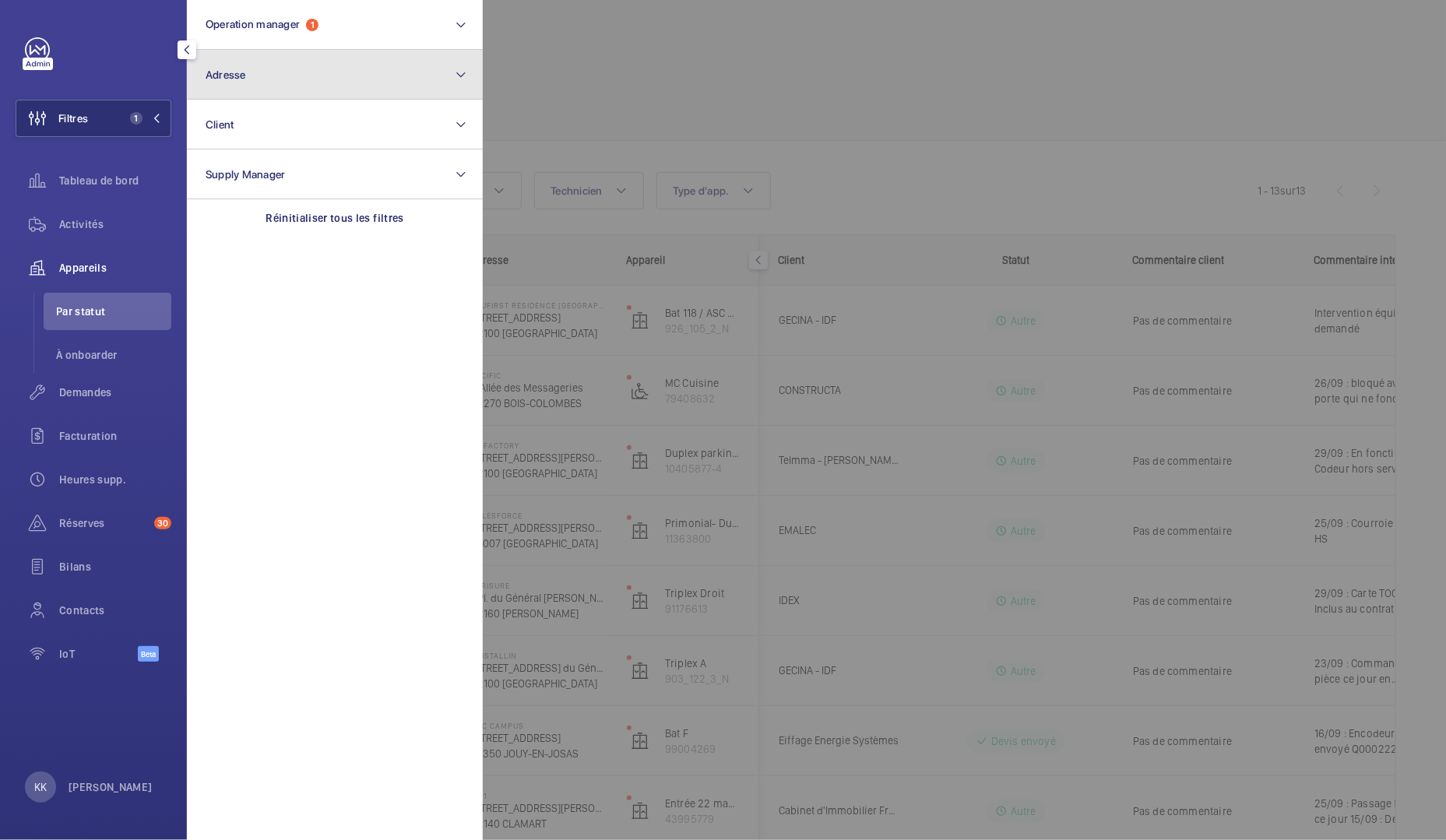
drag, startPoint x: 210, startPoint y: 98, endPoint x: 229, endPoint y: 80, distance: 26.2
click at [212, 95] on button "Adresse" at bounding box center [335, 74] width 296 height 50
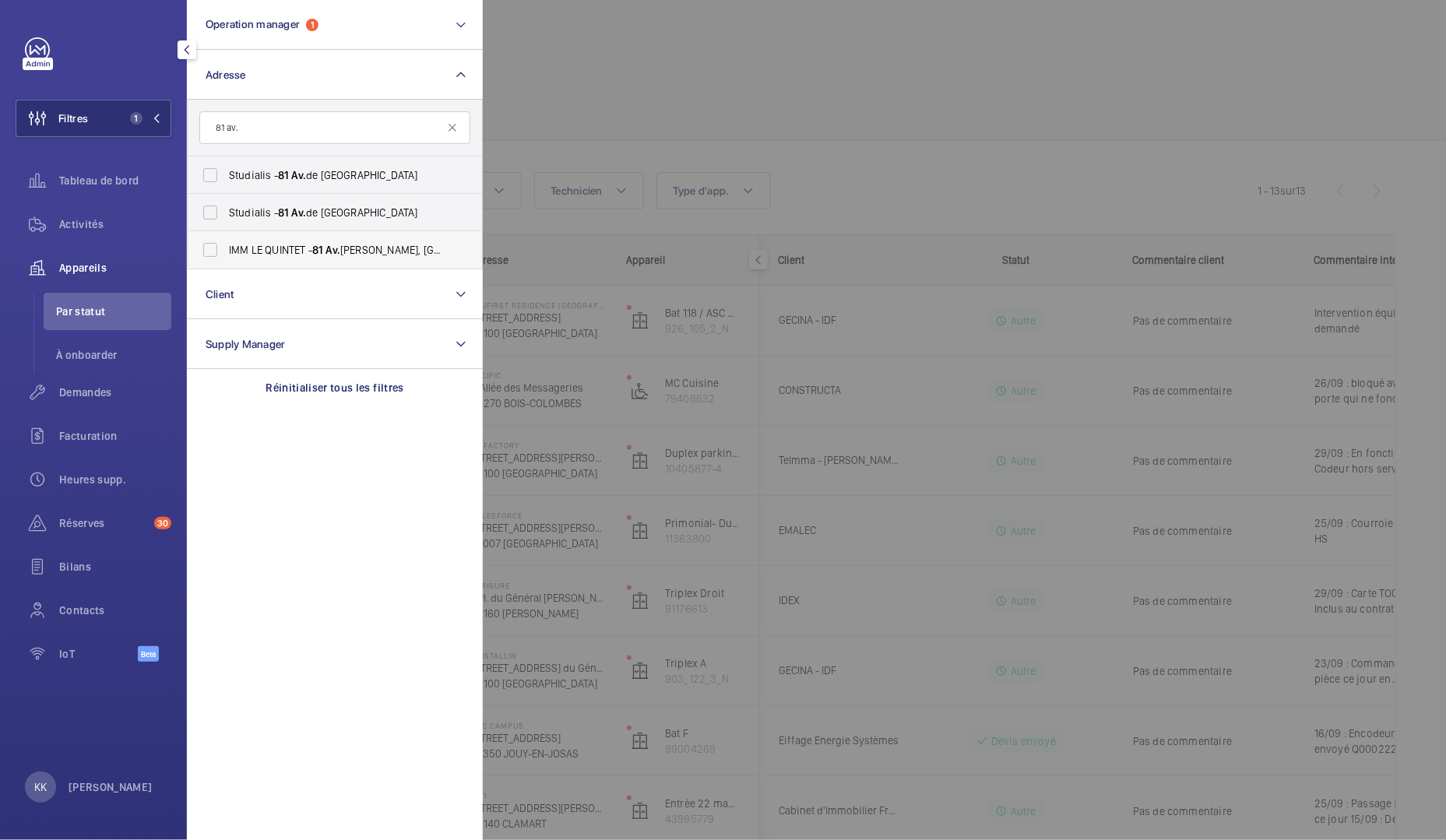
type input "81 av."
click at [250, 245] on span "IMM LE QUINTET - 81 Av. Édouard Vaillant, BOULOGNE-BILLANCOURT 92100" at bounding box center [336, 250] width 214 height 16
click at [225, 245] on input "IMM LE QUINTET - 81 Av. Édouard Vaillant, BOULOGNE-BILLANCOURT 92100" at bounding box center [211, 250] width 31 height 31
checkbox input "true"
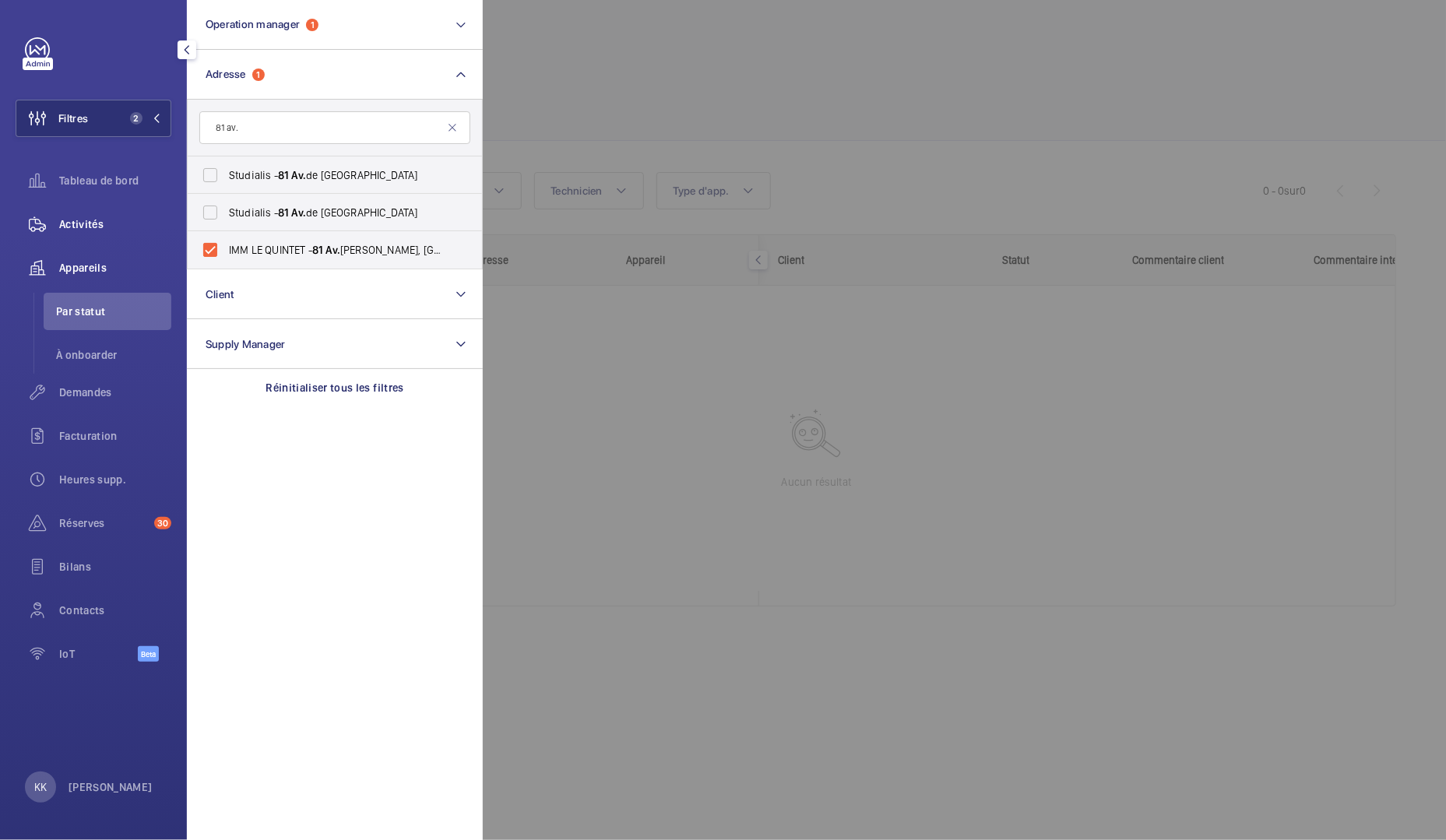
click at [92, 217] on span "Activités" at bounding box center [115, 224] width 112 height 16
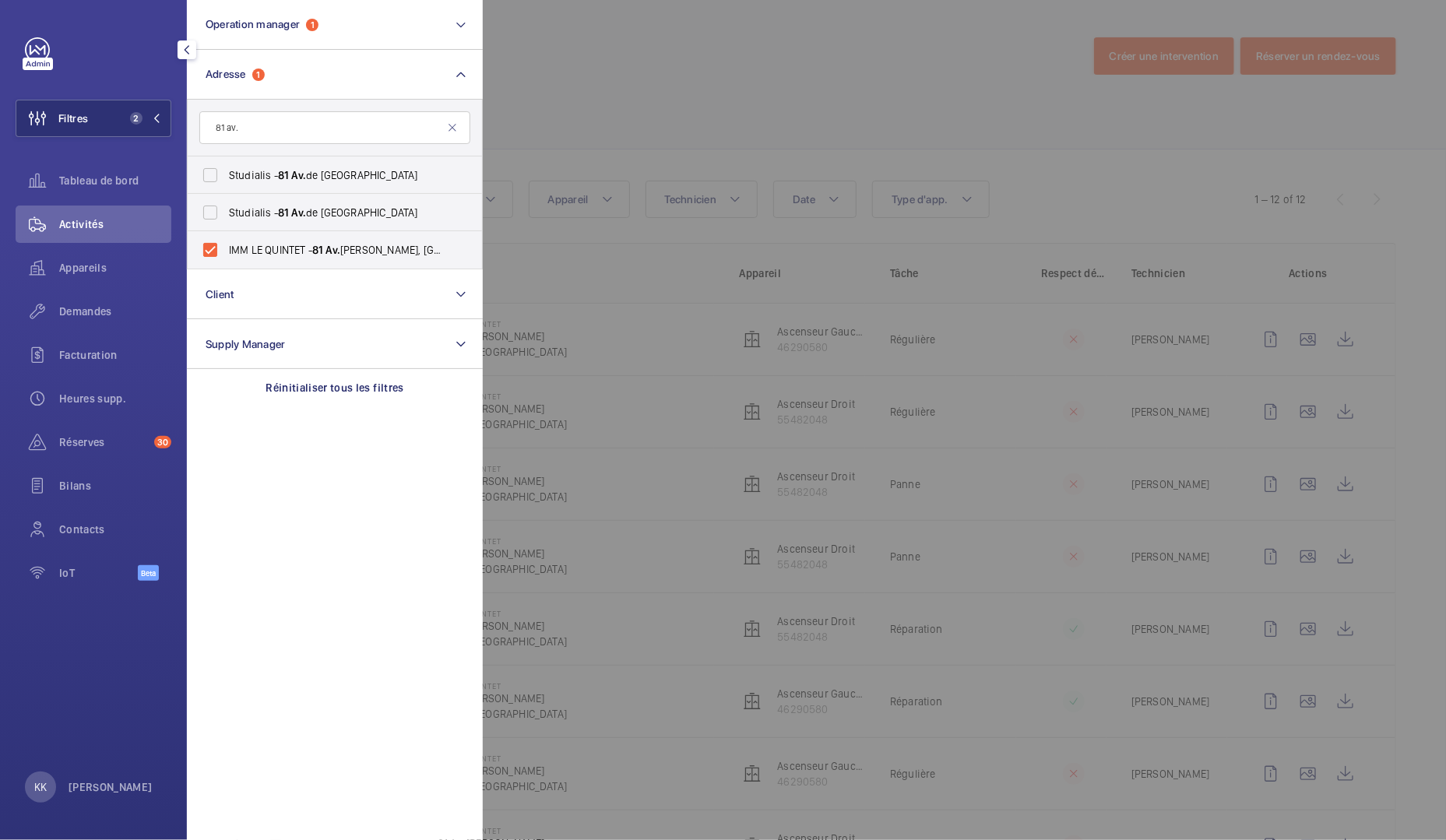
click at [713, 52] on div at bounding box center [1206, 420] width 1446 height 840
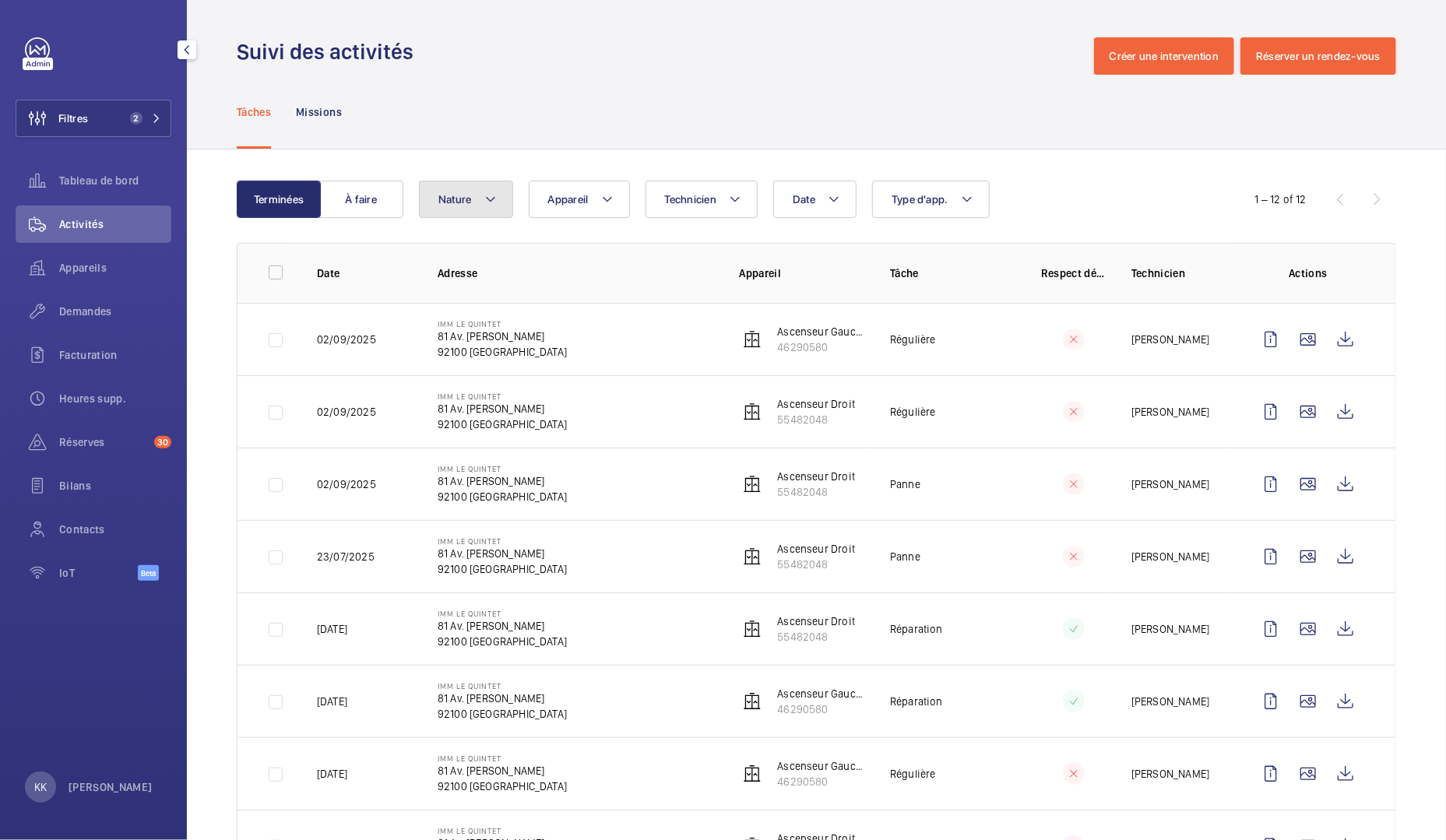
click at [446, 202] on span "Nature" at bounding box center [455, 199] width 33 height 12
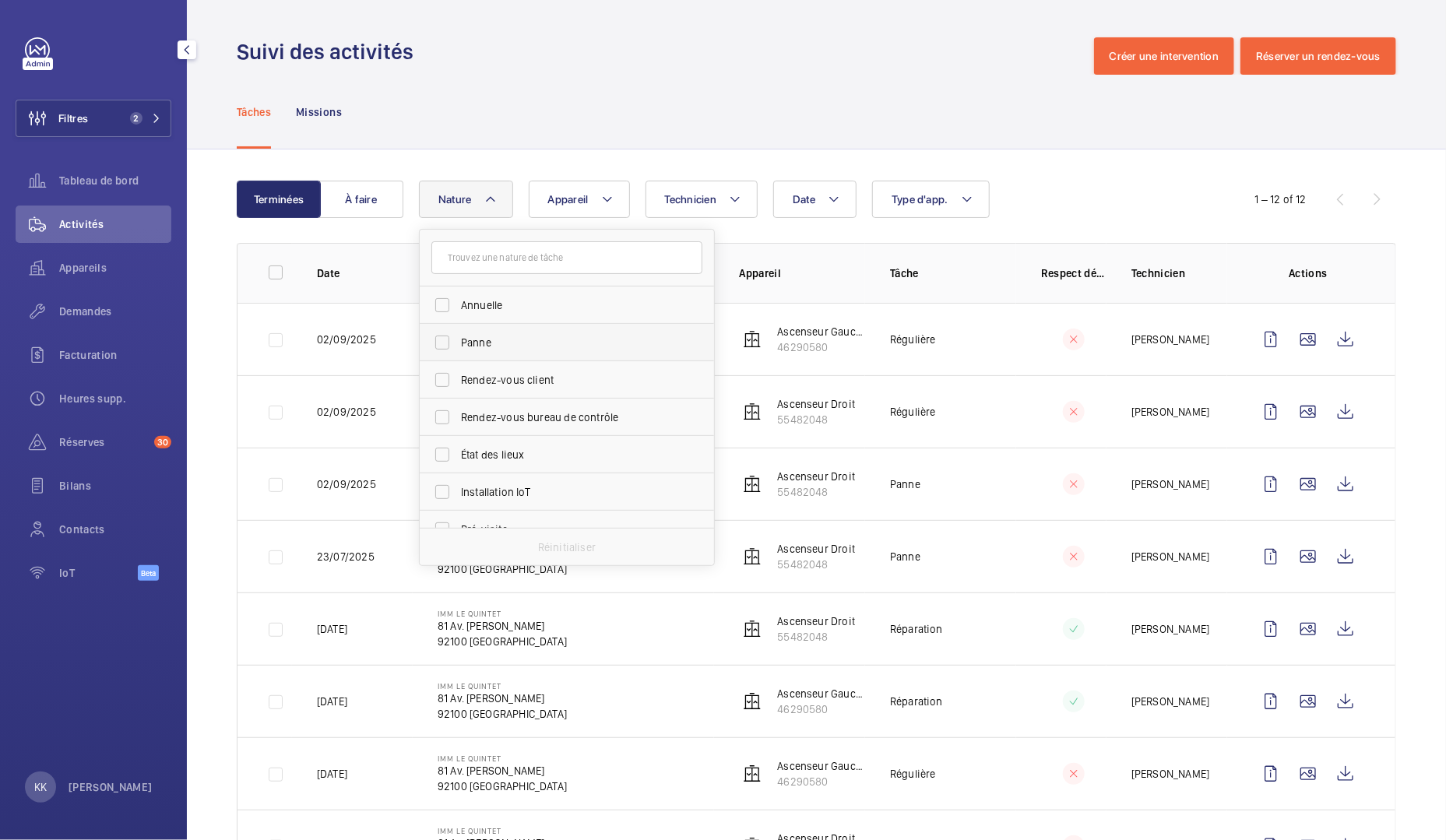
click at [467, 340] on span "Panne" at bounding box center [568, 343] width 214 height 16
click at [458, 340] on input "Panne" at bounding box center [442, 343] width 31 height 31
checkbox input "true"
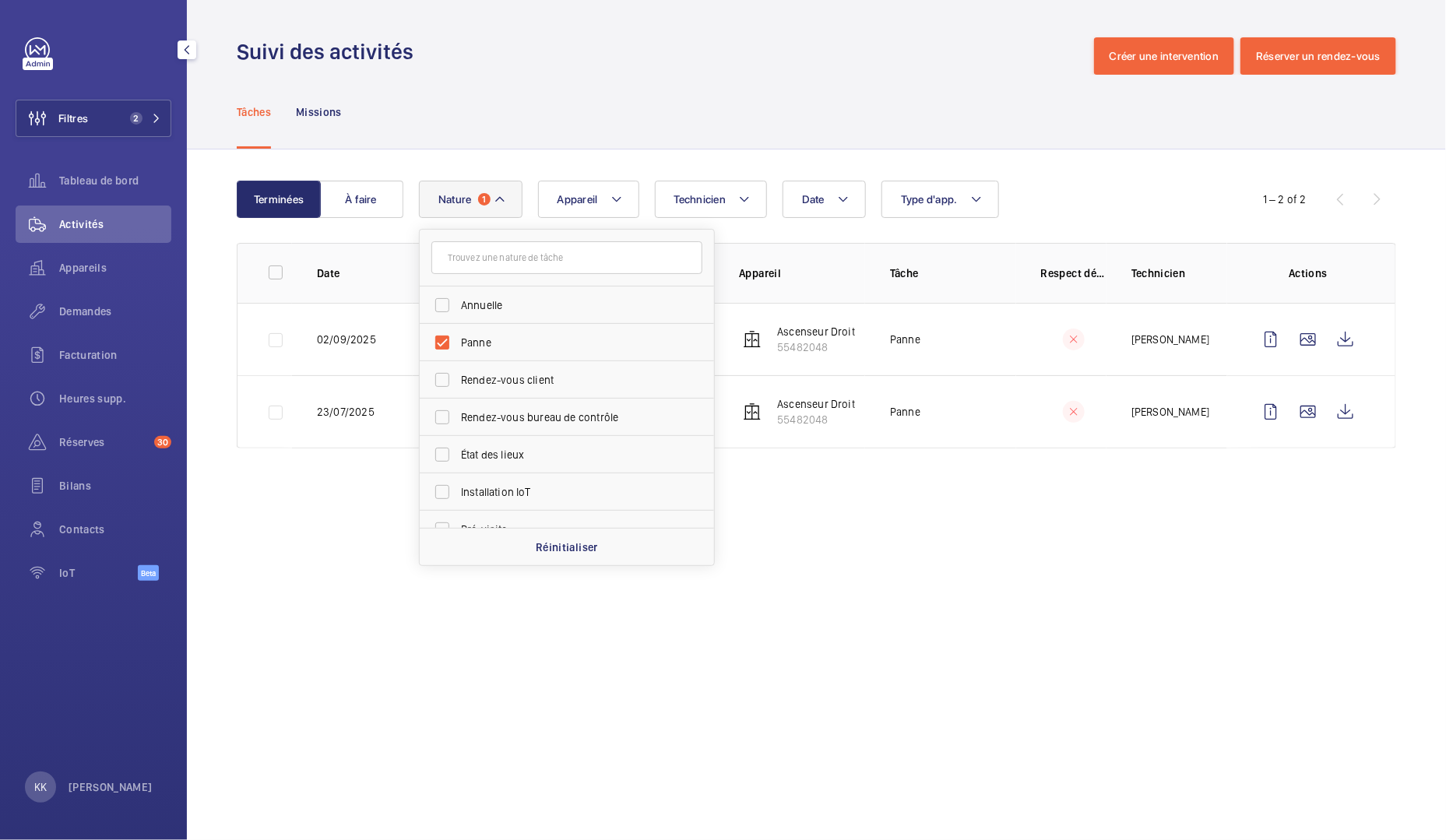
click at [485, 117] on div "Tâches Missions" at bounding box center [816, 111] width 1159 height 74
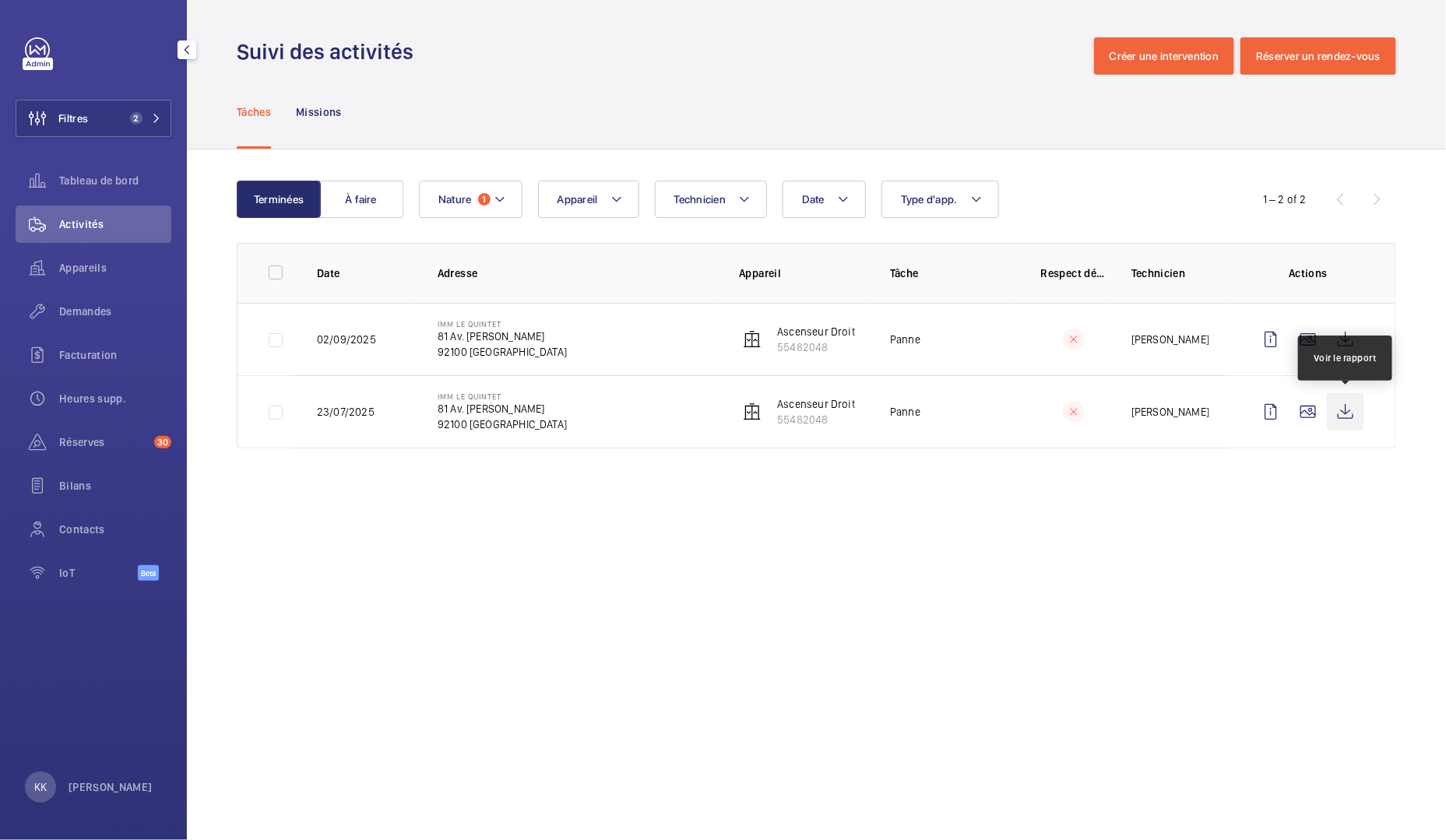
click at [1358, 410] on wm-front-icon-button at bounding box center [1345, 411] width 37 height 37
click at [1352, 345] on wm-front-icon-button at bounding box center [1345, 339] width 37 height 37
